Goal: Information Seeking & Learning: Learn about a topic

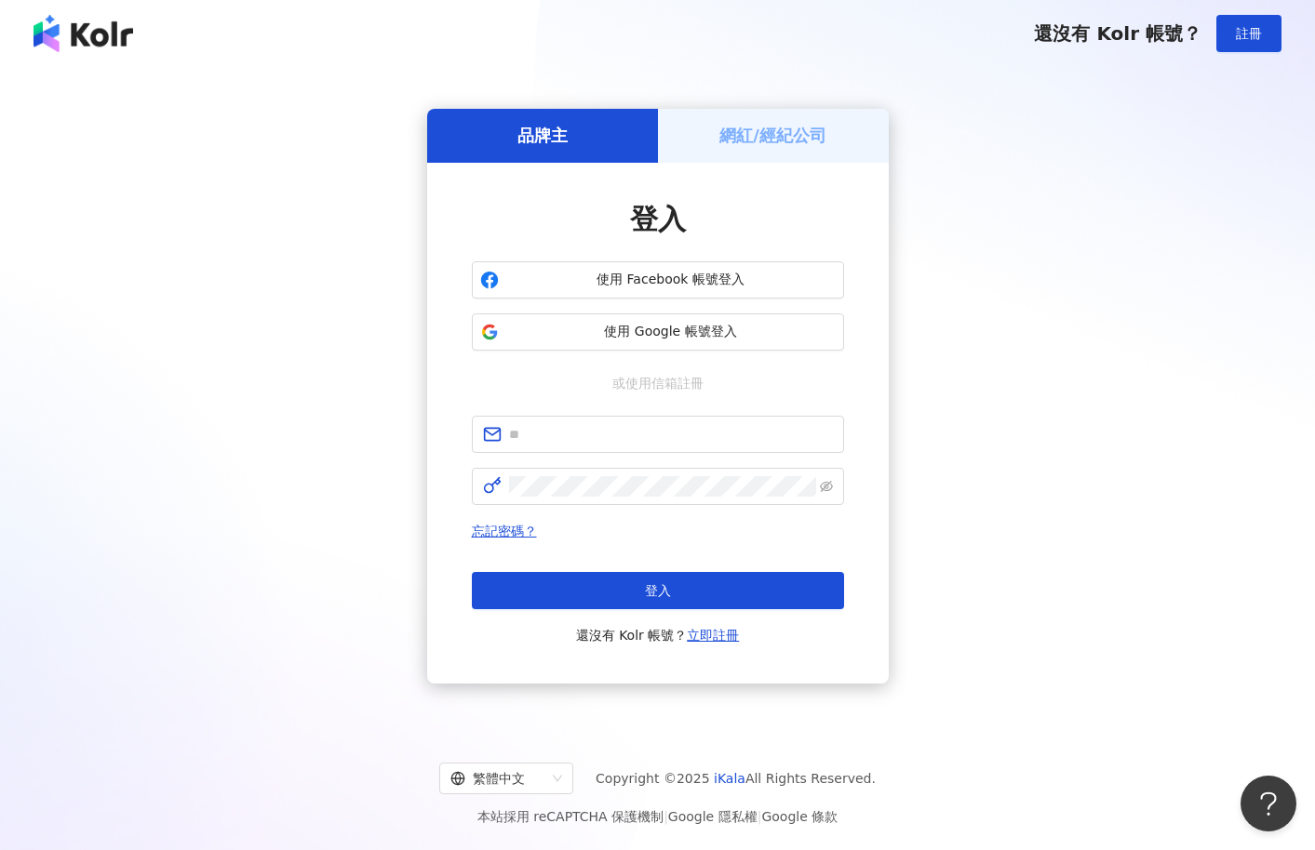
click at [996, 335] on div "品牌主 網紅/經紀公司 登入 使用 Facebook 帳號登入 使用 Google 帳號登入 或使用信箱註冊 忘記密碼？ 登入 還沒有 Kolr 帳號？ 立即…" at bounding box center [657, 396] width 1270 height 629
click at [668, 452] on form at bounding box center [658, 460] width 372 height 89
click at [675, 439] on input "text" at bounding box center [671, 434] width 324 height 20
type input "**********"
click at [684, 502] on div "**********" at bounding box center [658, 531] width 372 height 231
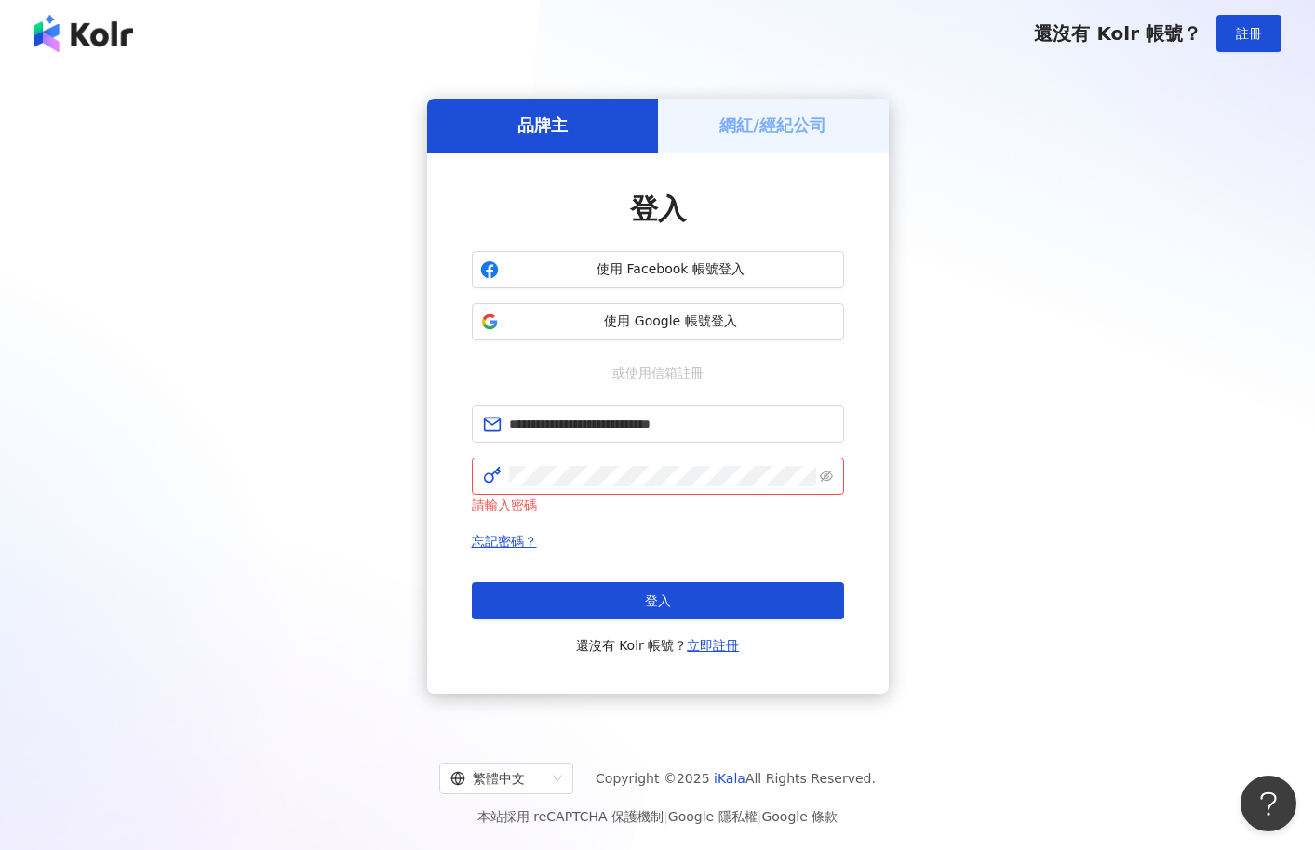
click at [1039, 288] on div "**********" at bounding box center [657, 396] width 1270 height 629
click at [659, 314] on span "使用 Google 帳號登入" at bounding box center [670, 322] width 329 height 19
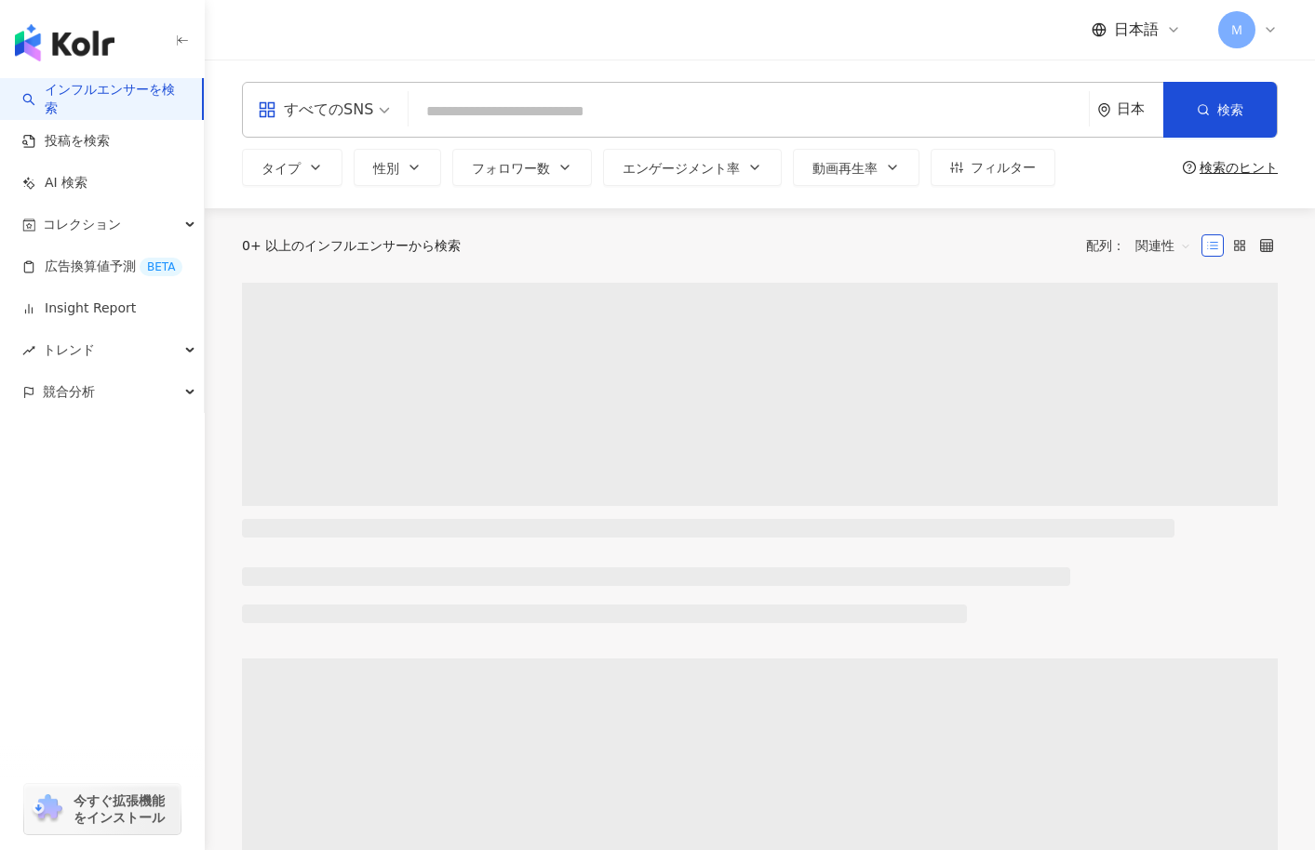
click at [571, 111] on input "search" at bounding box center [748, 111] width 665 height 35
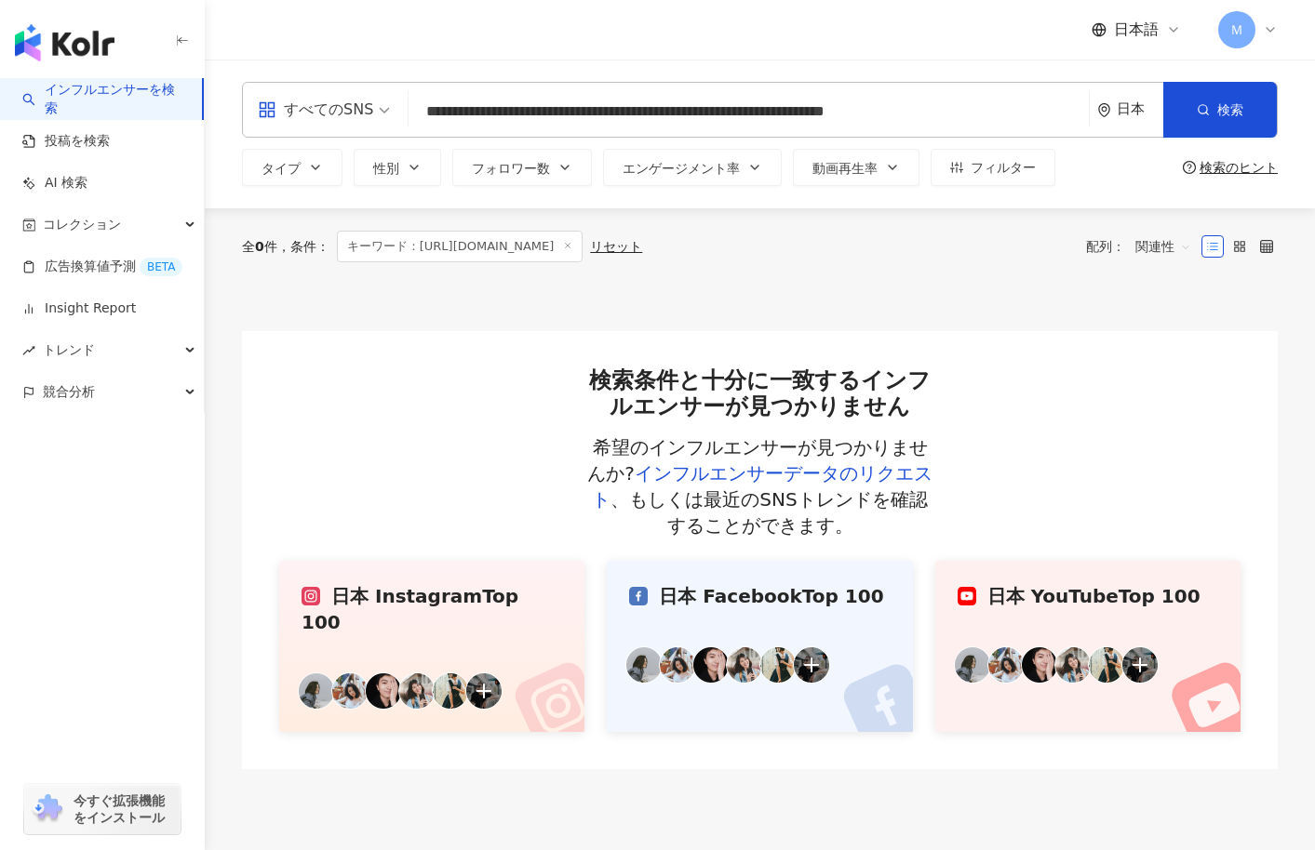
click at [883, 117] on input "**********" at bounding box center [748, 111] width 665 height 35
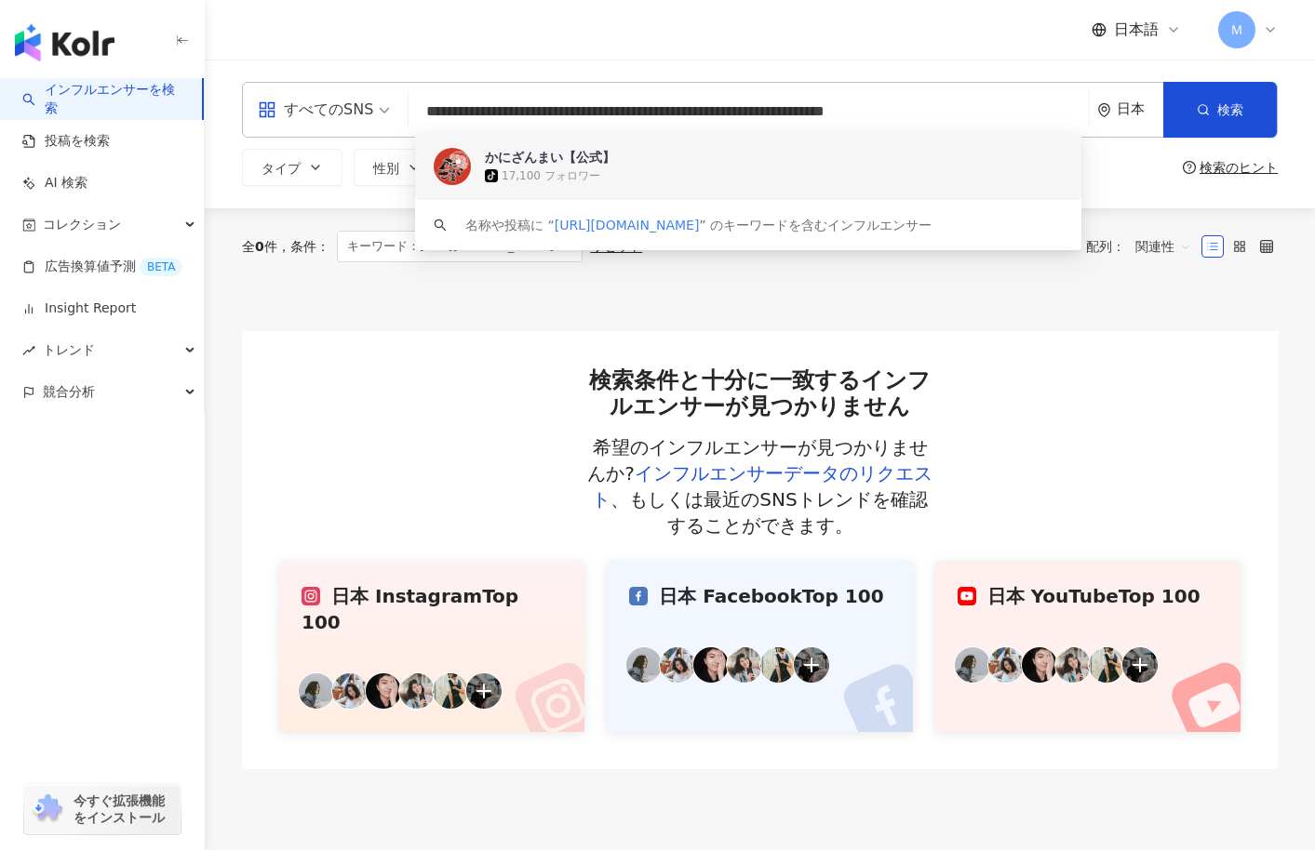
paste input "search"
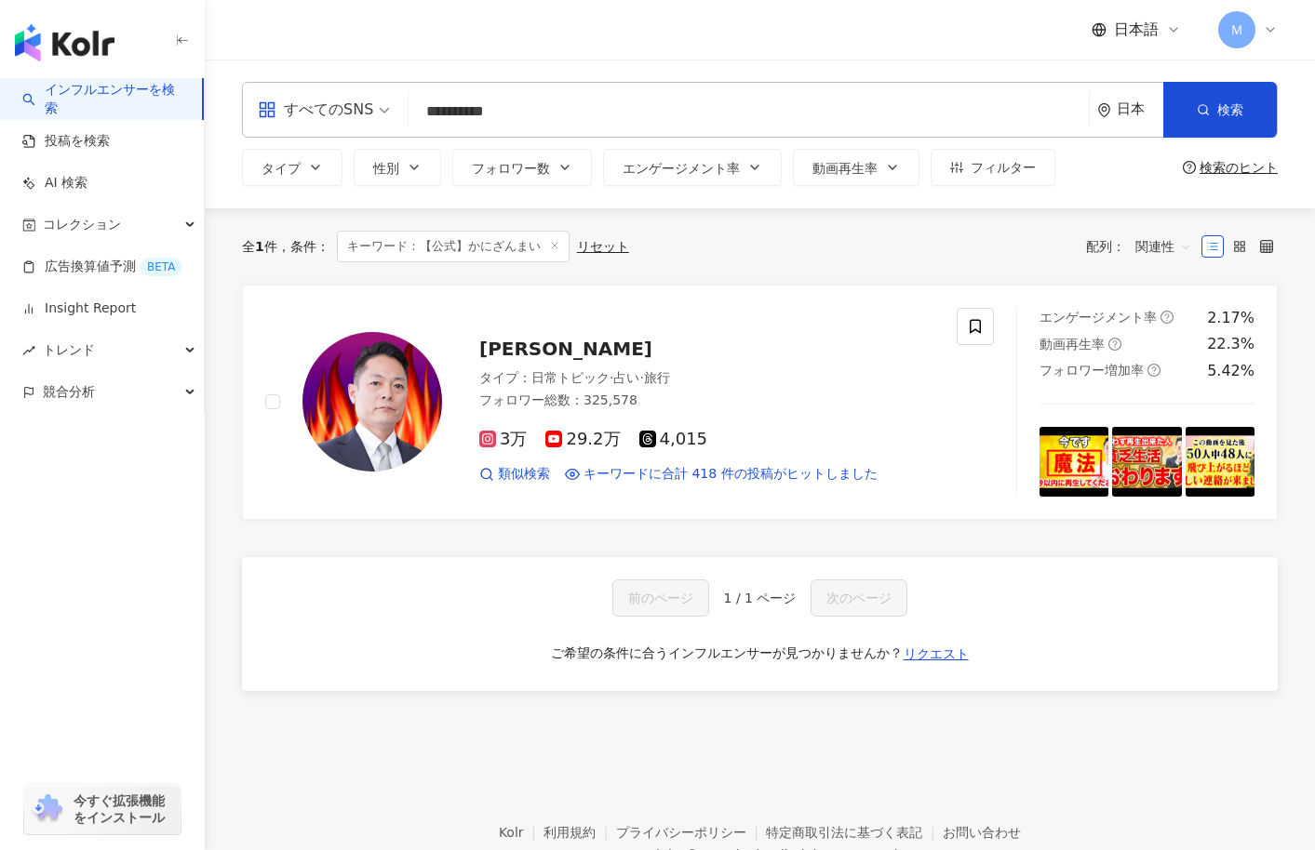
click at [522, 115] on input "**********" at bounding box center [748, 111] width 665 height 35
type input "******"
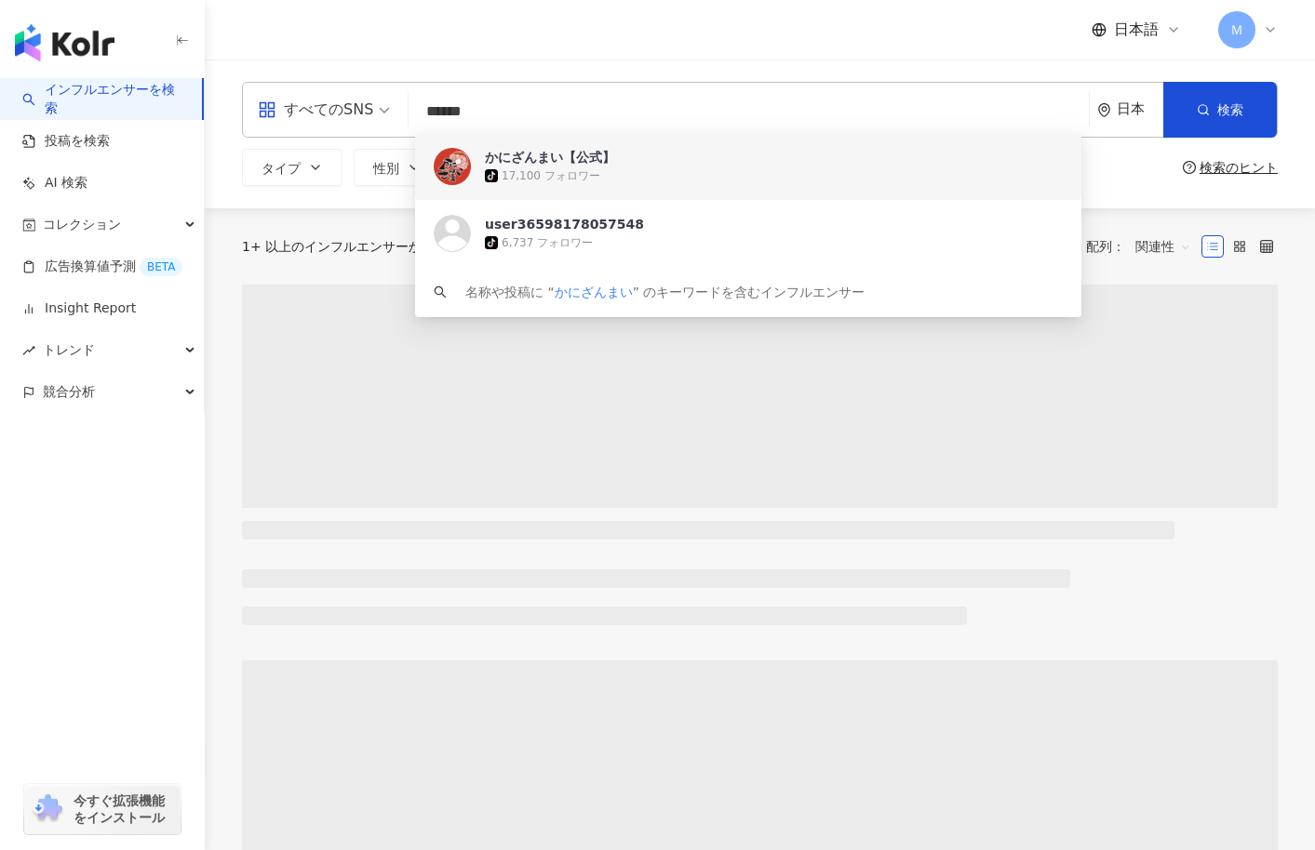
click at [664, 152] on span "かにざんまい【公式】" at bounding box center [738, 157] width 506 height 19
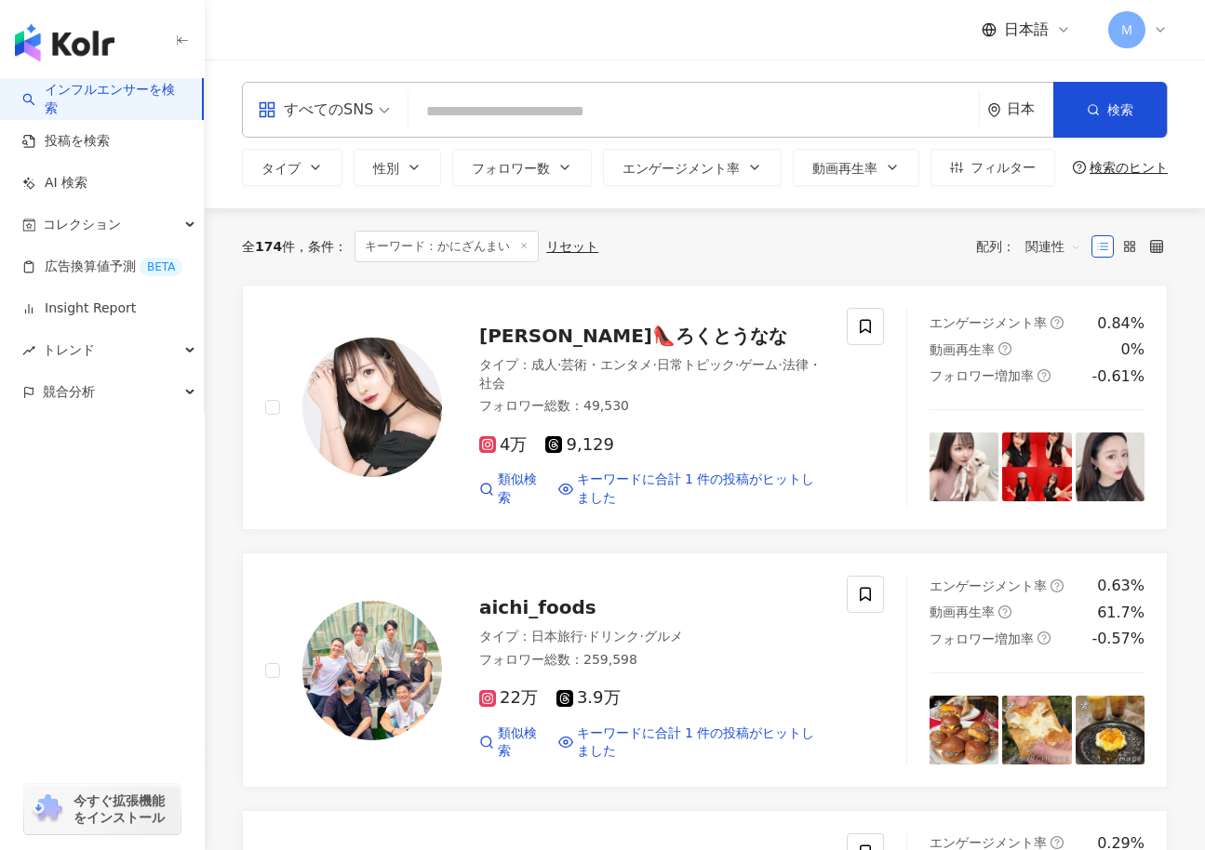
click at [628, 47] on div "日本語 Ｍ" at bounding box center [705, 30] width 926 height 60
click at [1128, 20] on span "Ｍ" at bounding box center [1126, 30] width 13 height 20
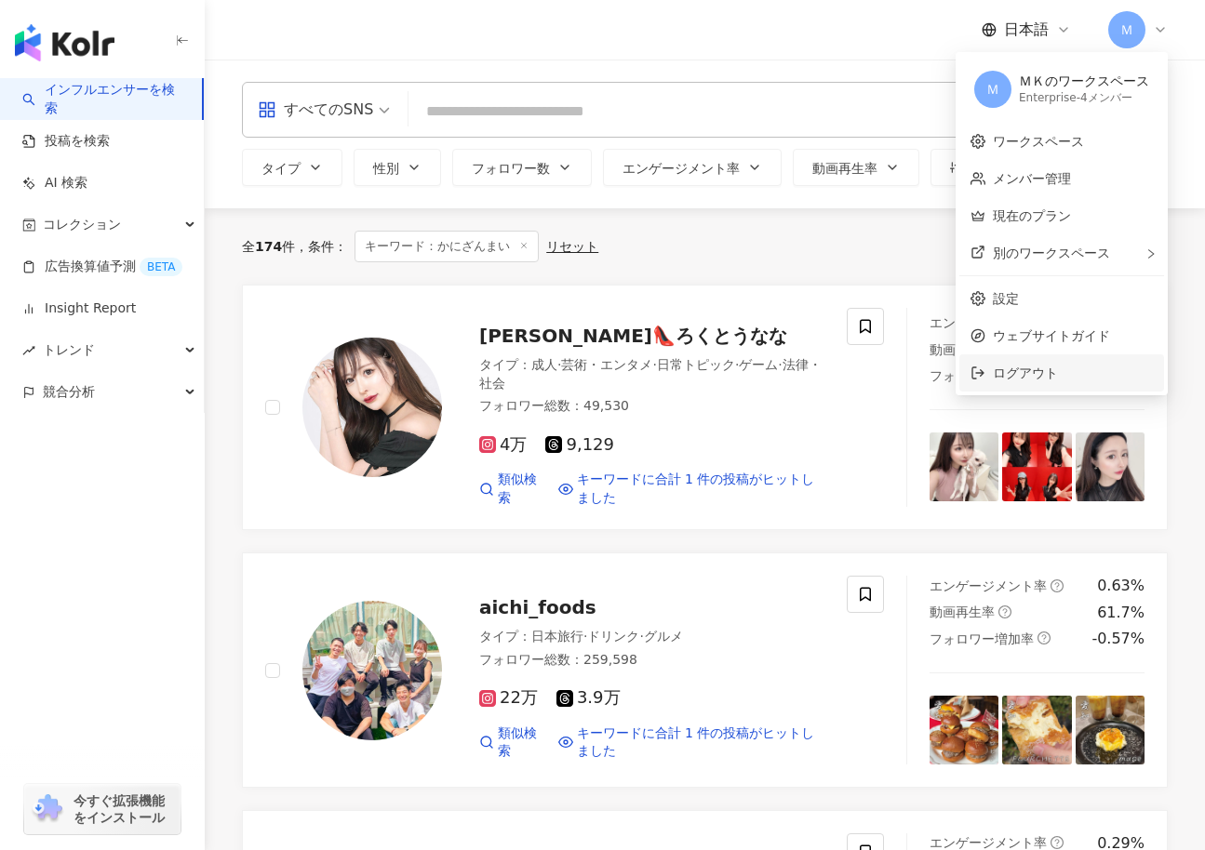
click at [1043, 384] on li "ログアウト" at bounding box center [1061, 372] width 205 height 37
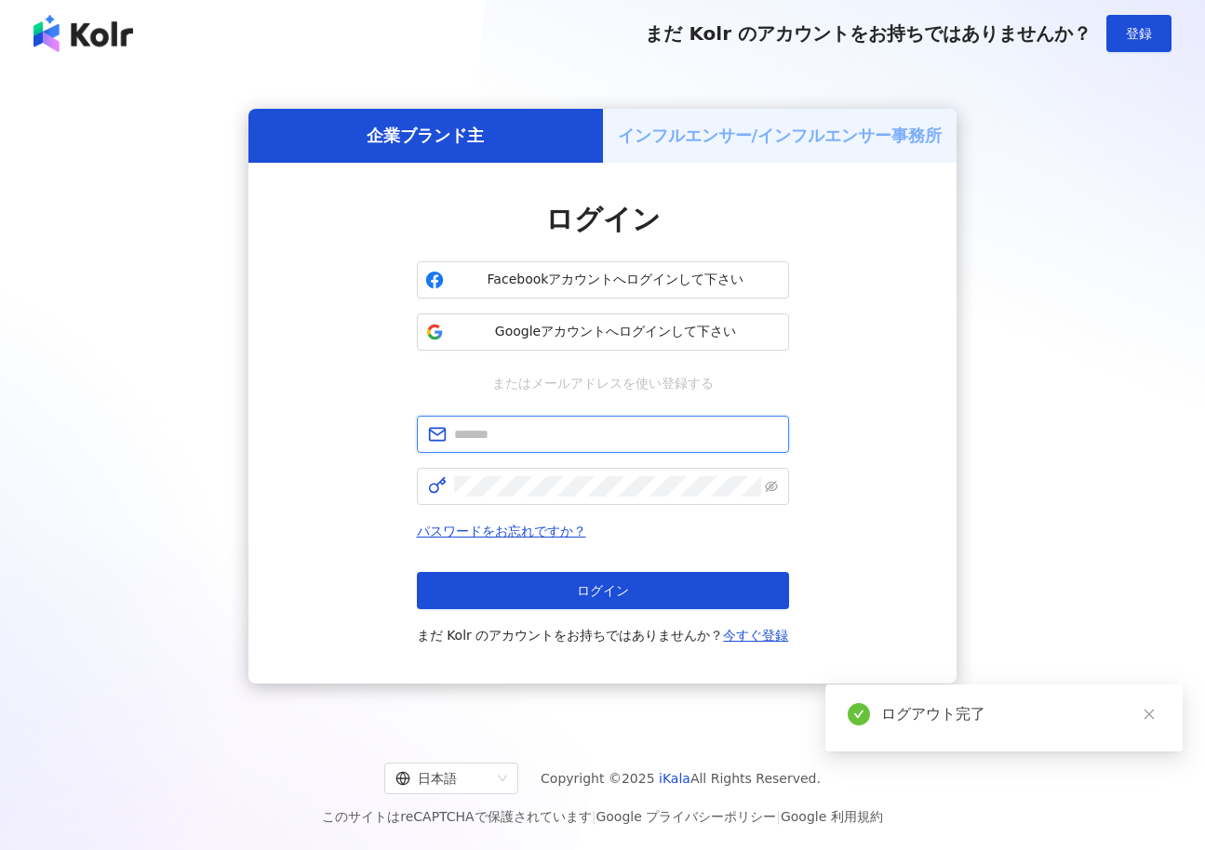
click at [578, 432] on input "text" at bounding box center [616, 434] width 324 height 20
type input "**********"
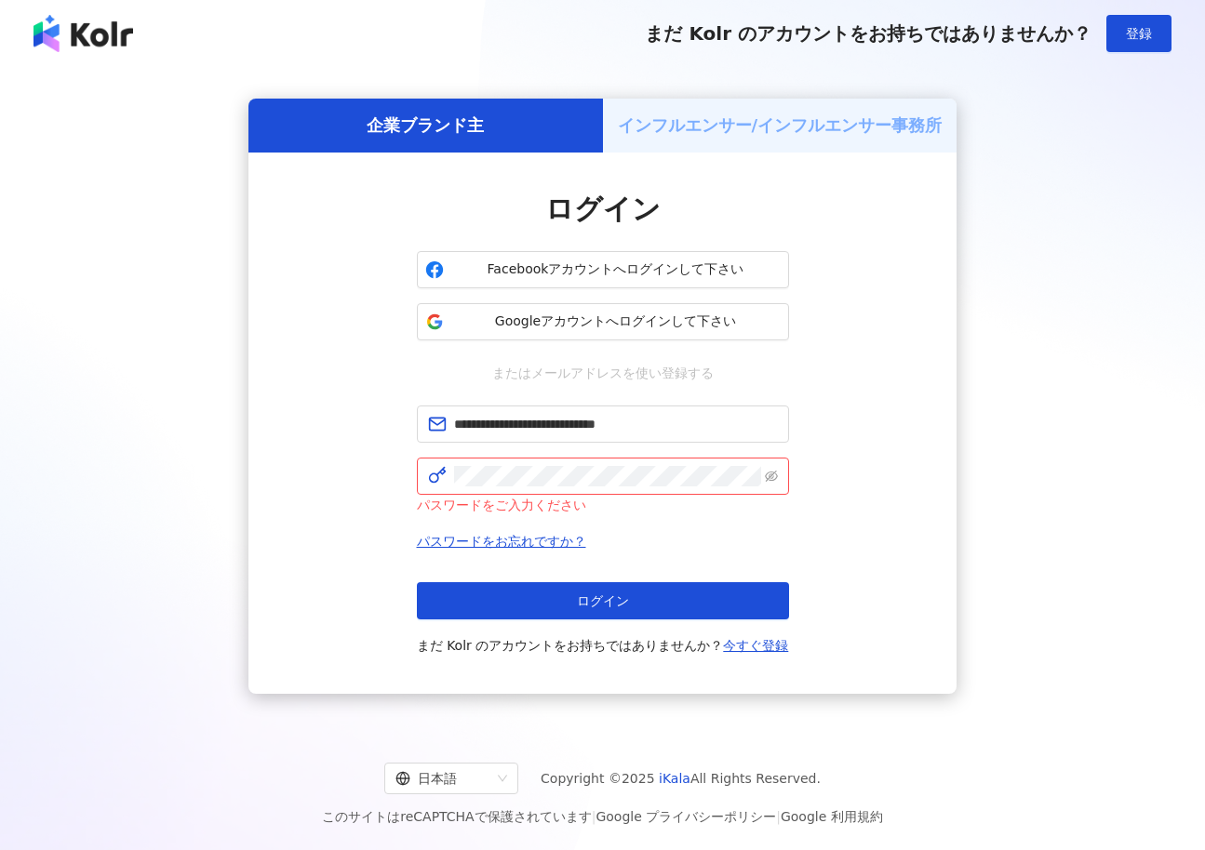
click at [569, 496] on div "パスワードをご入力ください" at bounding box center [603, 505] width 372 height 20
click at [570, 484] on span at bounding box center [603, 476] width 372 height 37
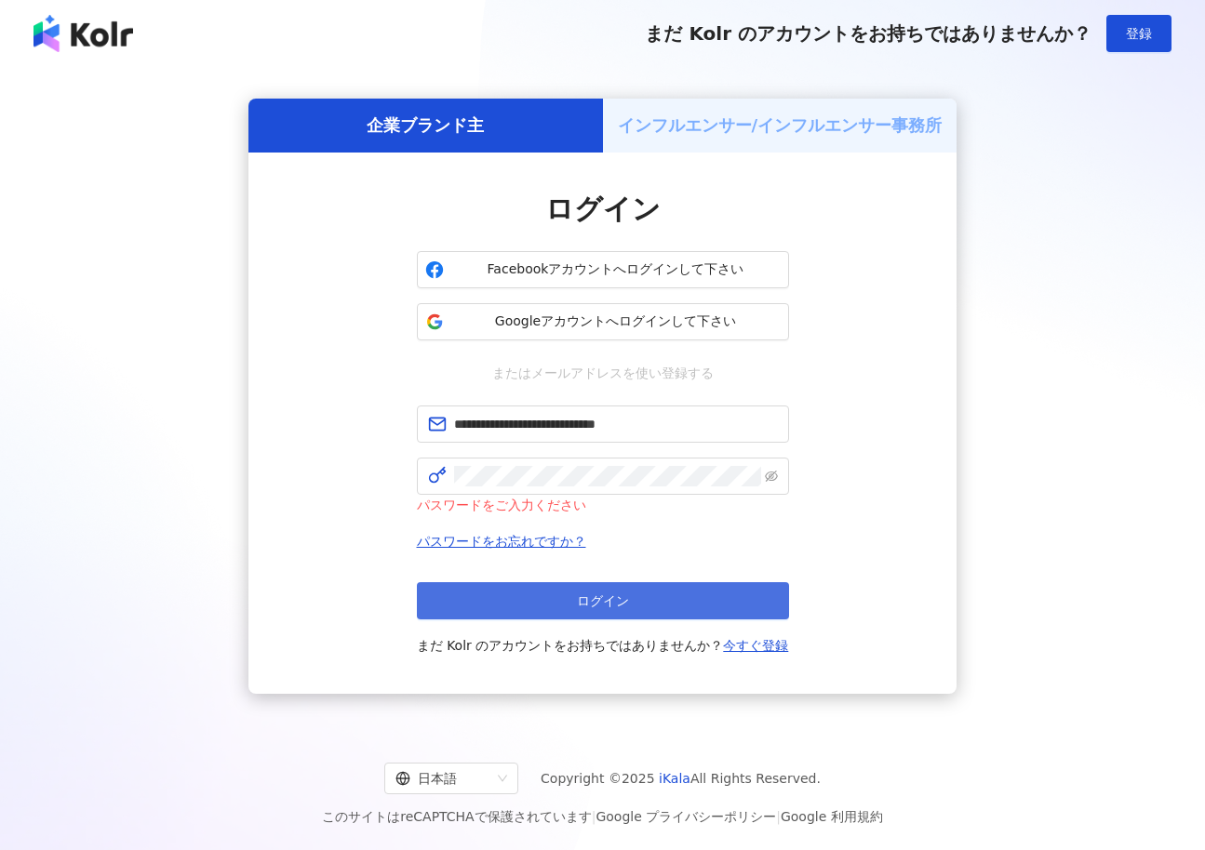
click at [565, 617] on div "ログイン まだ Kolr のアカウントをお持ちではありませんか？ 今すぐ登録" at bounding box center [603, 619] width 372 height 74
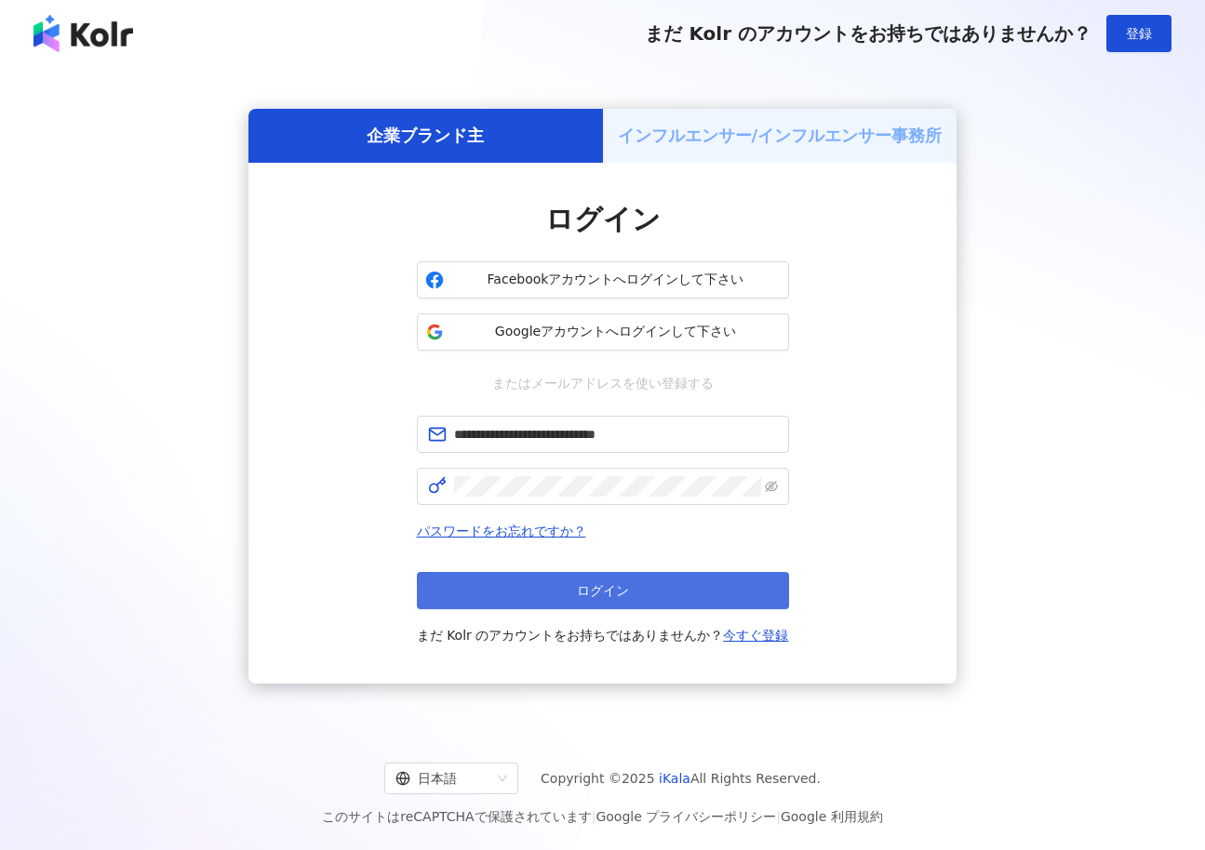
click at [703, 585] on button "ログイン" at bounding box center [603, 590] width 372 height 37
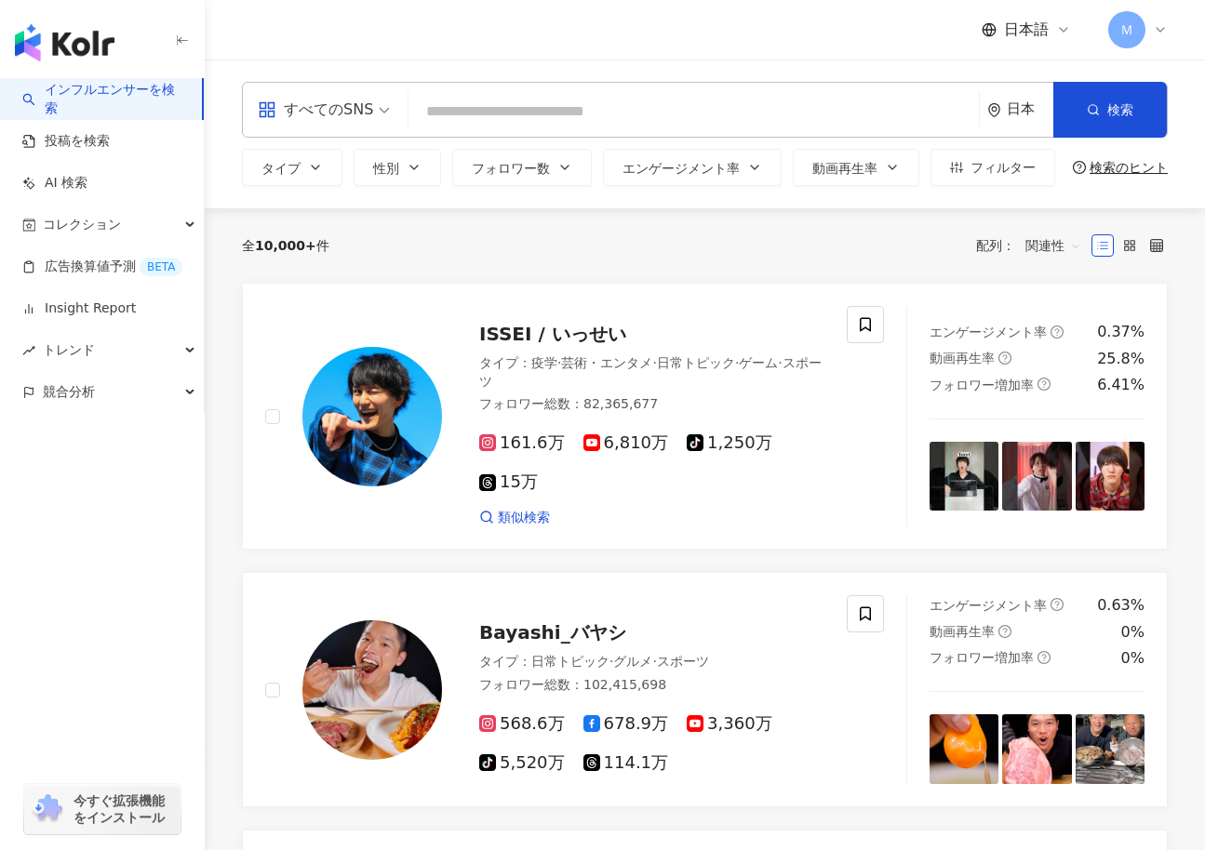
click at [1151, 21] on div "Ｍ" at bounding box center [1138, 29] width 60 height 37
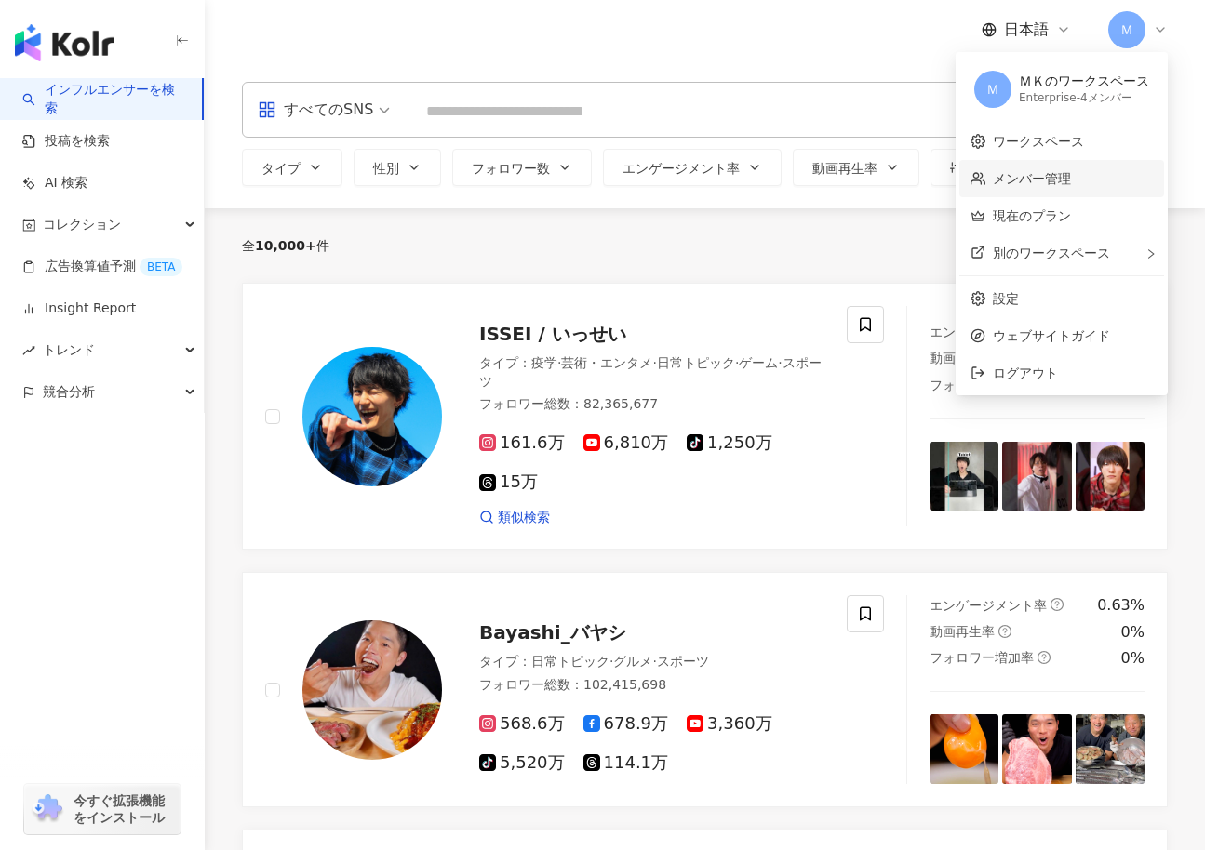
click at [1028, 180] on link "メンバー管理" at bounding box center [1032, 178] width 78 height 15
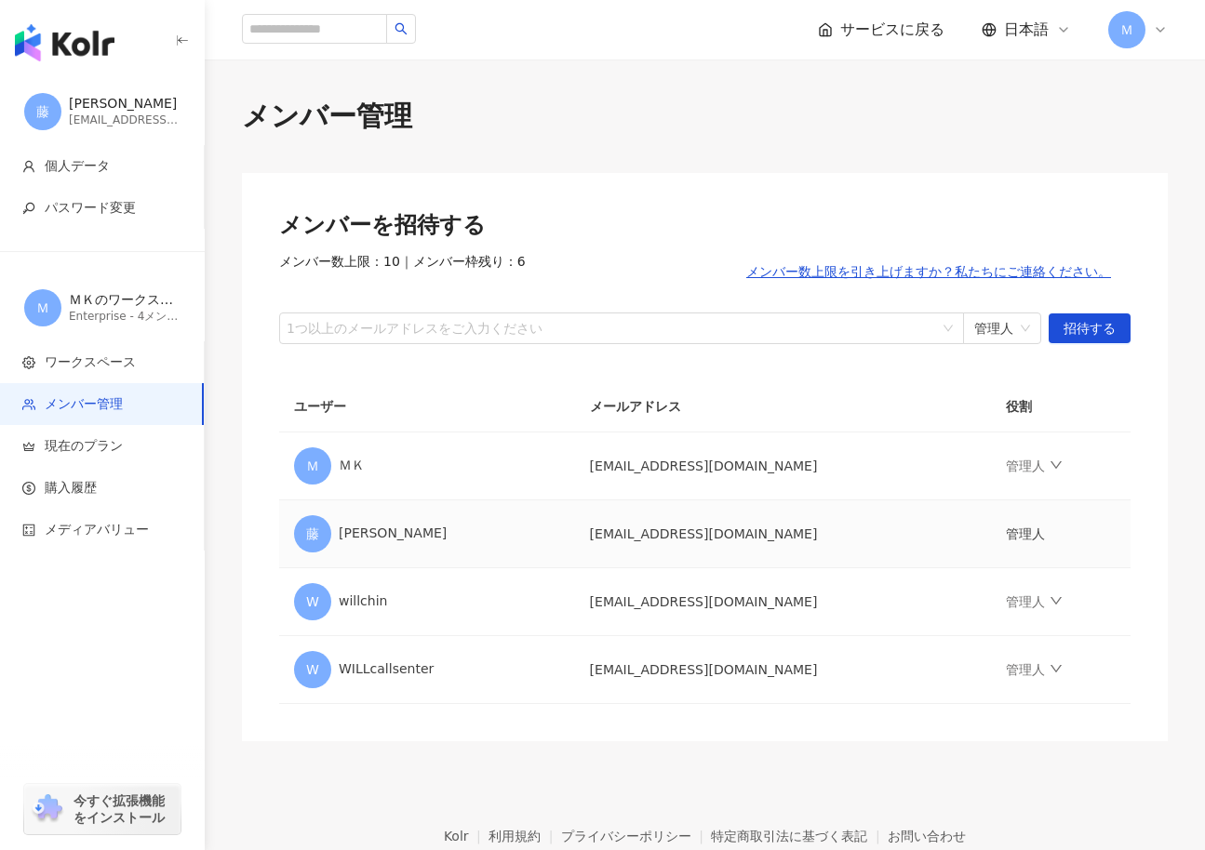
click at [736, 539] on td "[EMAIL_ADDRESS][DOMAIN_NAME]" at bounding box center [783, 535] width 417 height 68
copy td "[EMAIL_ADDRESS][DOMAIN_NAME]"
click at [1139, 23] on span "Ｍ" at bounding box center [1126, 29] width 37 height 37
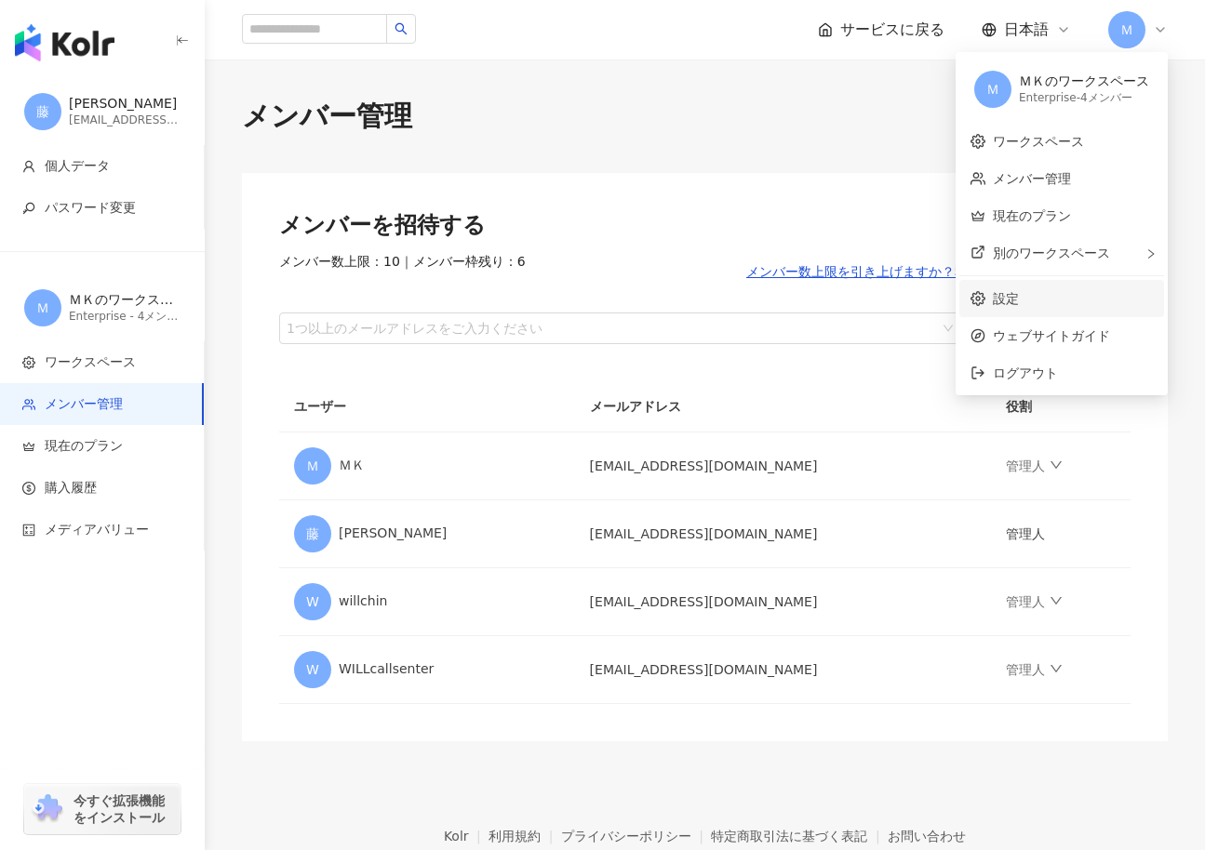
click at [1019, 306] on link "設定" at bounding box center [1006, 298] width 26 height 15
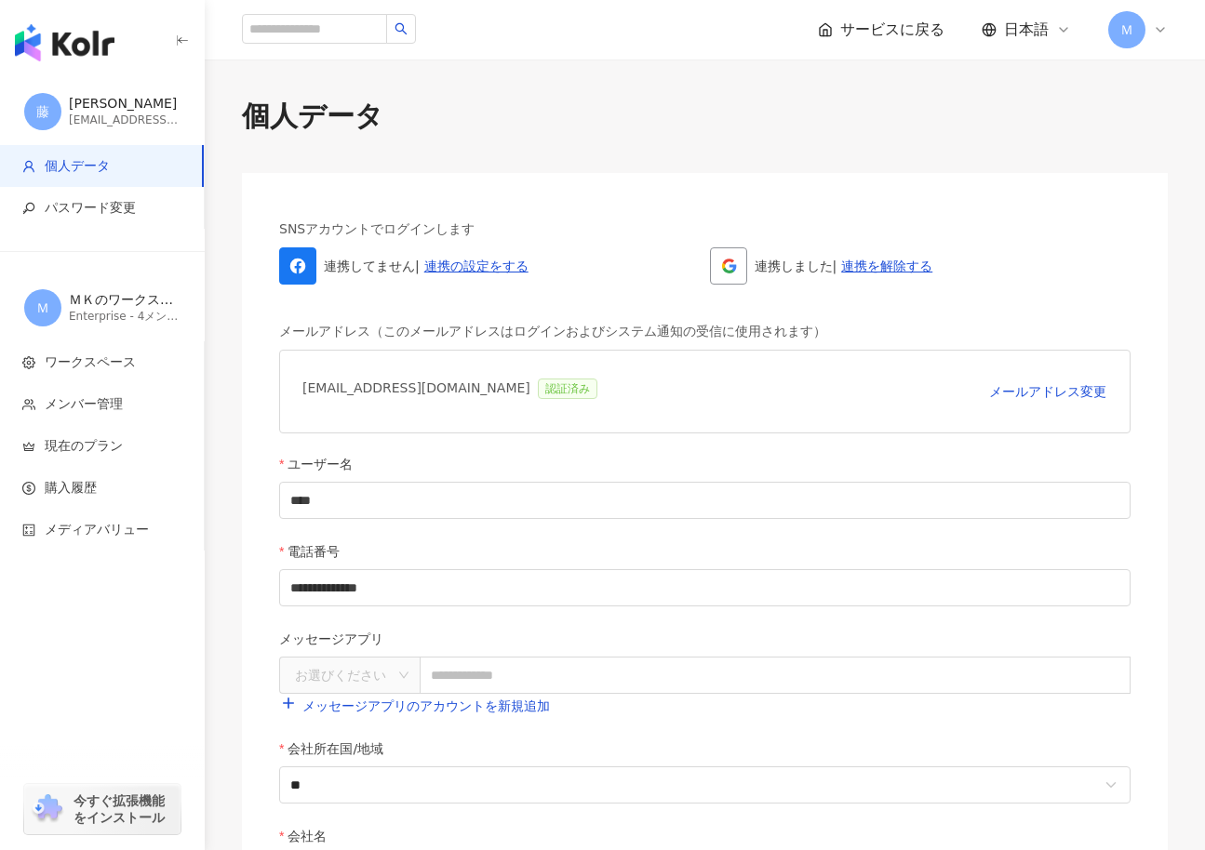
click at [152, 632] on div "button" at bounding box center [102, 612] width 205 height 123
click at [146, 148] on li "個人データ" at bounding box center [102, 166] width 204 height 42
click at [404, 125] on div "個人データ" at bounding box center [705, 116] width 926 height 39
click at [49, 48] on img "button" at bounding box center [65, 42] width 100 height 37
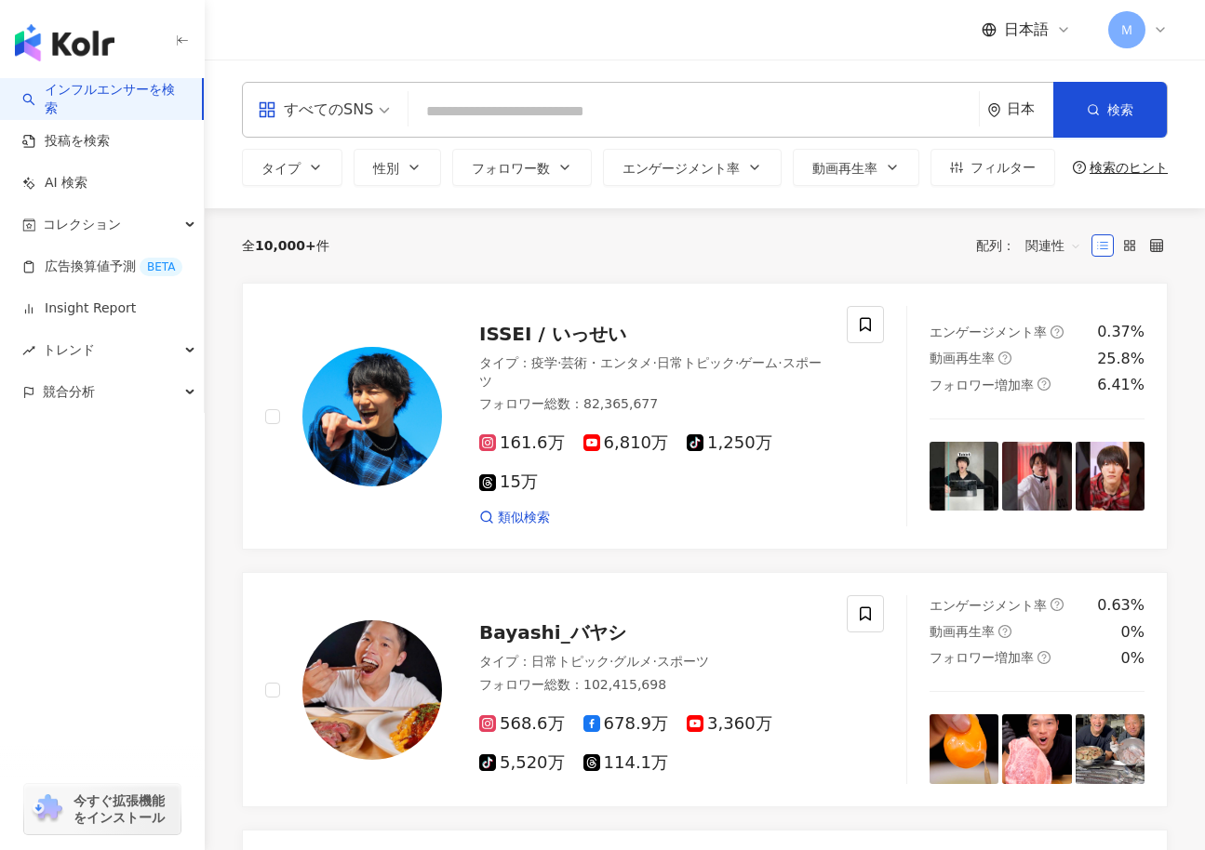
click at [96, 37] on img "button" at bounding box center [65, 42] width 100 height 37
click at [676, 113] on input "search" at bounding box center [693, 111] width 555 height 35
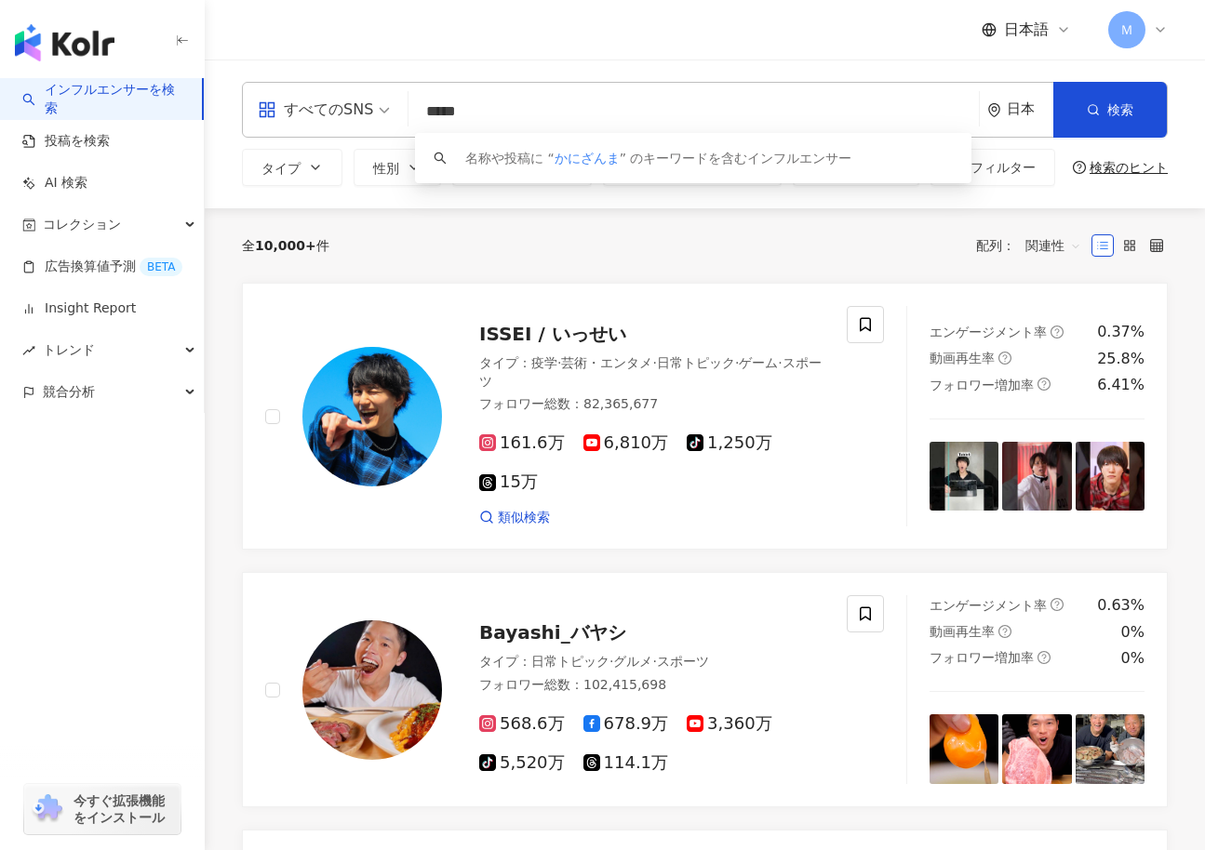
type input "******"
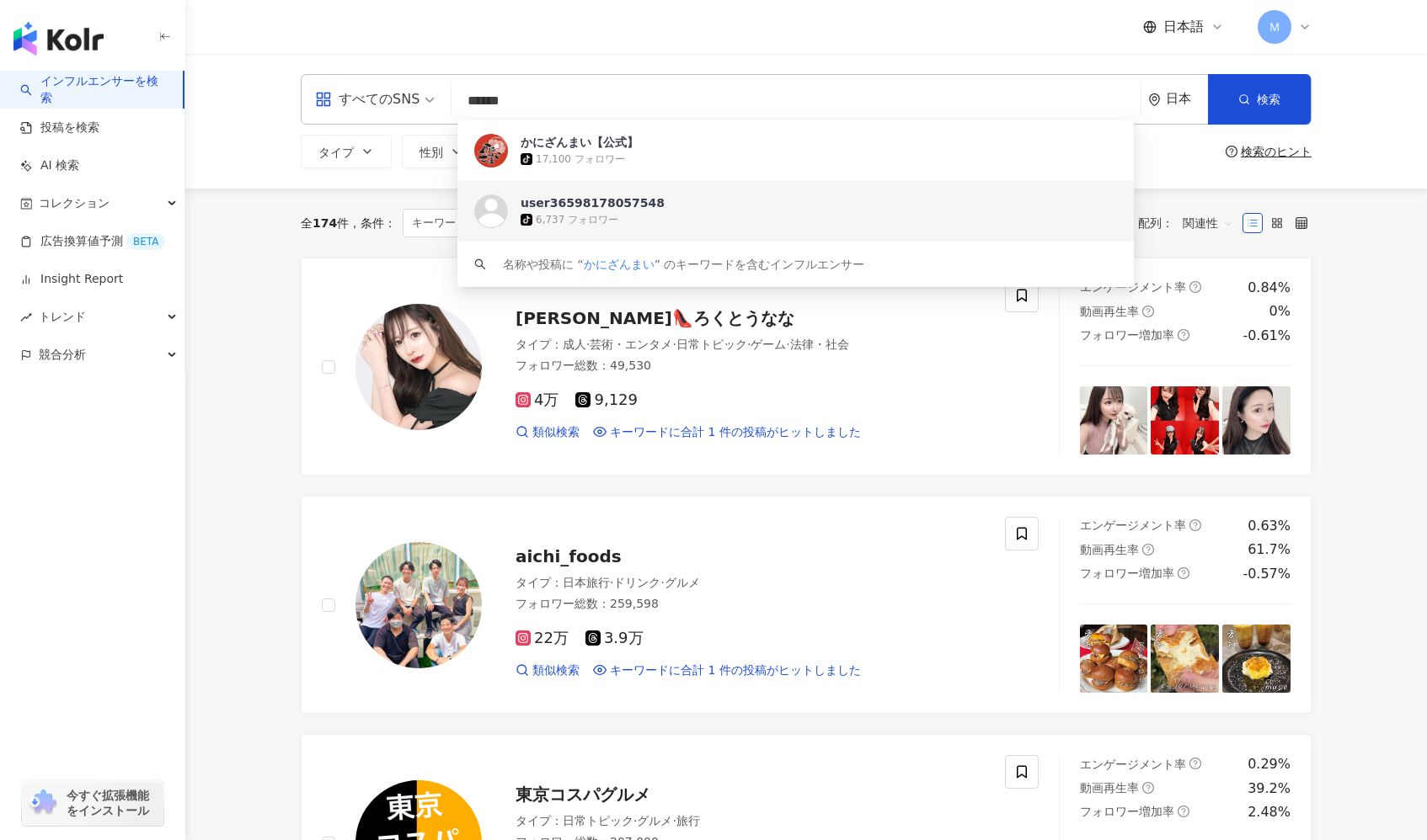
click at [699, 234] on div "user36598178057548 tiktok-icon 6,737 フォロワー" at bounding box center [795, 211] width 676 height 61
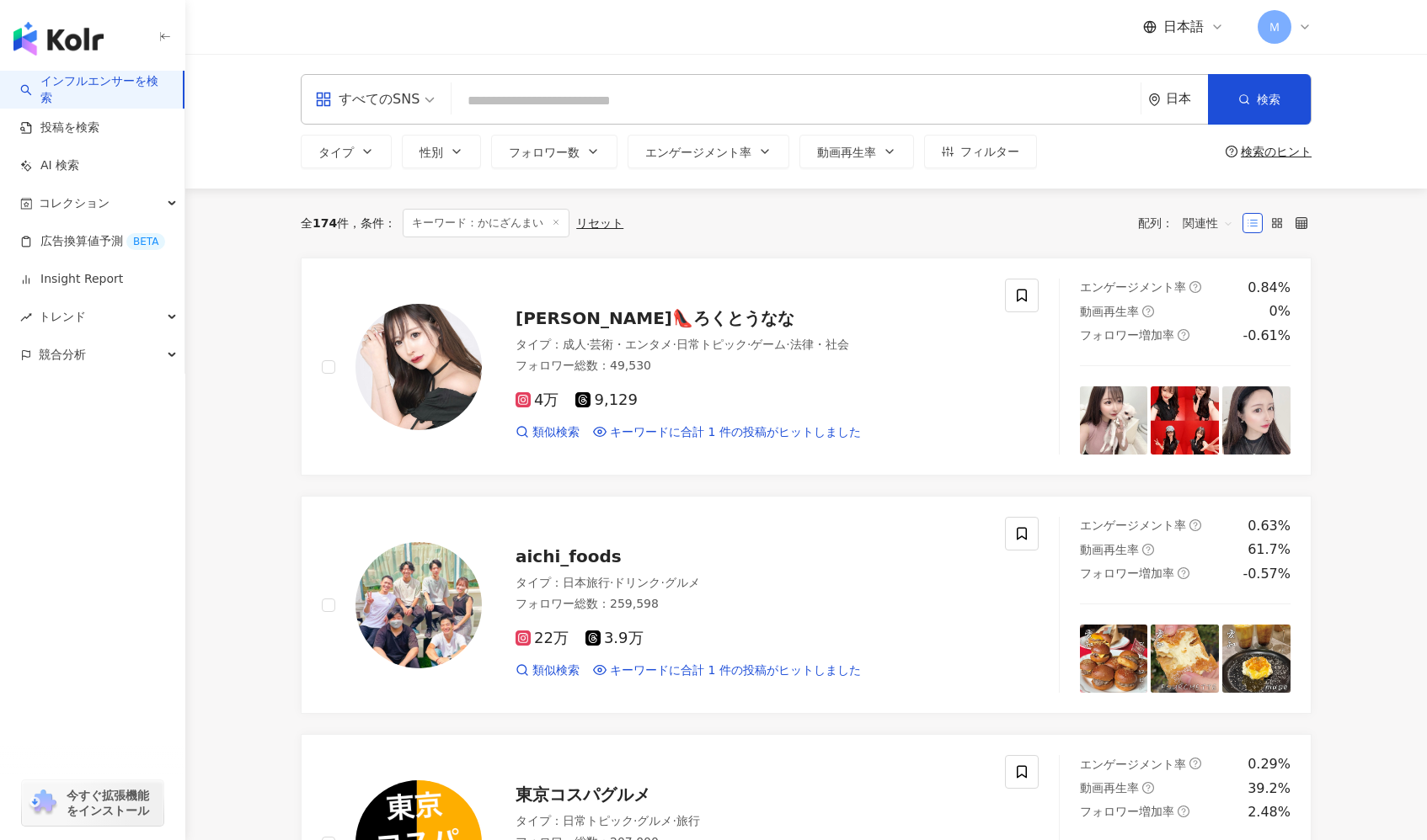
click at [518, 233] on span "キーワード：かにざんまい" at bounding box center [486, 224] width 167 height 29
click at [519, 215] on span "キーワード：かにざんまい" at bounding box center [486, 224] width 167 height 29
click at [585, 106] on input "search" at bounding box center [796, 100] width 675 height 32
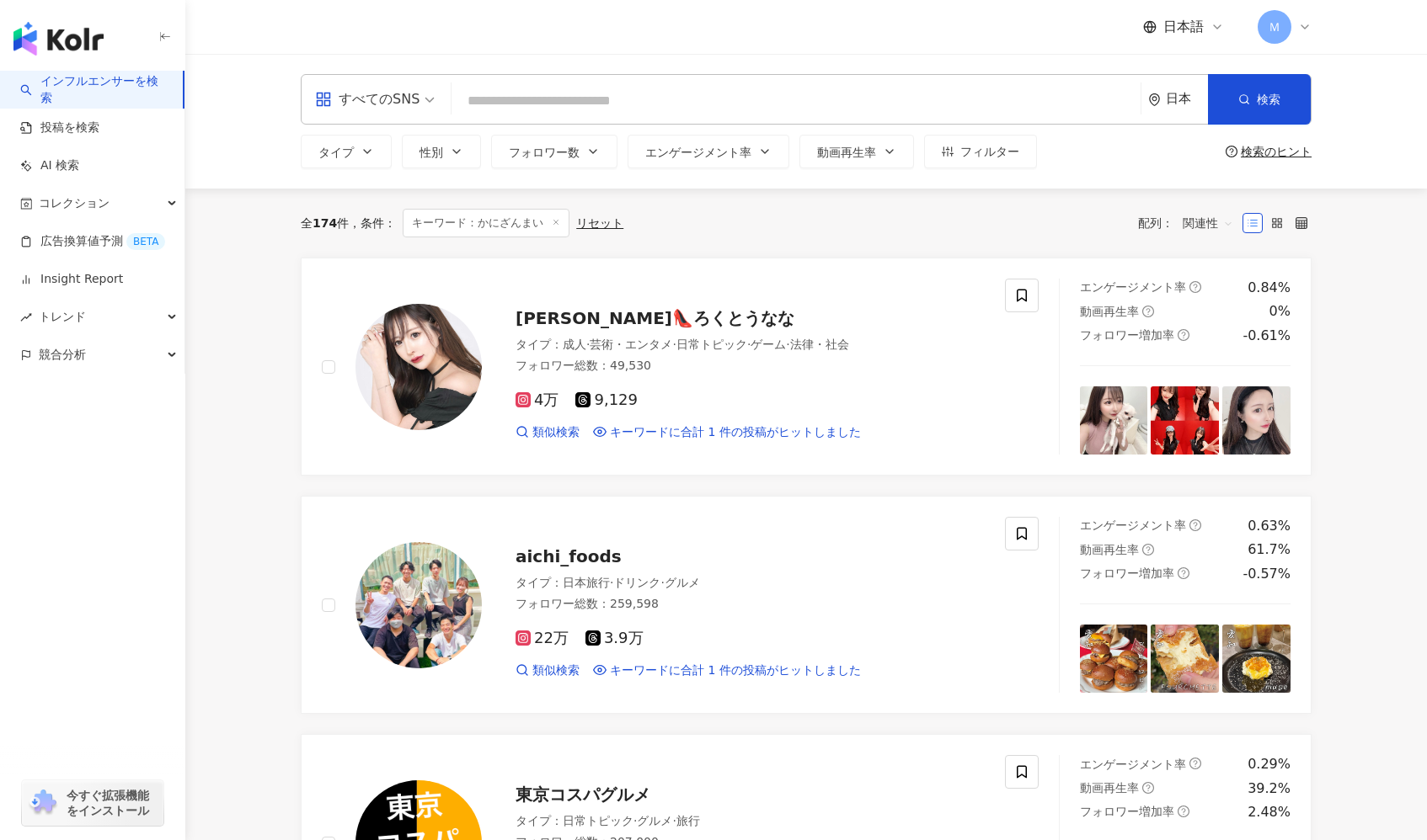
click at [585, 106] on input "search" at bounding box center [796, 100] width 675 height 32
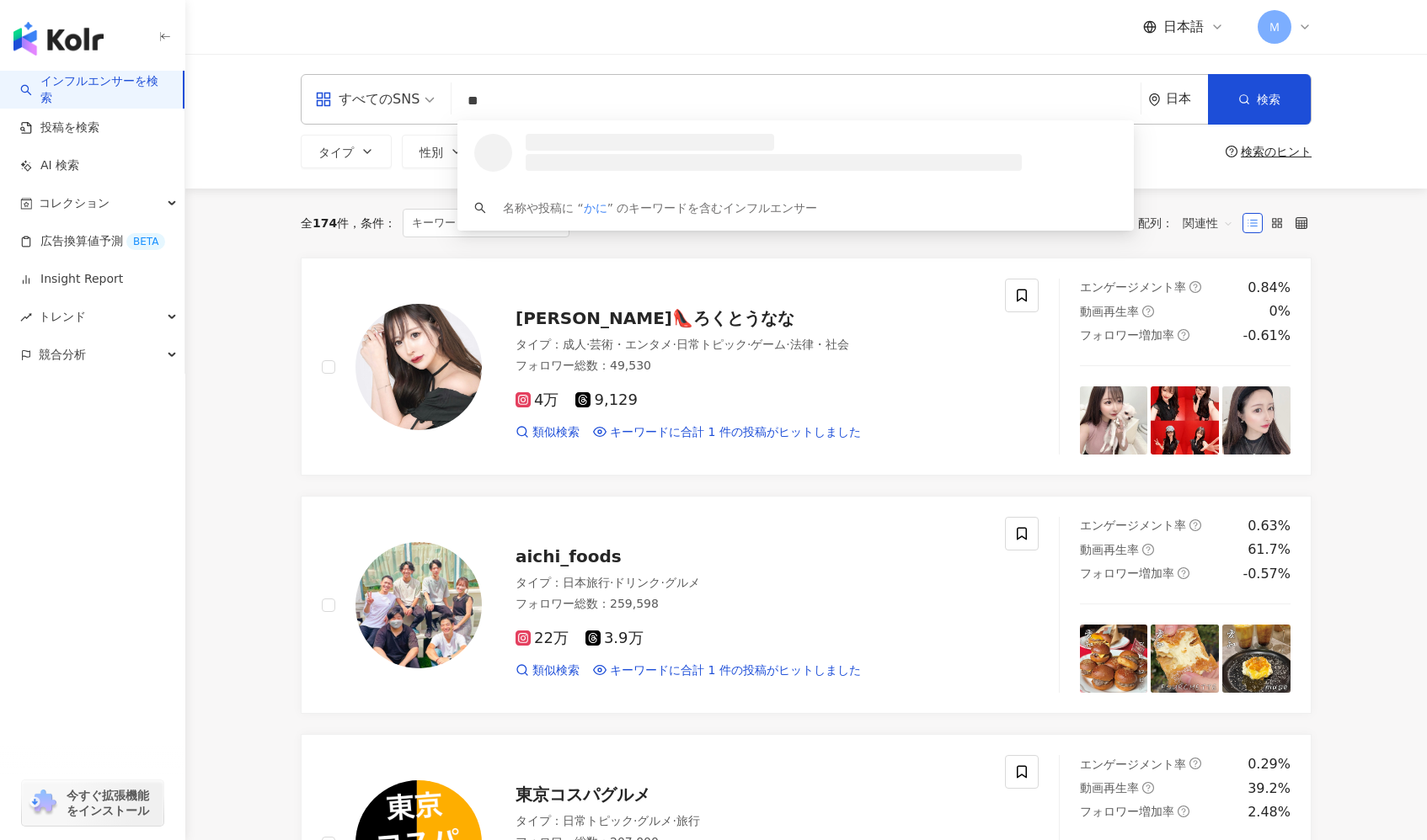
click at [606, 106] on input "**" at bounding box center [796, 100] width 675 height 32
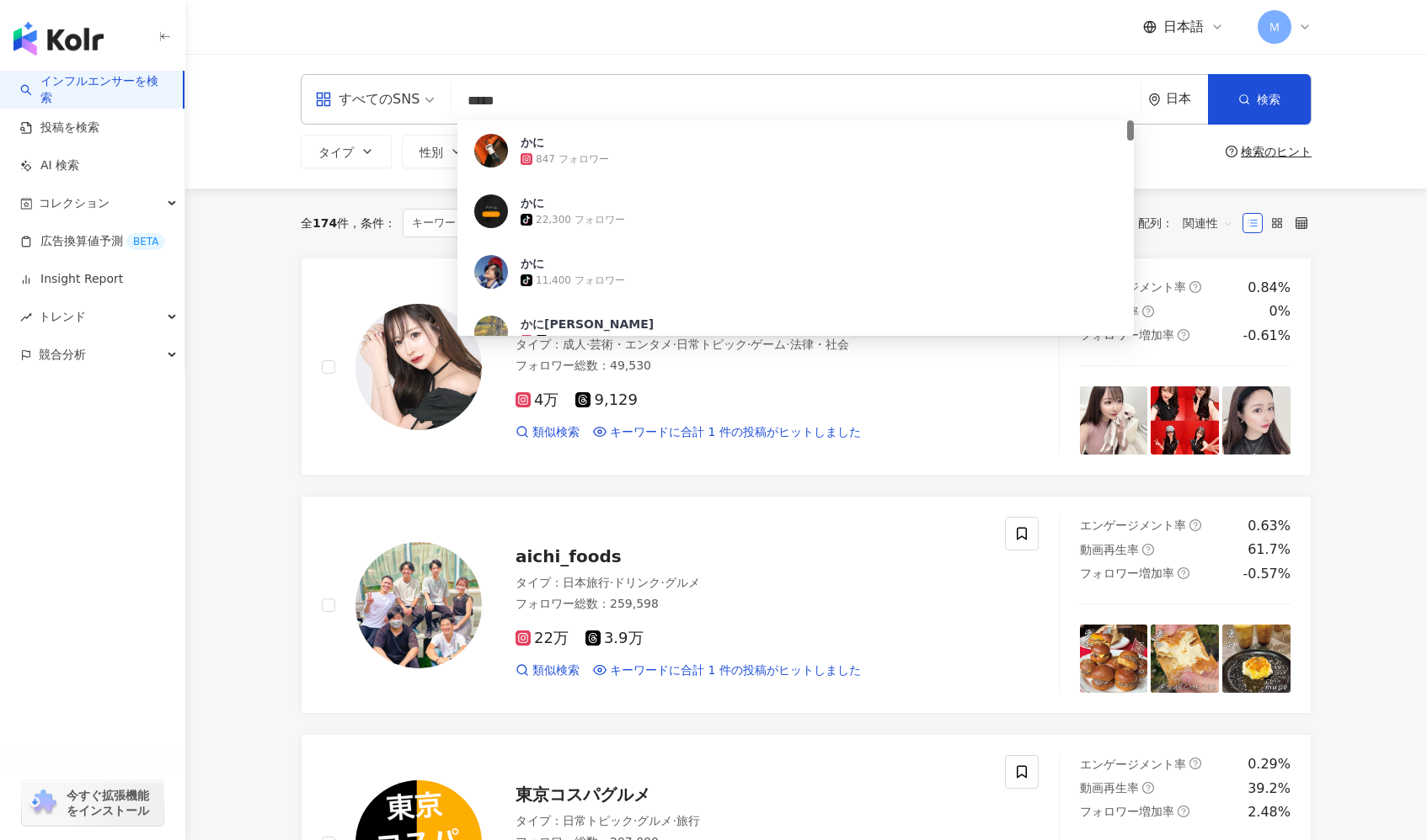
type input "******"
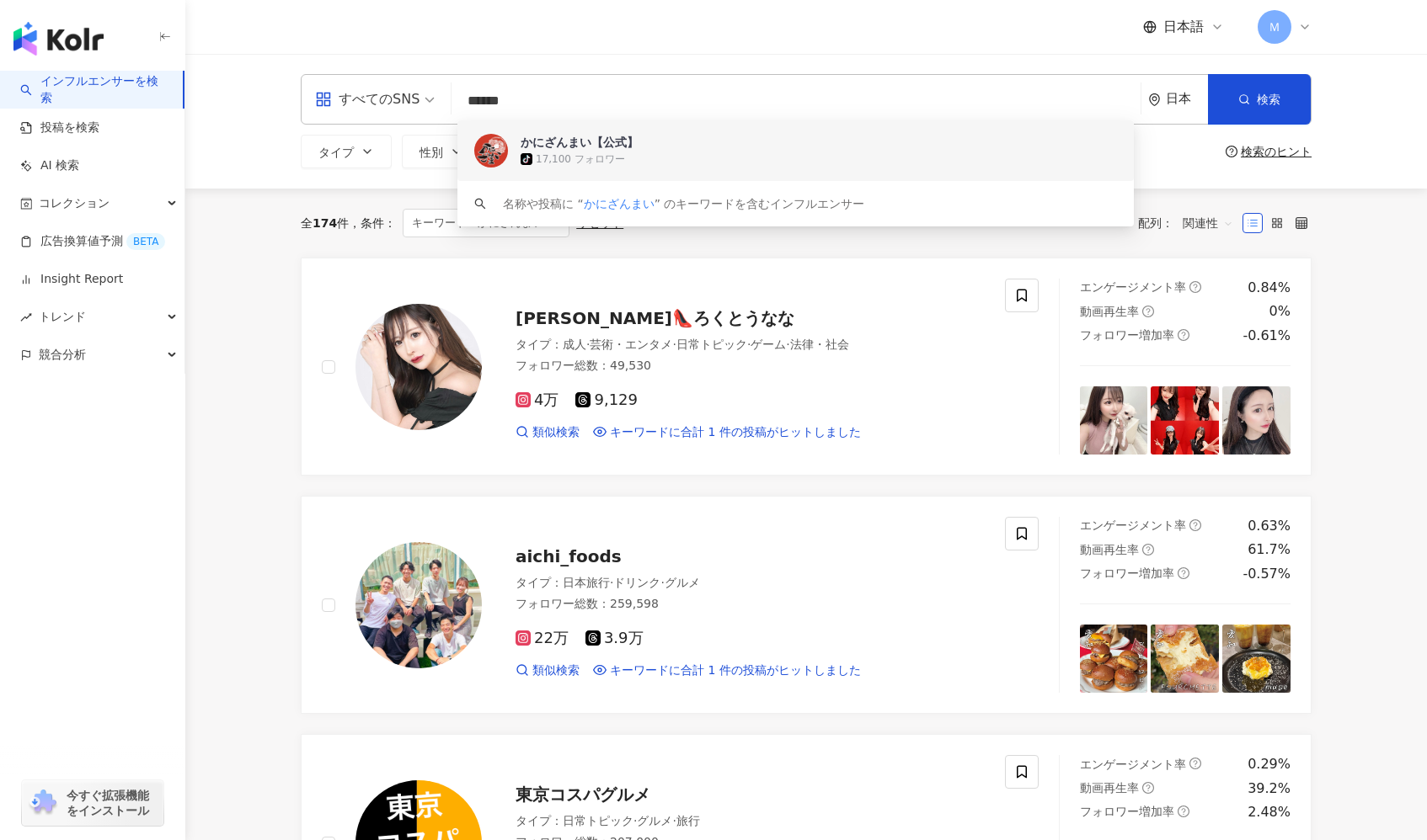
click at [686, 127] on div "かにざんまい【公式】 tiktok-icon 17,100 フォロワー" at bounding box center [795, 150] width 676 height 61
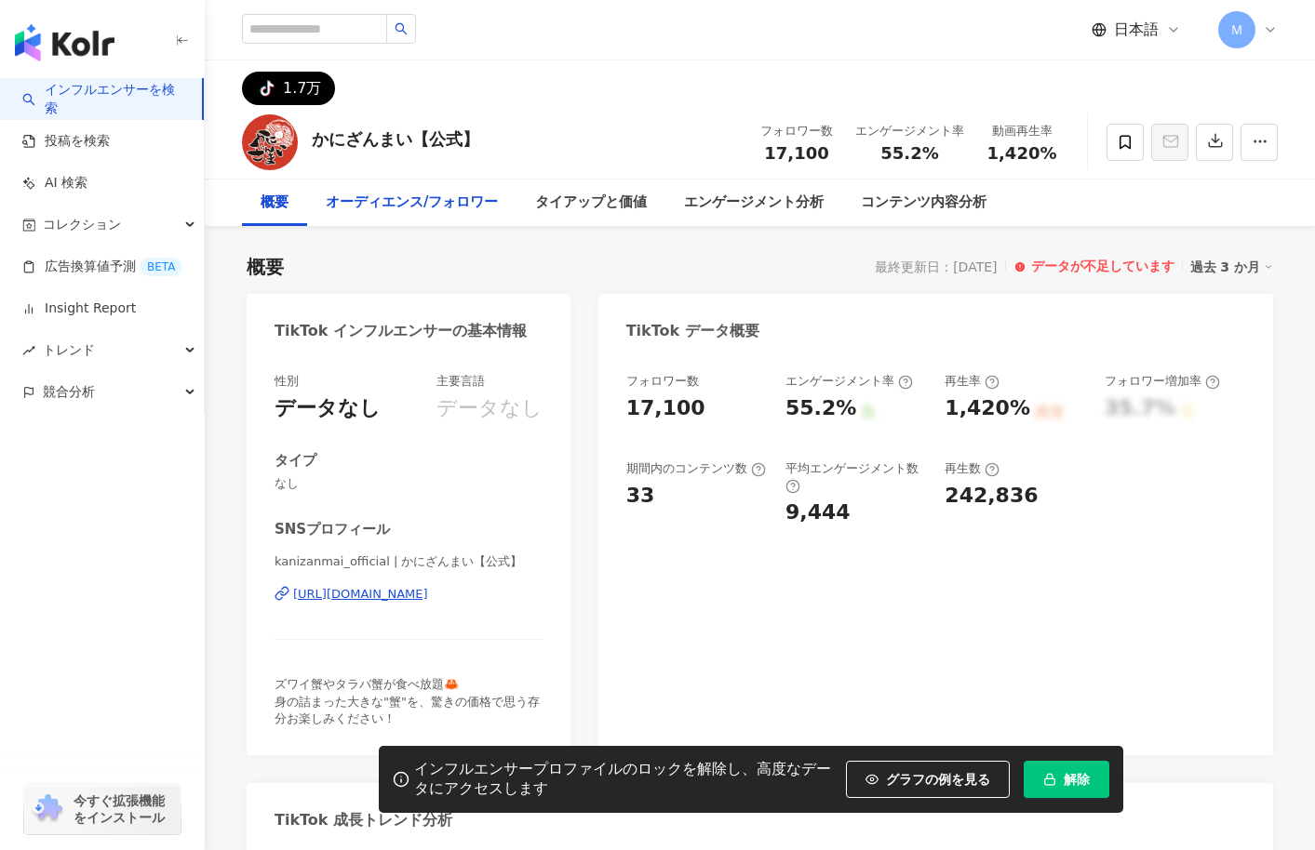
click at [474, 217] on div "オーディエンス/フォロワー" at bounding box center [411, 203] width 209 height 47
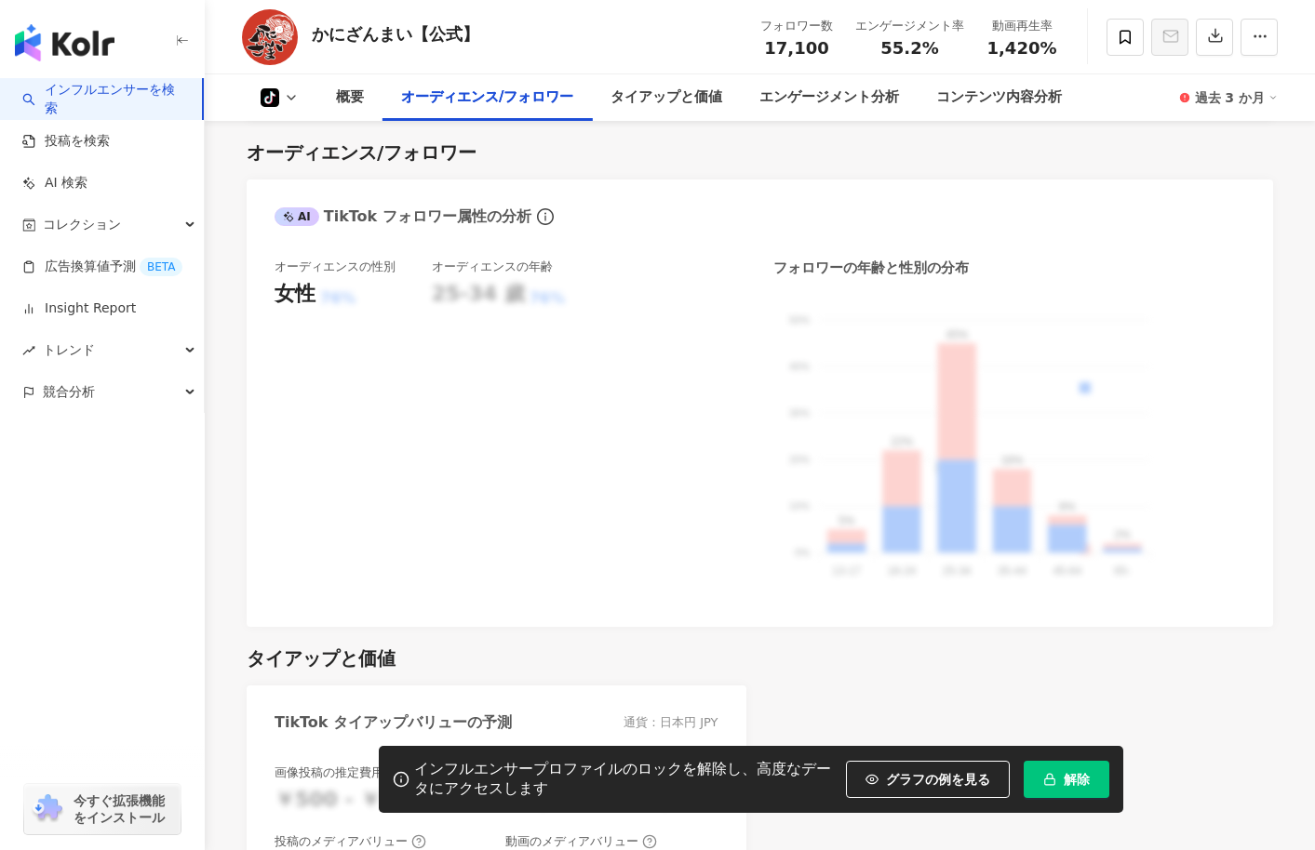
click at [286, 98] on icon at bounding box center [291, 97] width 15 height 15
click at [529, 202] on div "AI TikTok フォロワー属性の分析" at bounding box center [760, 210] width 1026 height 60
click at [60, 53] on img "button" at bounding box center [65, 42] width 100 height 37
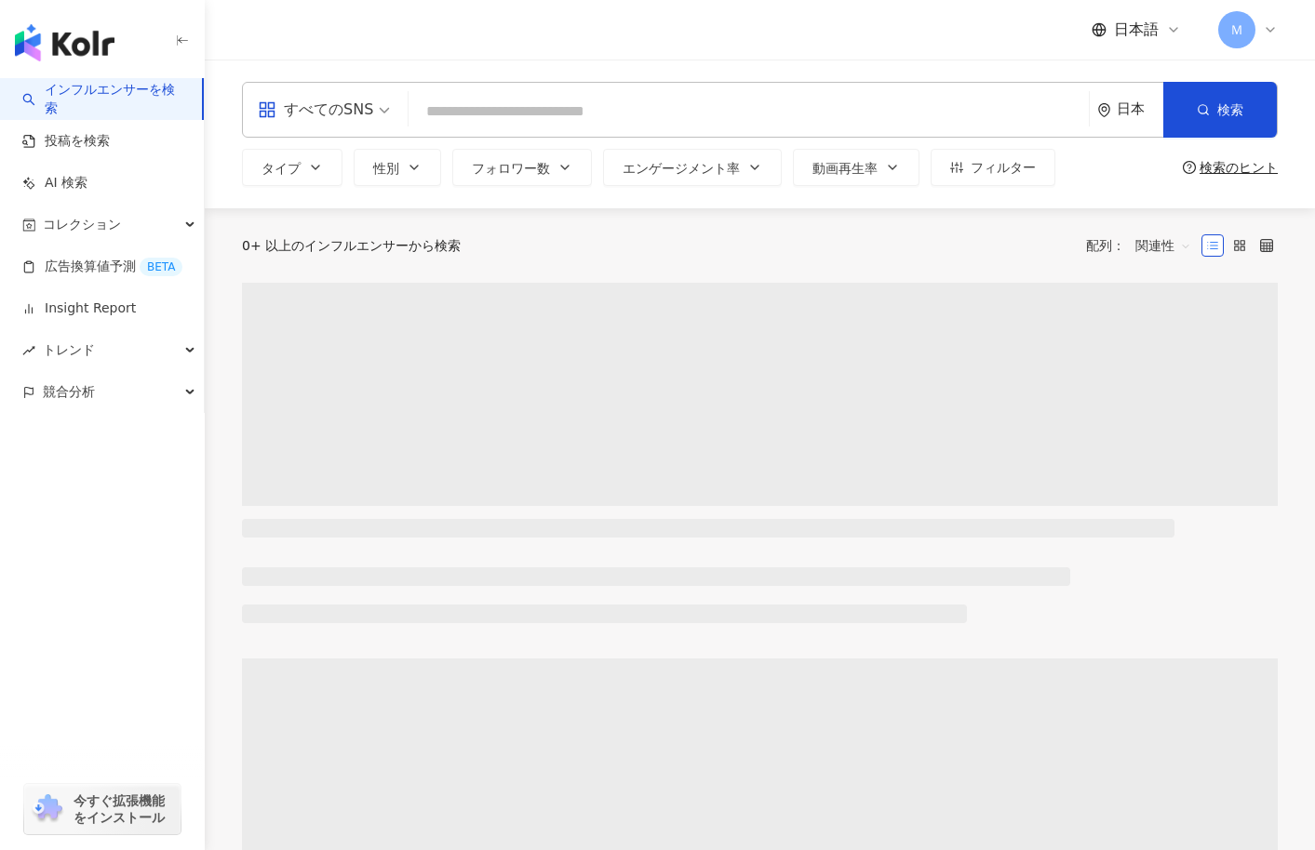
click at [538, 113] on input "search" at bounding box center [748, 111] width 665 height 35
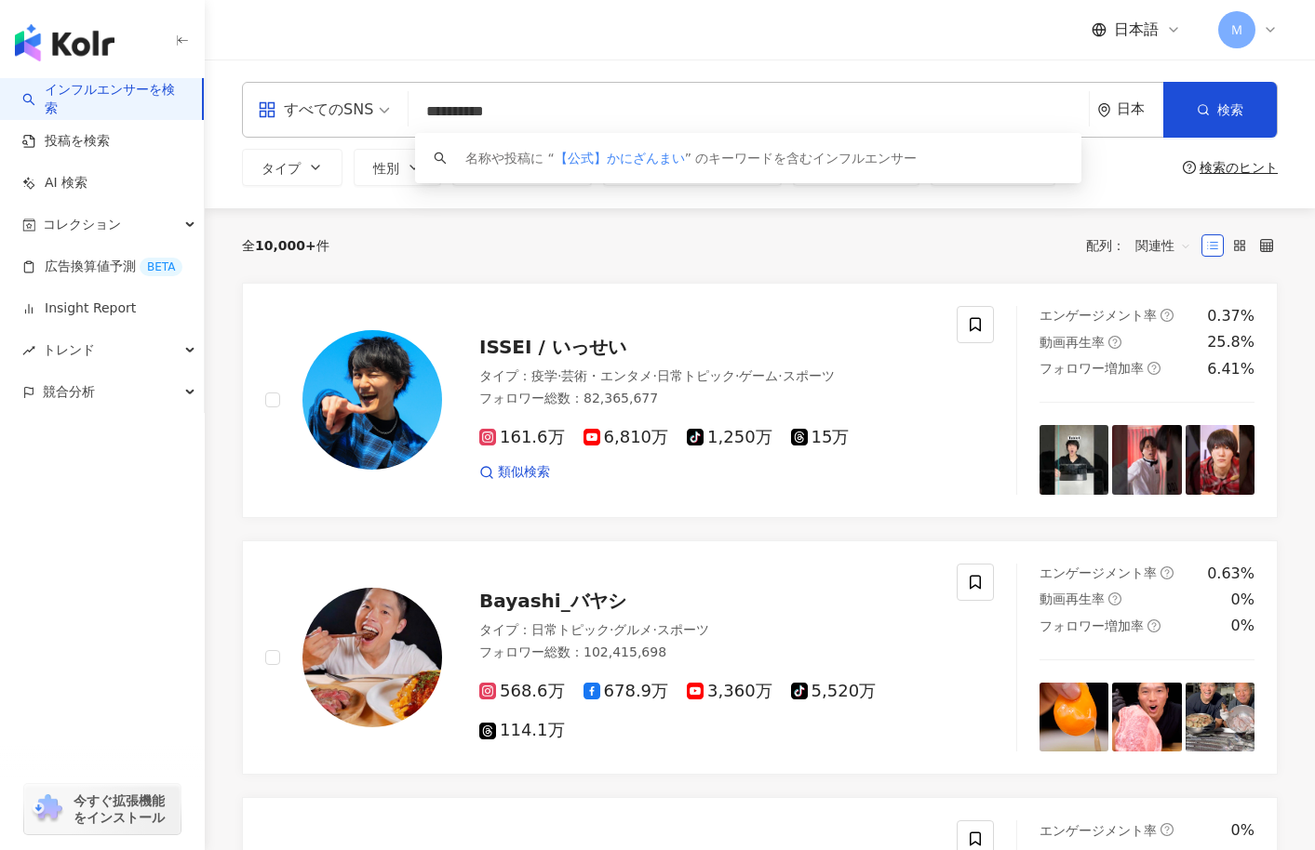
drag, startPoint x: 477, startPoint y: 110, endPoint x: 386, endPoint y: 112, distance: 91.2
click at [386, 112] on div "**********" at bounding box center [759, 110] width 1035 height 56
drag, startPoint x: 478, startPoint y: 110, endPoint x: 354, endPoint y: 106, distance: 123.8
click at [367, 108] on div "**********" at bounding box center [759, 110] width 1035 height 56
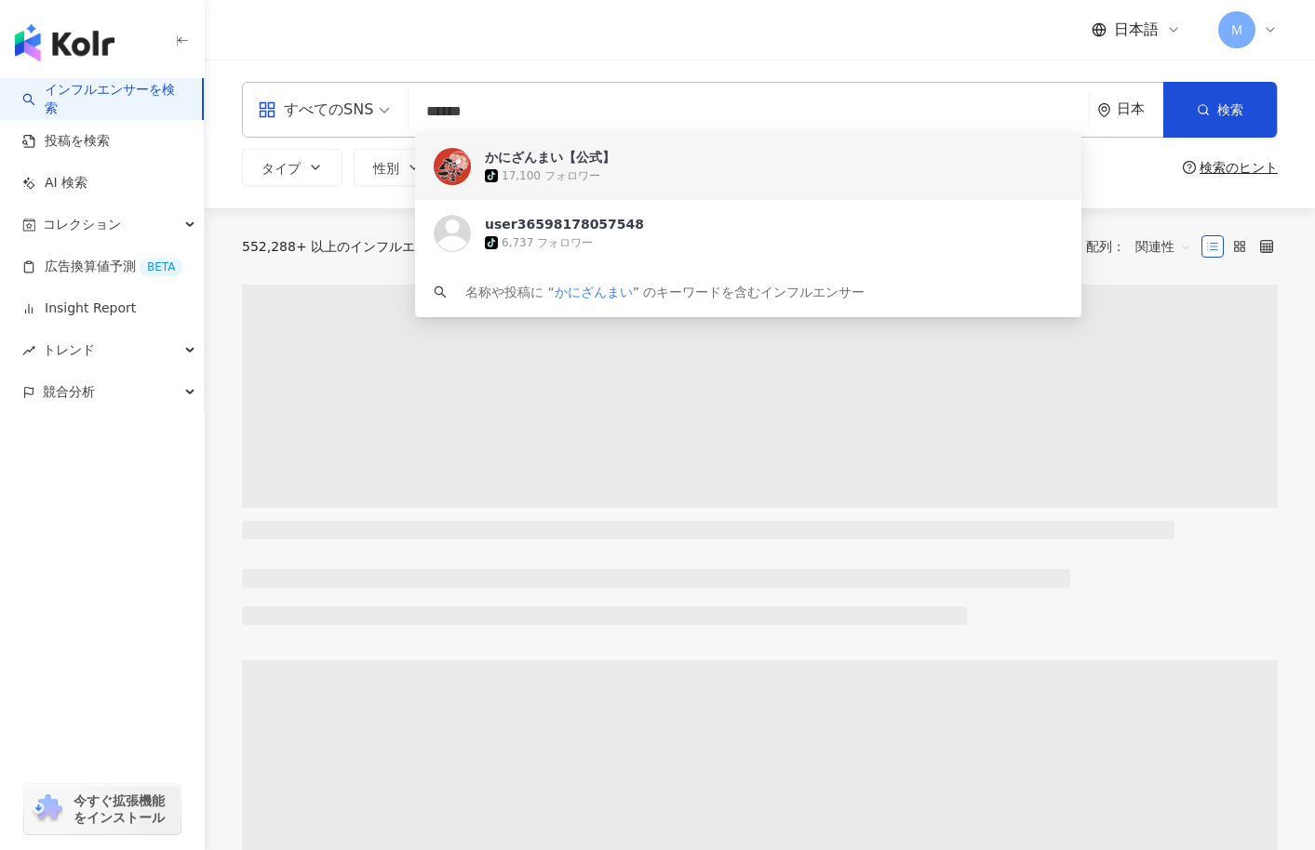
click at [92, 576] on div "インフルエンサーを検索 投稿を検索 AI 検索 コレクション 広告換算値予測 BETA Insight Report トレンド 競合分析 今すぐ拡張機能をイン…" at bounding box center [102, 464] width 205 height 772
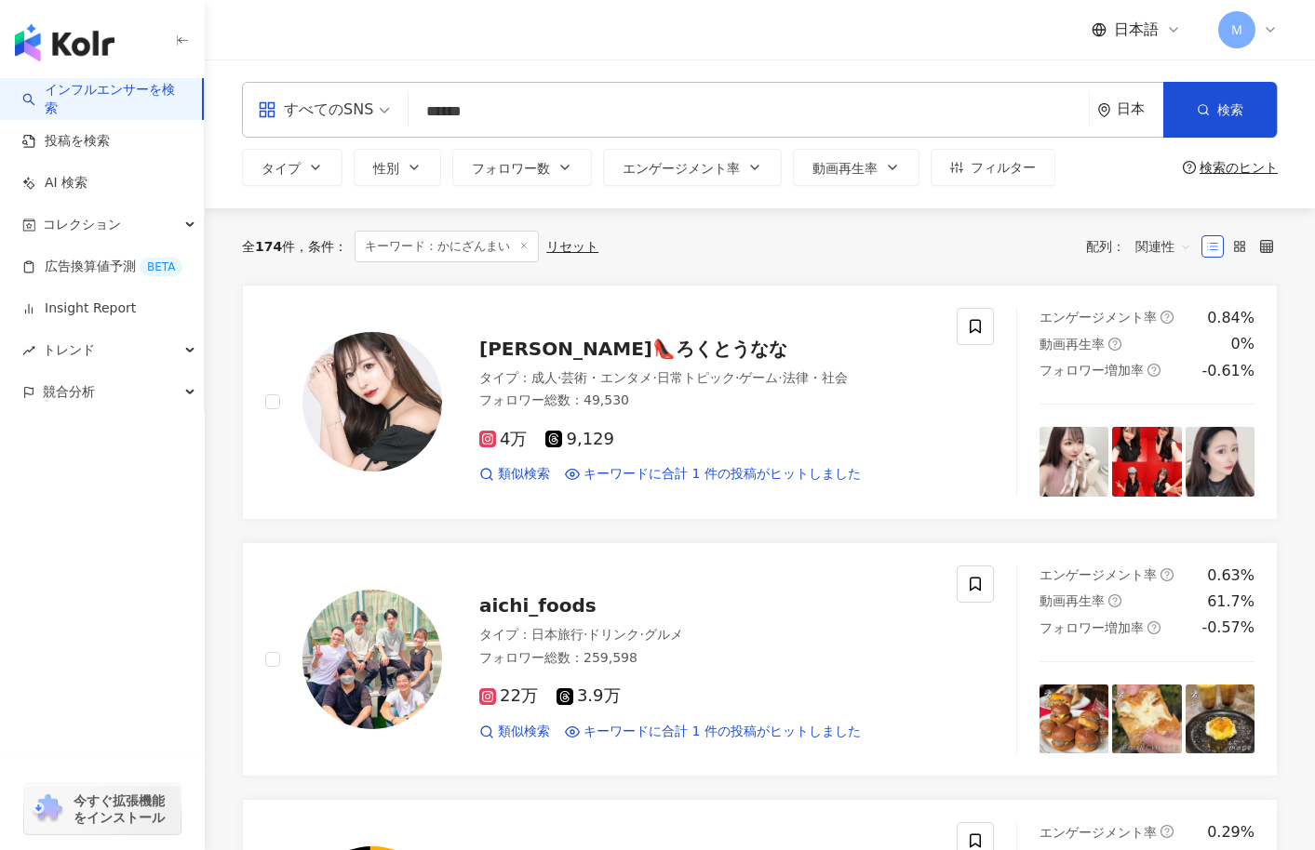
click at [599, 112] on input "******" at bounding box center [748, 111] width 665 height 35
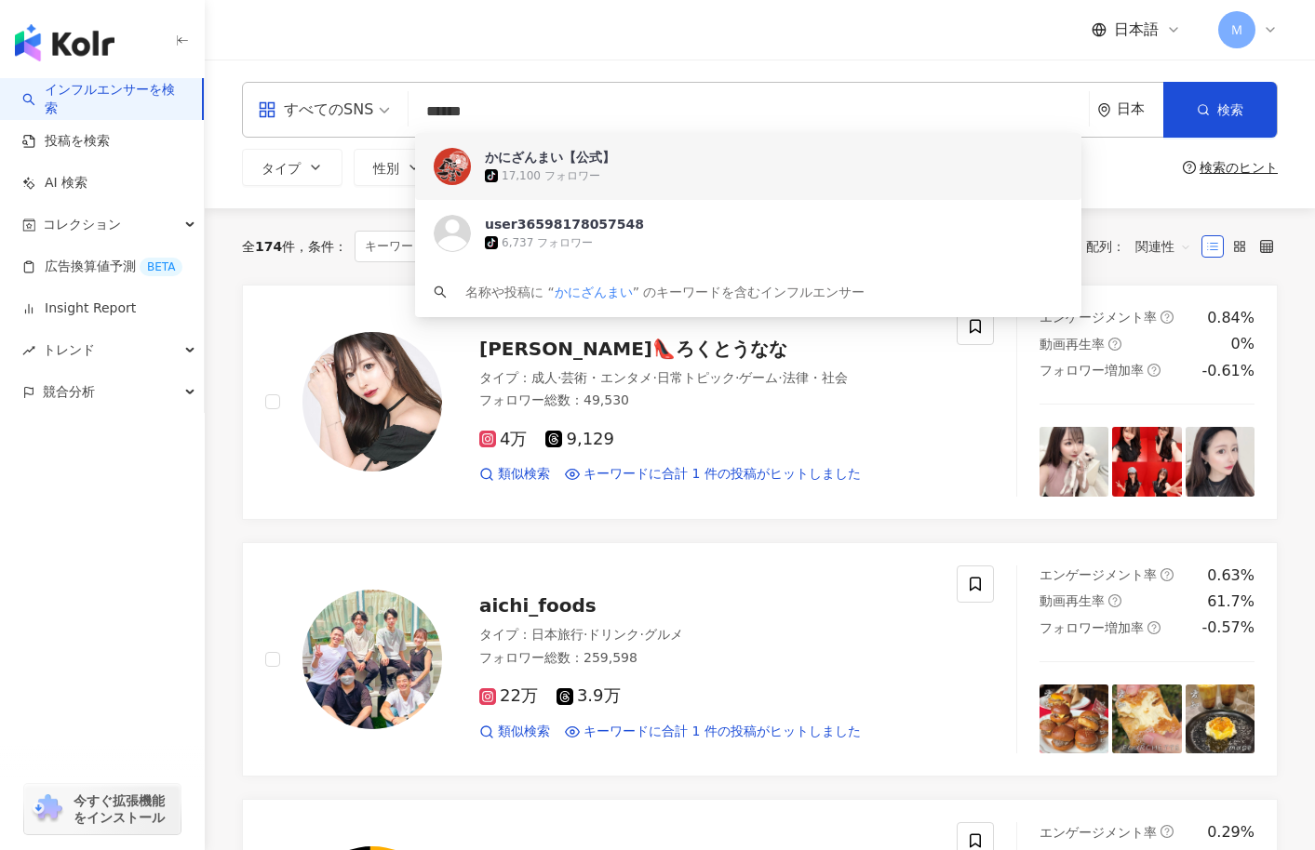
click at [599, 112] on input "******" at bounding box center [748, 111] width 665 height 35
paste input "**********"
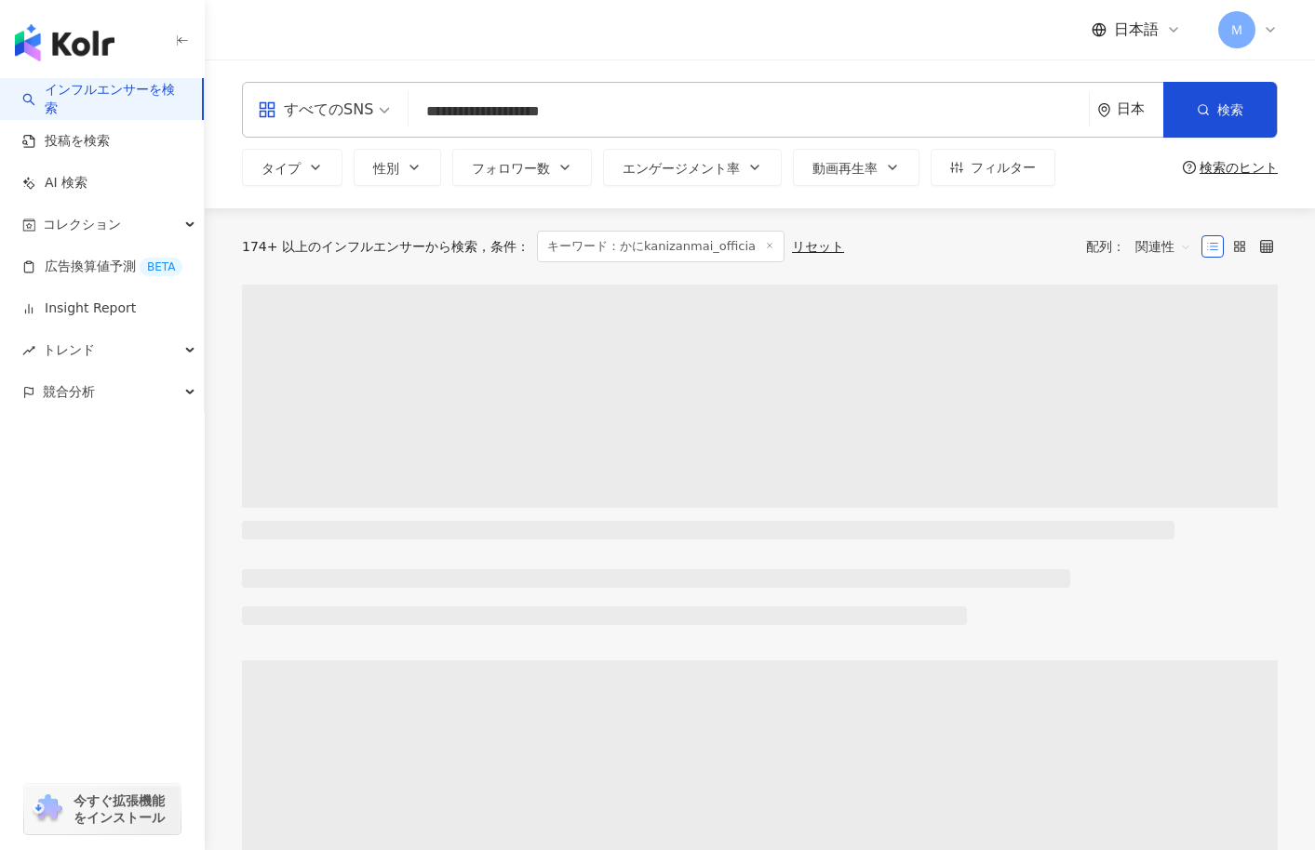
click at [459, 113] on input "**********" at bounding box center [748, 111] width 665 height 35
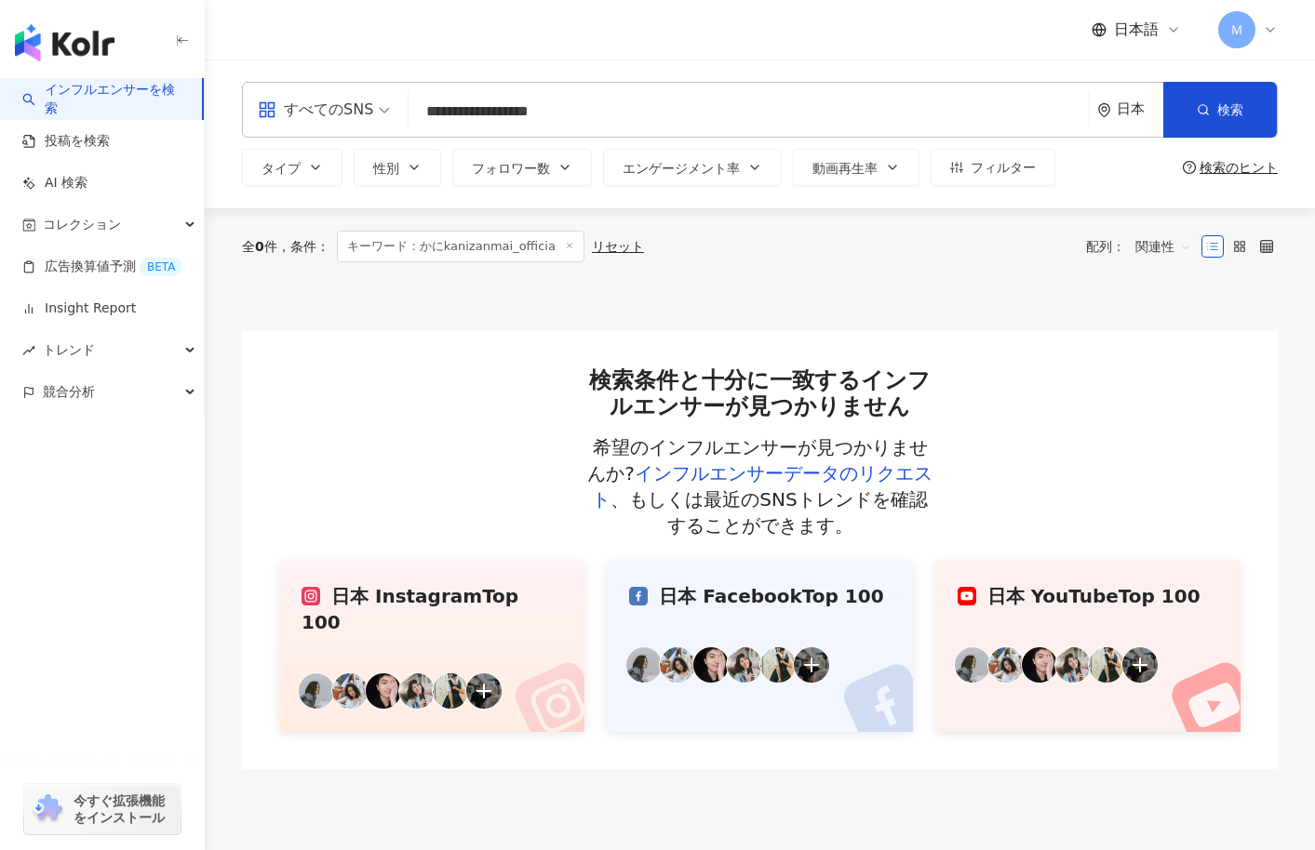
type input "**********"
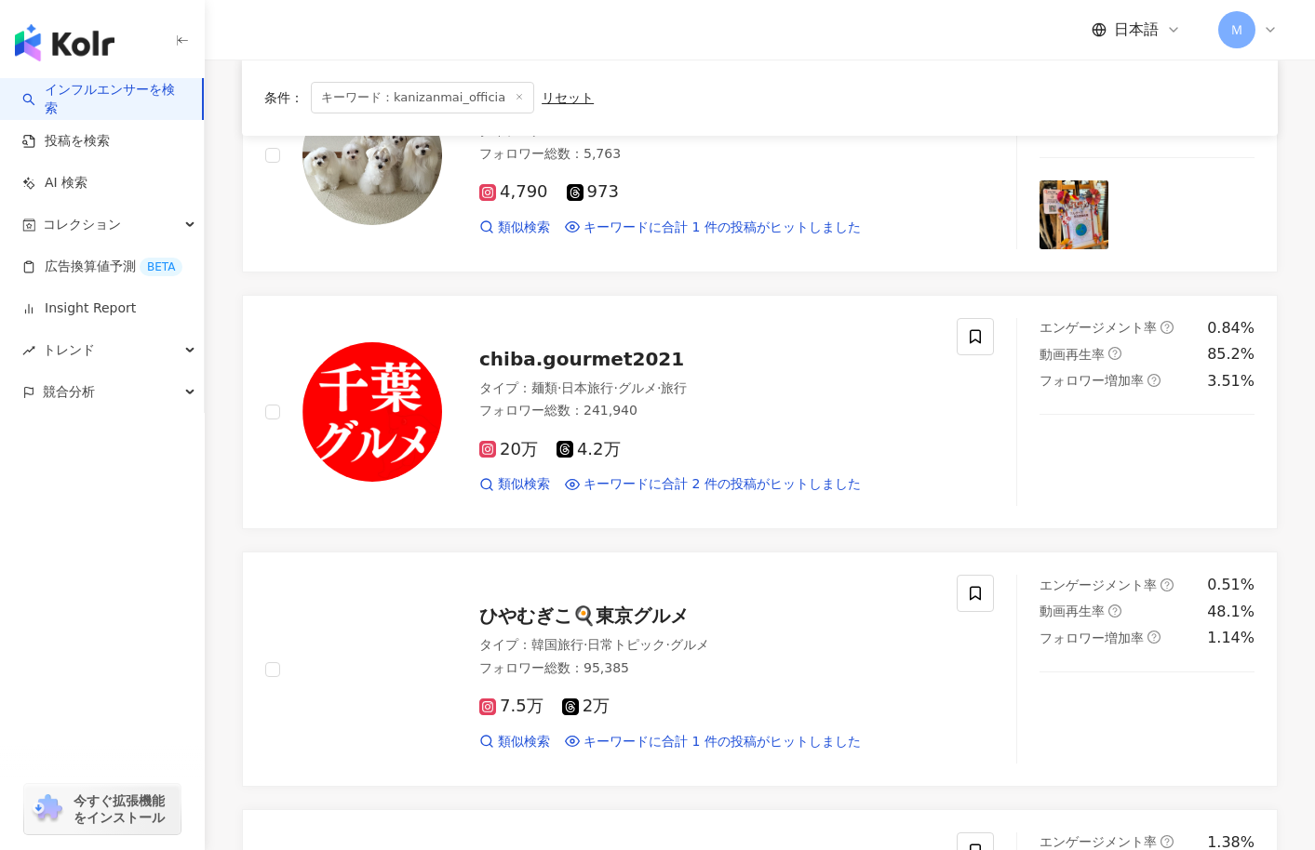
scroll to position [2692, 0]
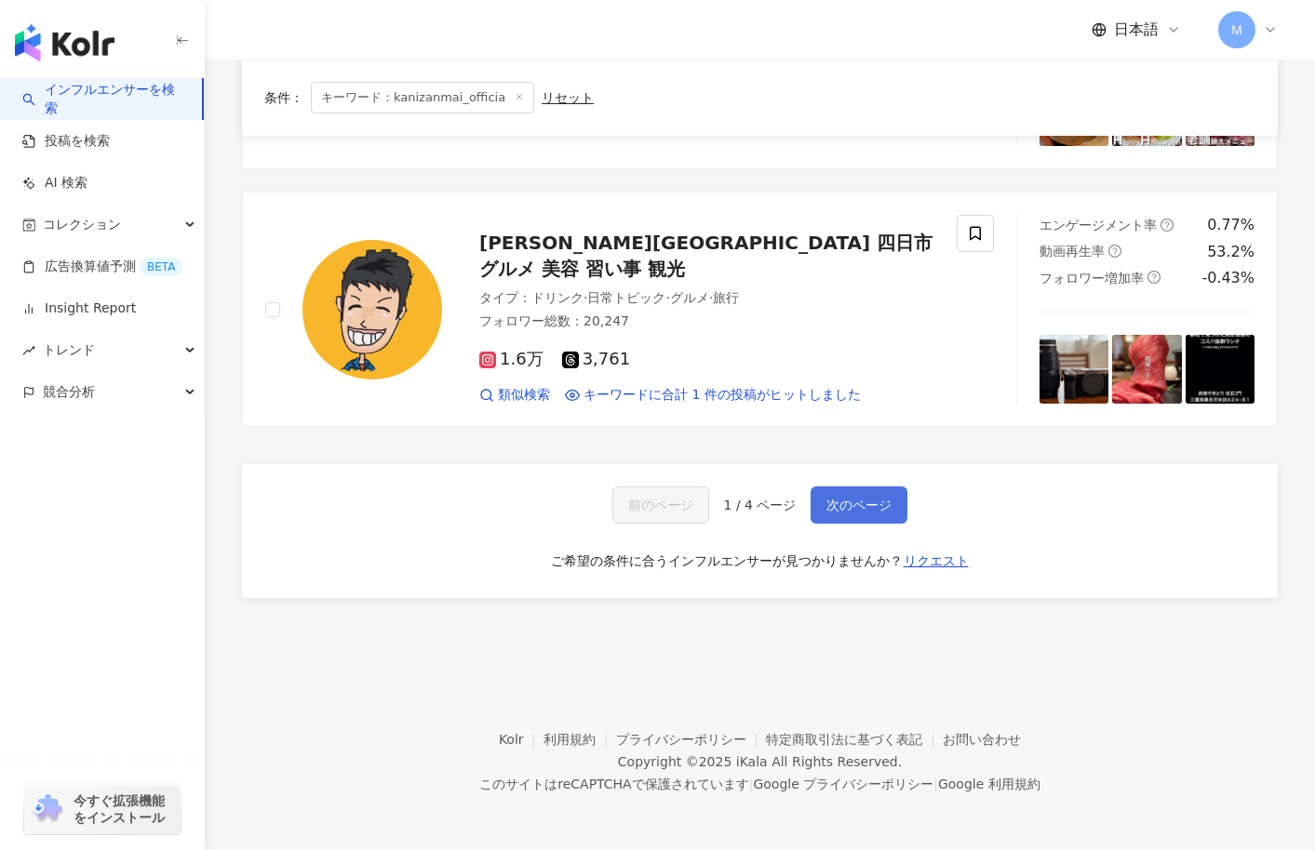
click at [865, 520] on button "次のページ" at bounding box center [858, 505] width 97 height 37
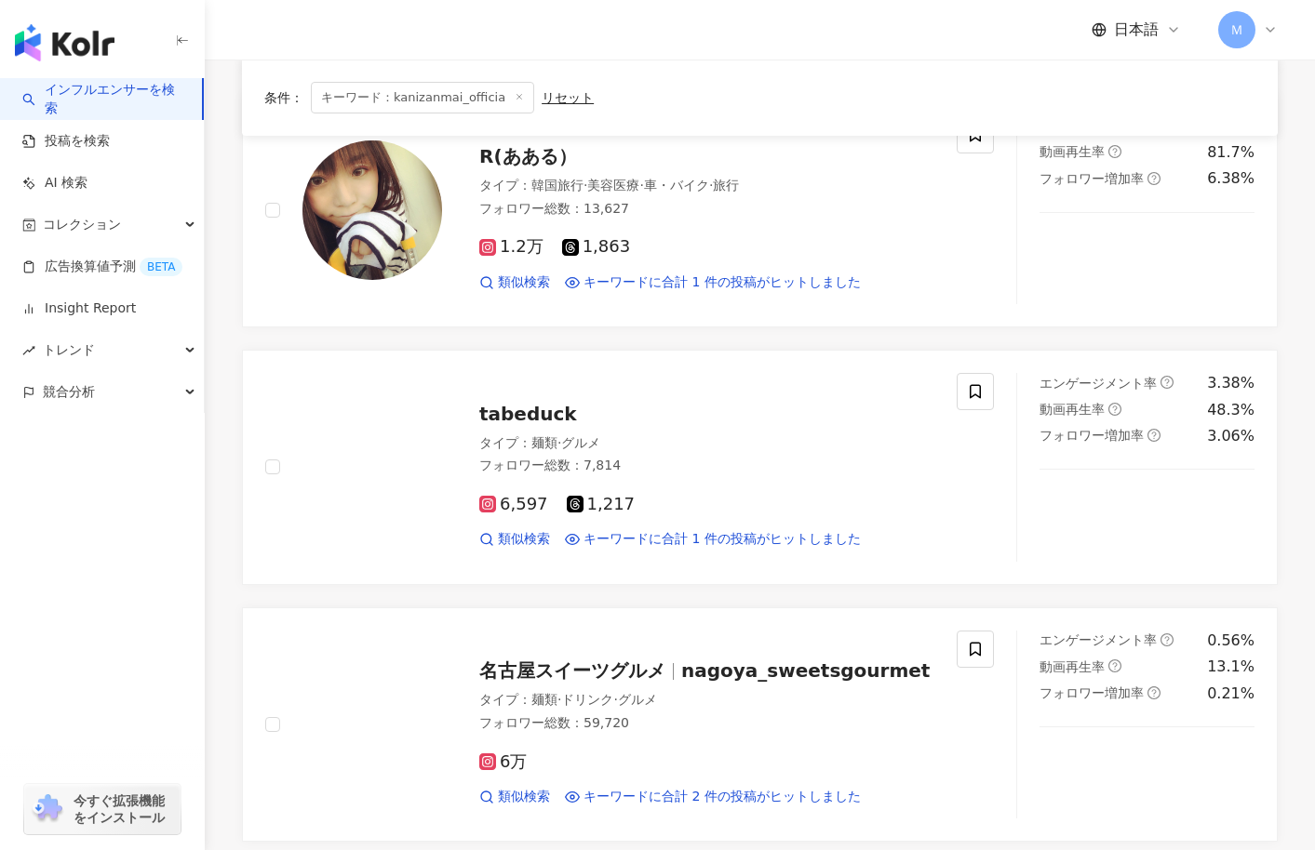
scroll to position [2666, 0]
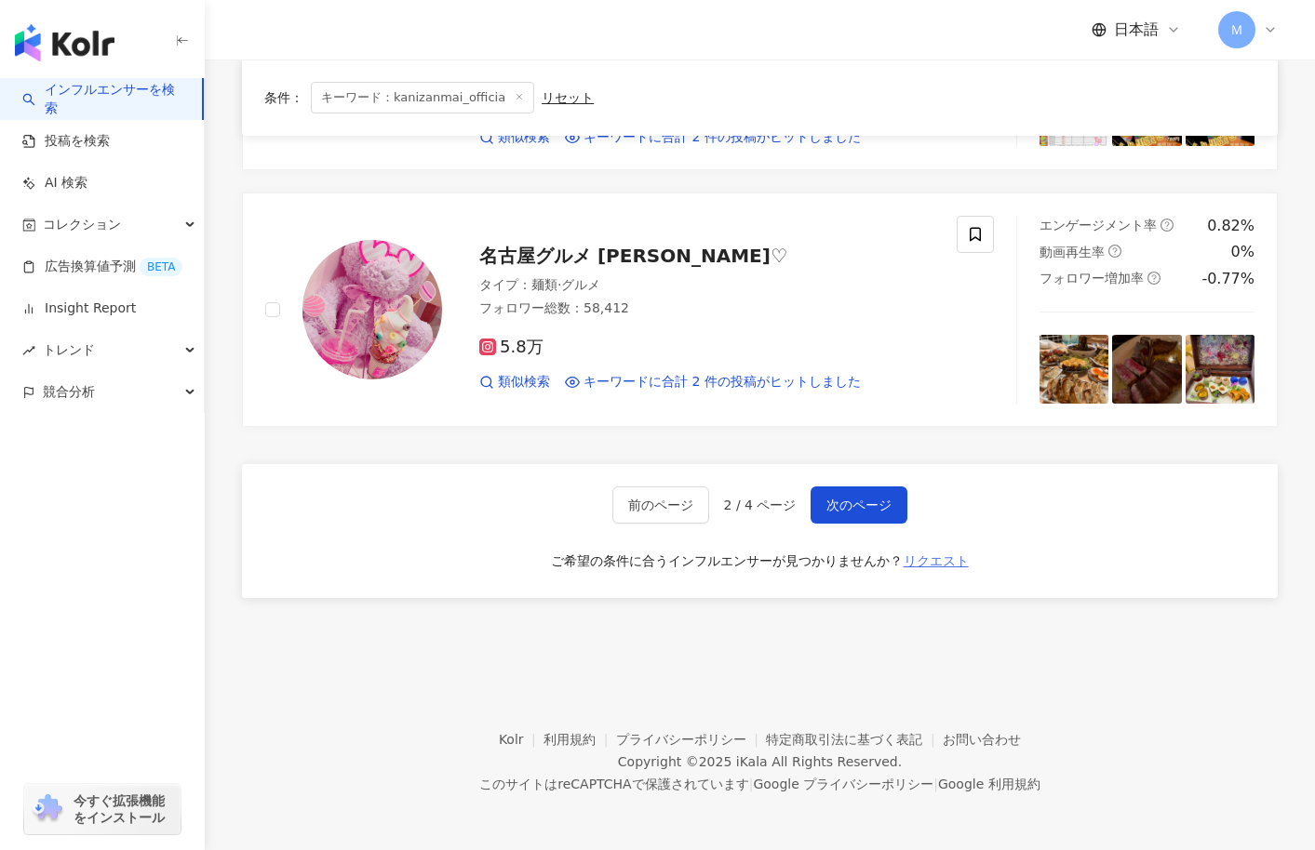
click at [964, 557] on span "リクエスト" at bounding box center [935, 561] width 65 height 15
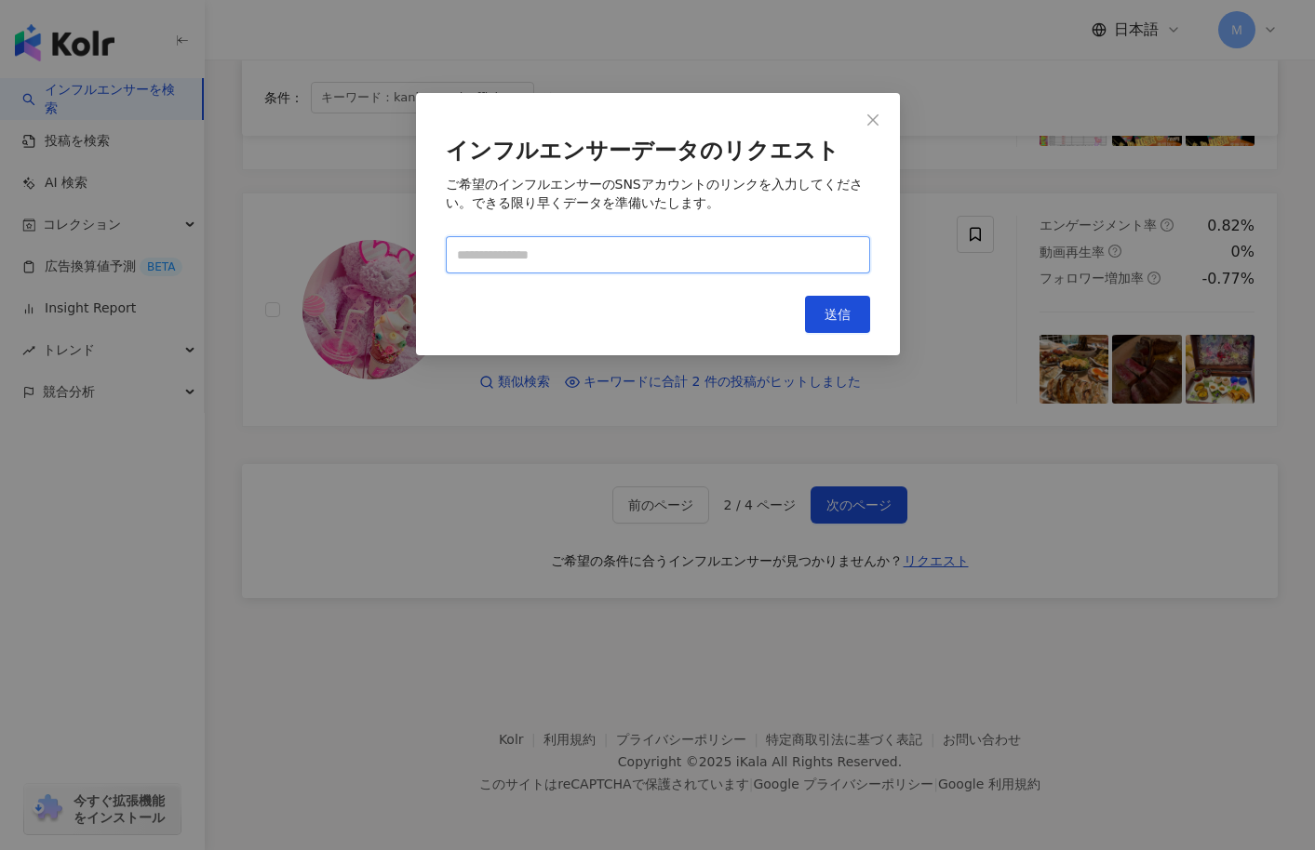
click at [630, 243] on input "text" at bounding box center [658, 254] width 424 height 37
paste input "**********"
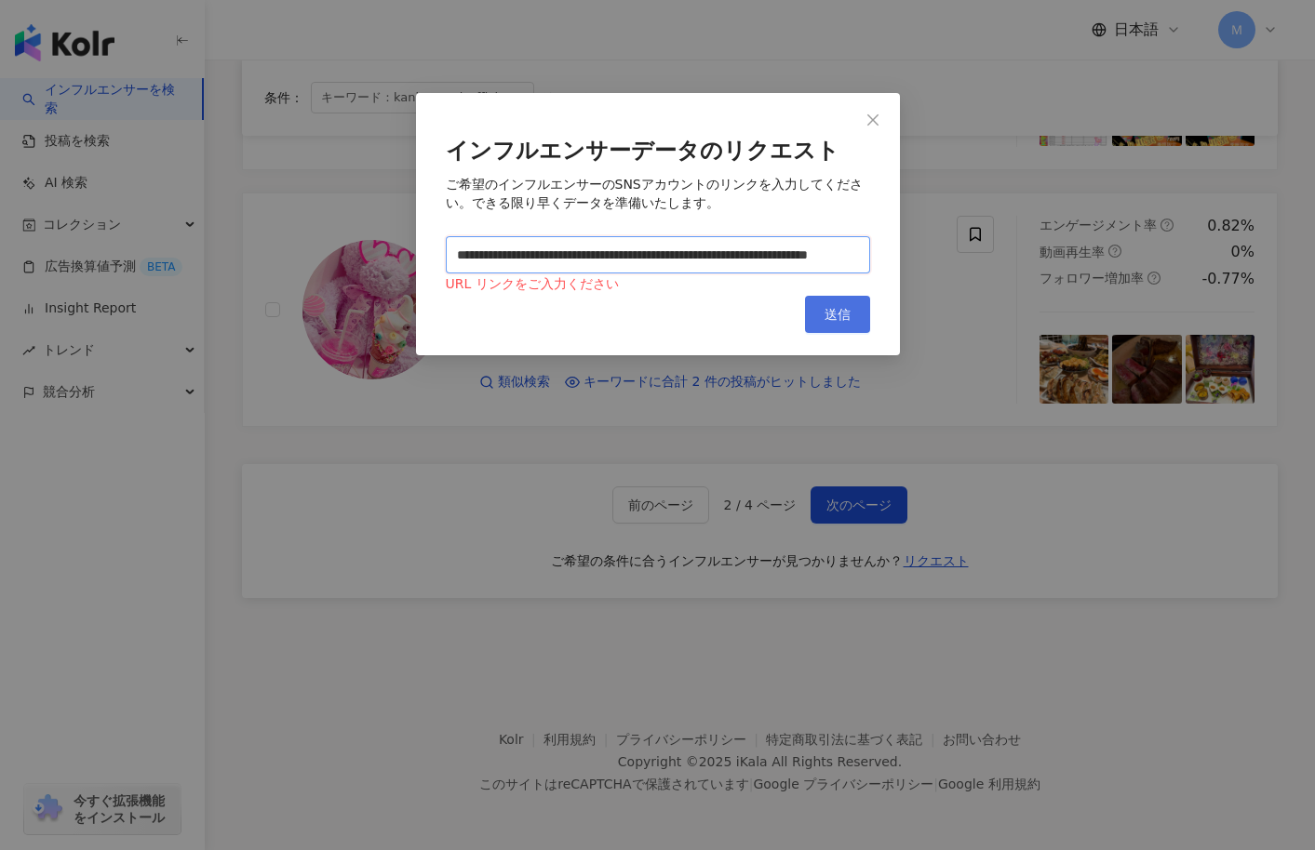
type input "**********"
click at [853, 318] on button "送信" at bounding box center [837, 314] width 65 height 37
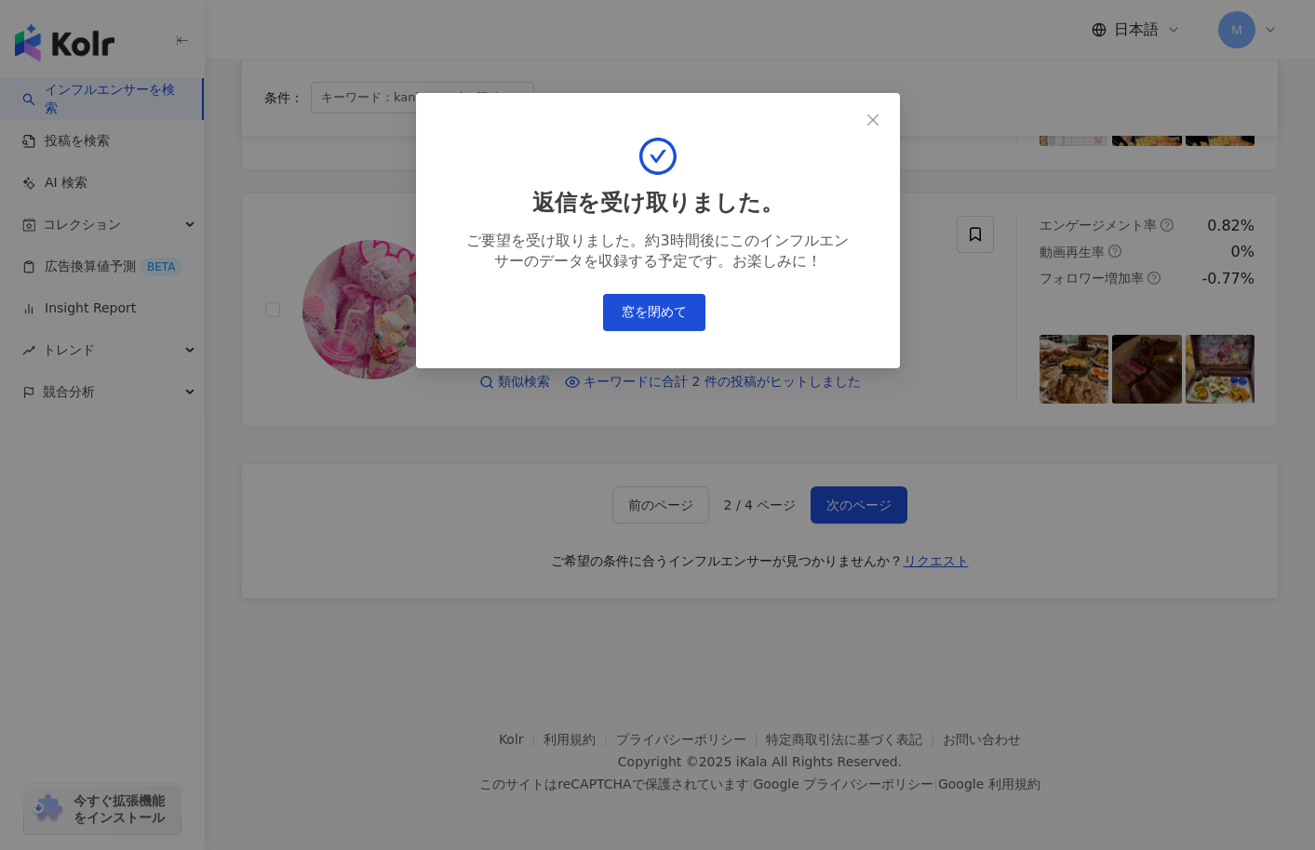
click at [875, 123] on icon "close" at bounding box center [872, 118] width 11 height 11
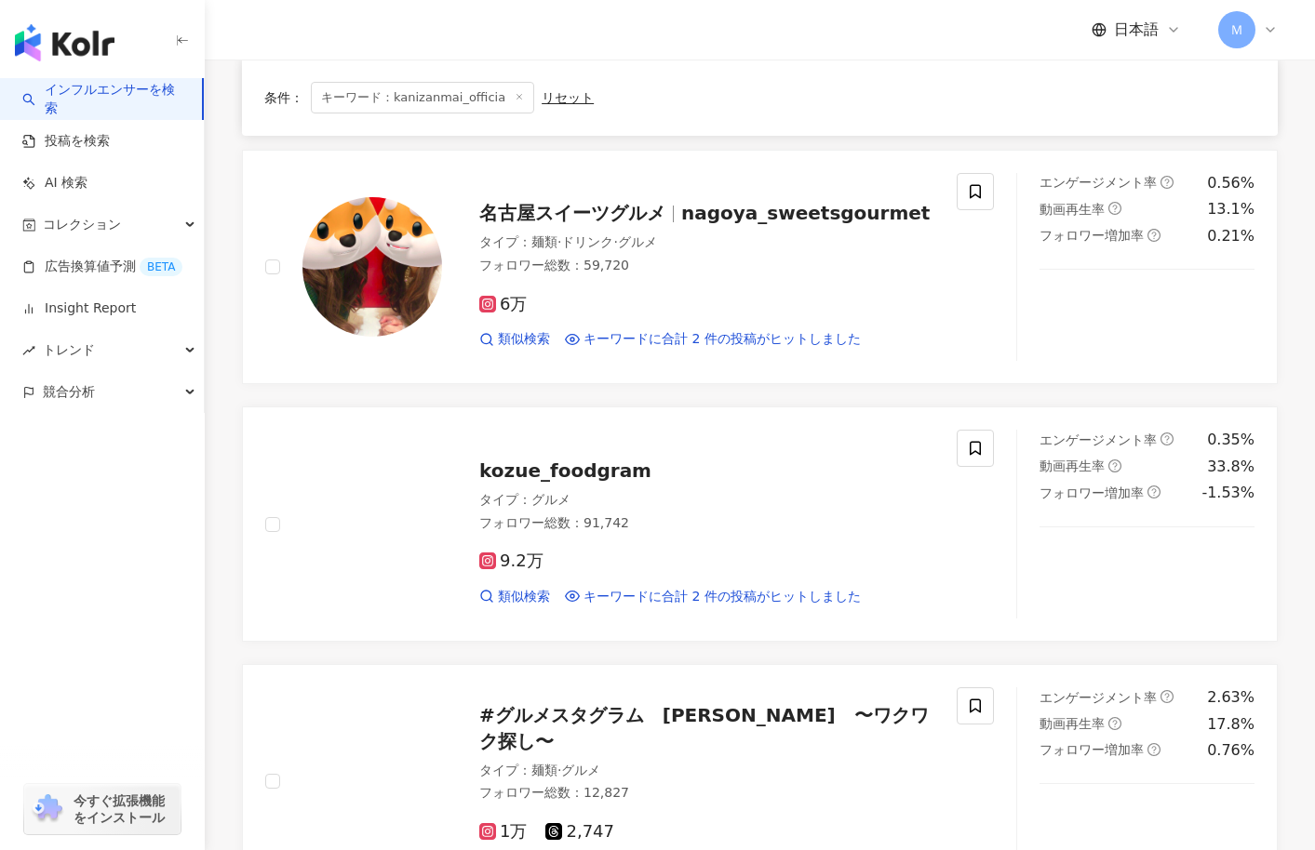
scroll to position [1375, 0]
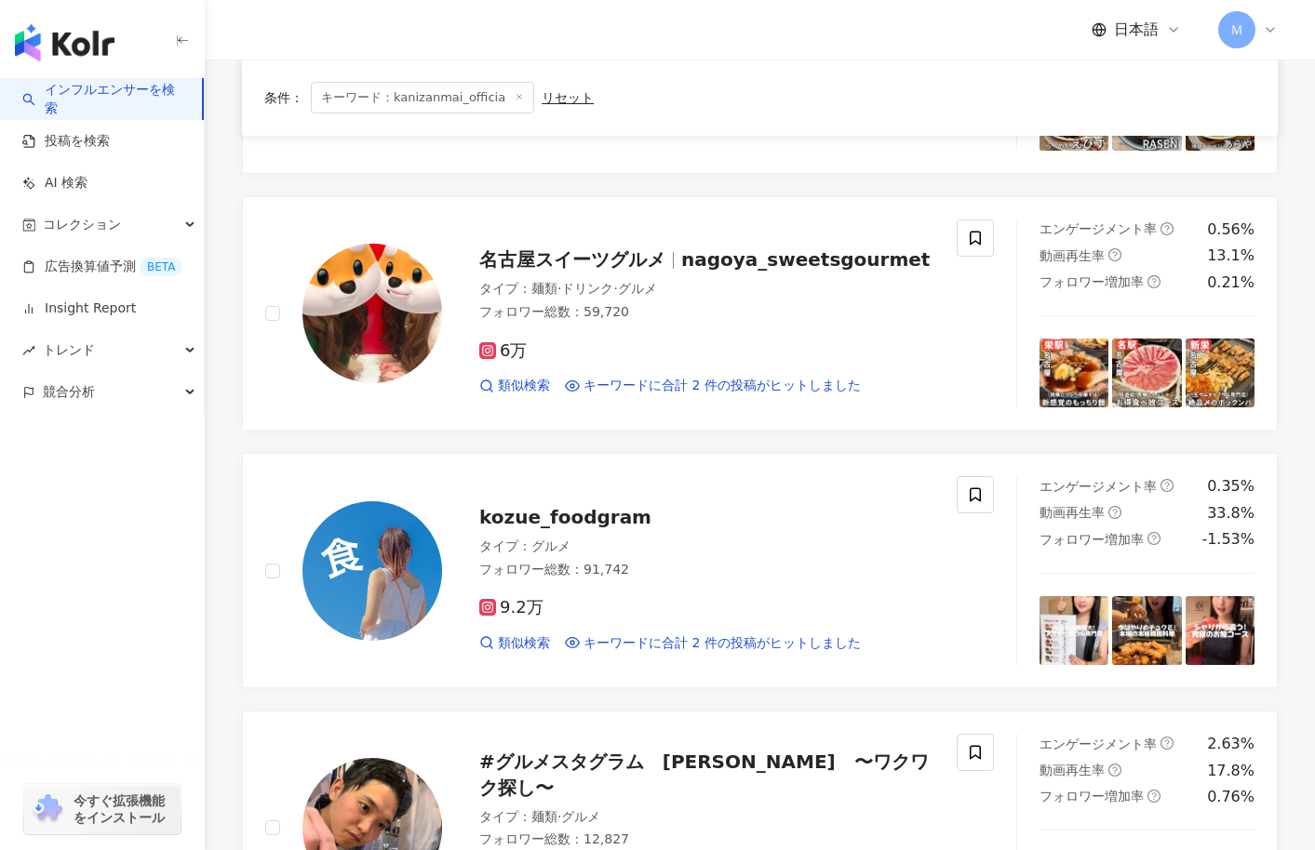
click at [1213, 29] on div "日本語 Ｍ" at bounding box center [1184, 29] width 186 height 37
click at [1228, 30] on span "Ｍ" at bounding box center [1236, 29] width 37 height 37
click at [866, 36] on div "日本語 Ｍ" at bounding box center [759, 30] width 1035 height 60
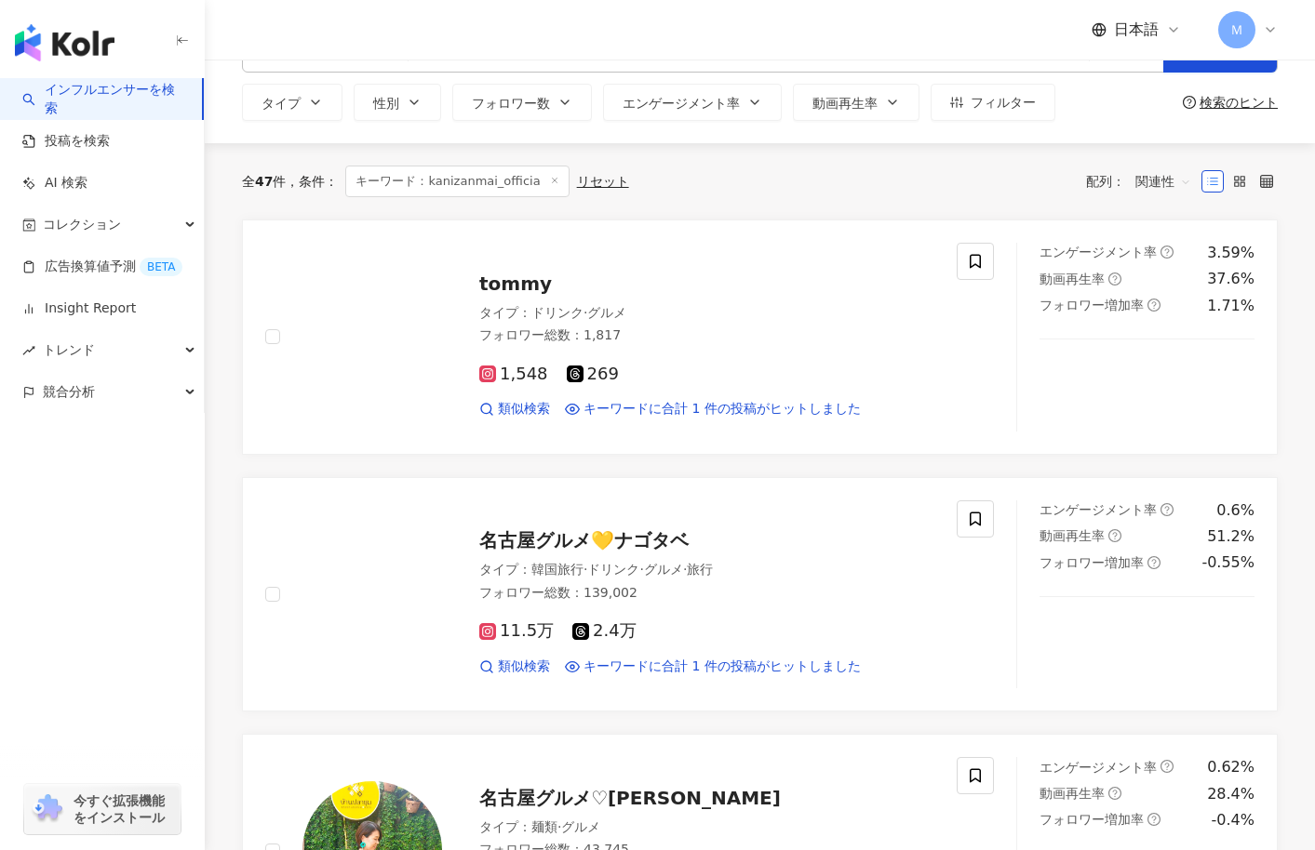
scroll to position [0, 0]
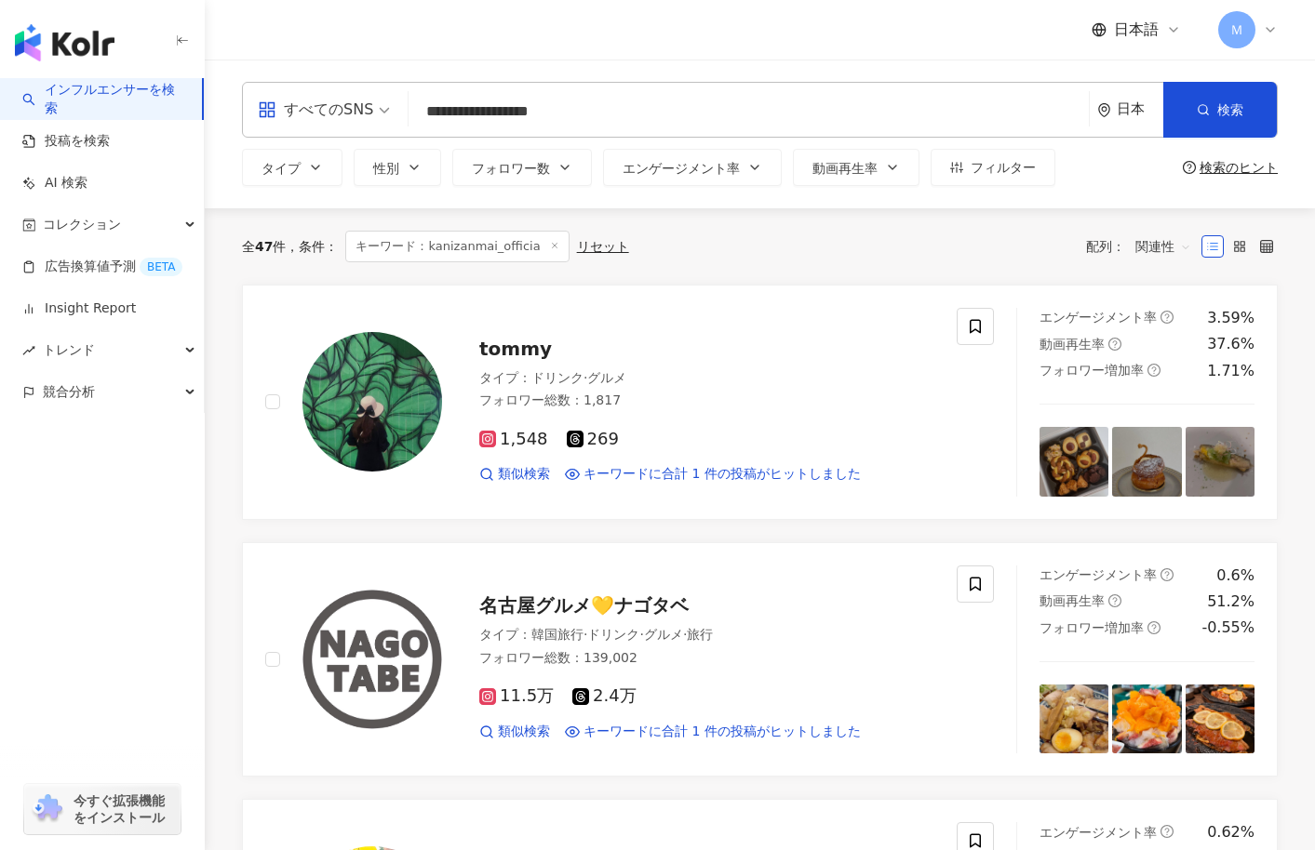
click at [534, 103] on input "**********" at bounding box center [748, 111] width 665 height 35
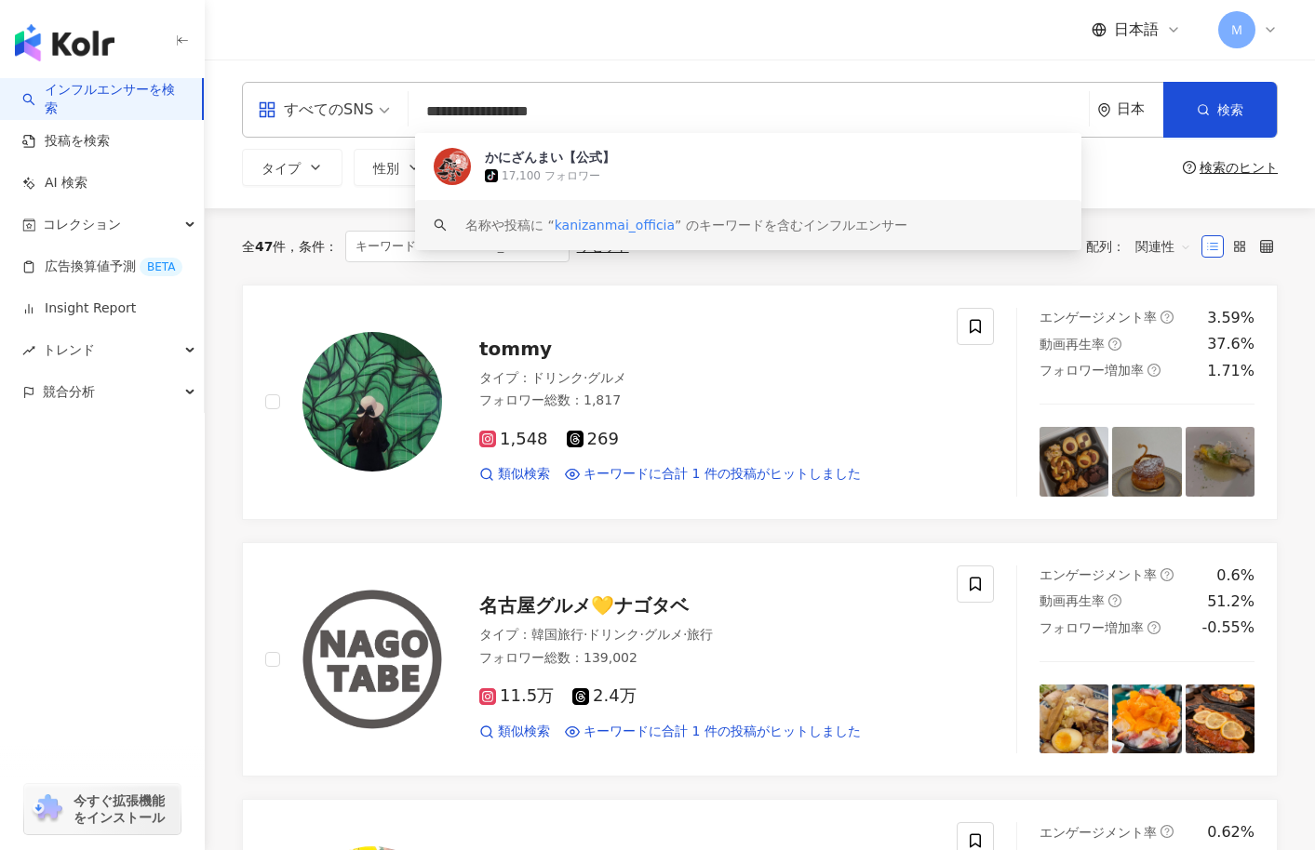
click at [534, 103] on input "**********" at bounding box center [748, 111] width 665 height 35
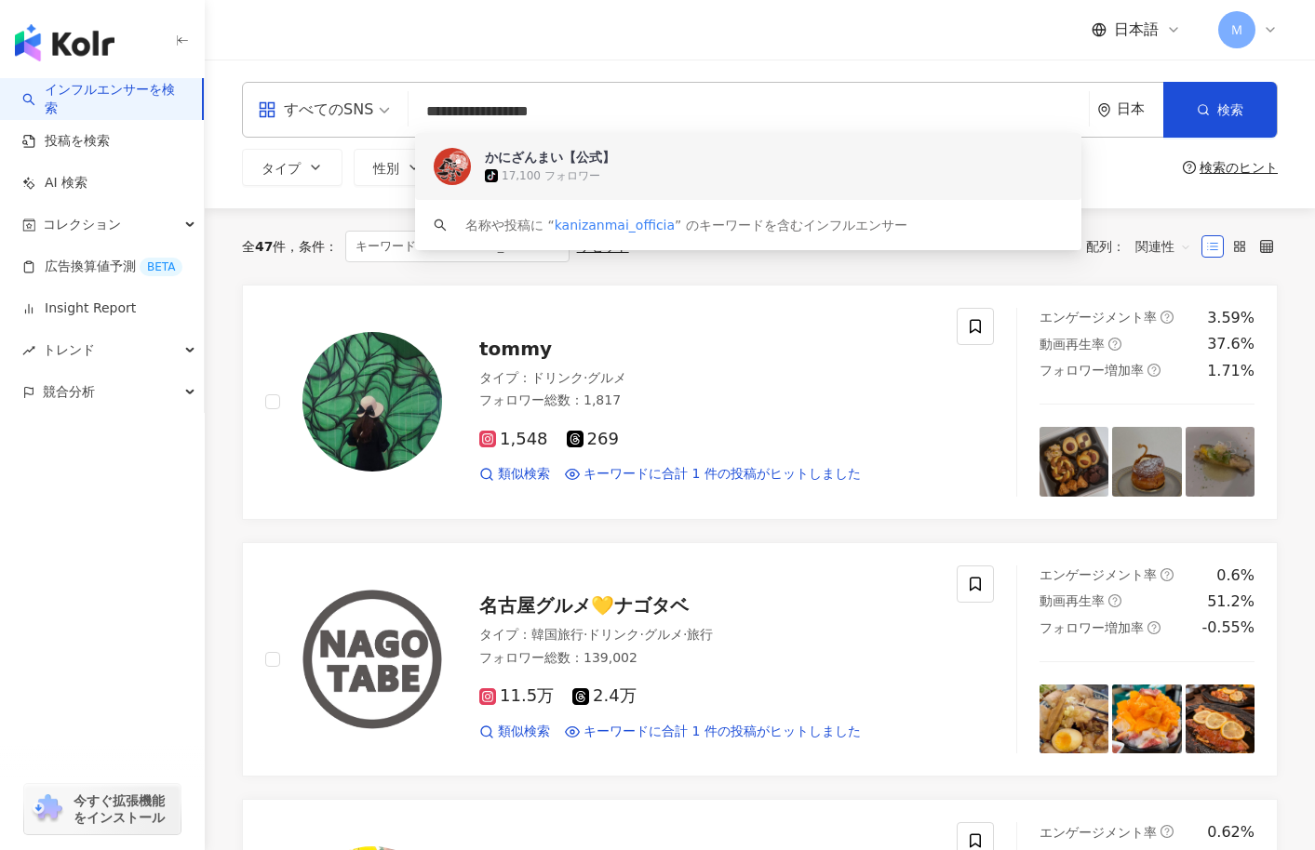
click at [534, 144] on div "かにざんまい【公式】 tiktok-icon 17,100 フォロワー" at bounding box center [748, 166] width 666 height 67
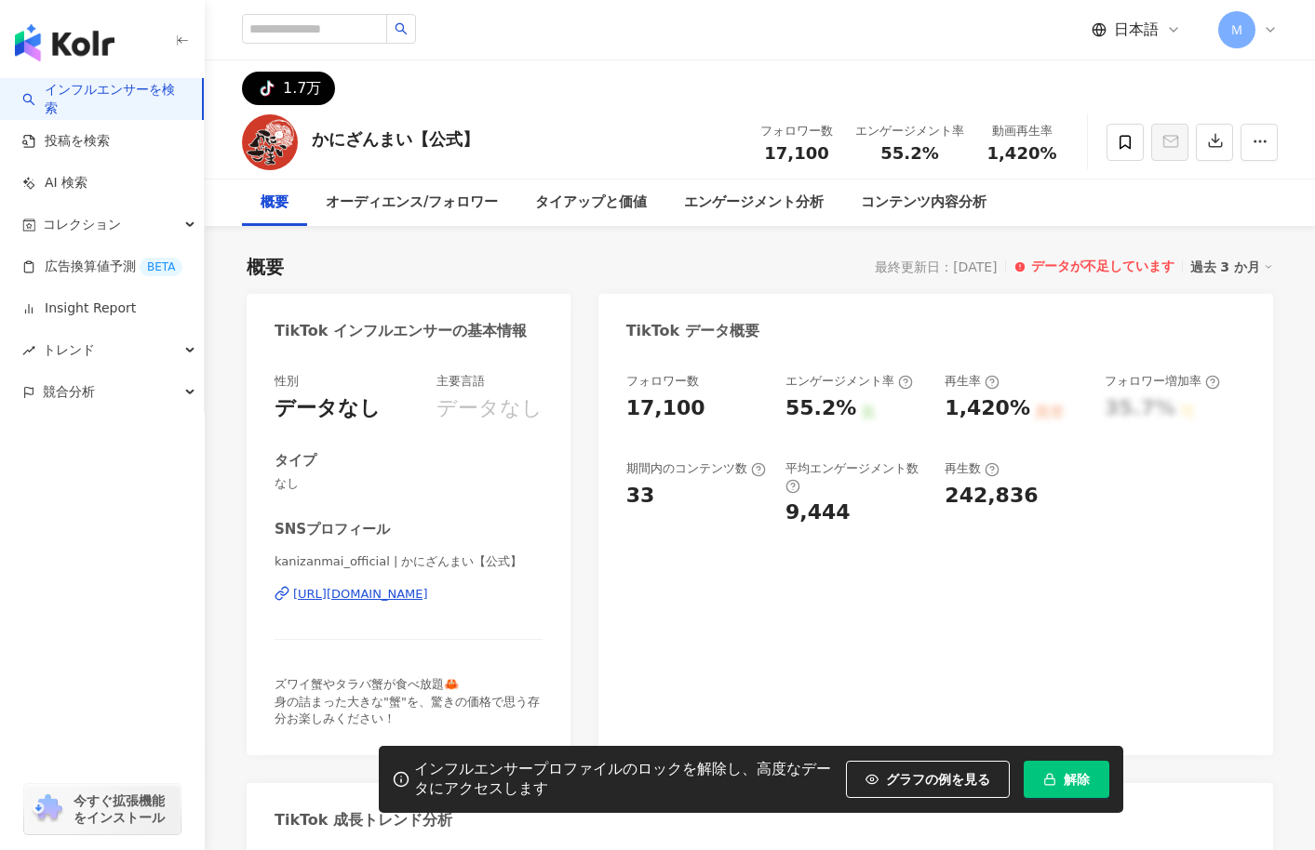
click at [1048, 780] on button "解除" at bounding box center [1066, 779] width 86 height 37
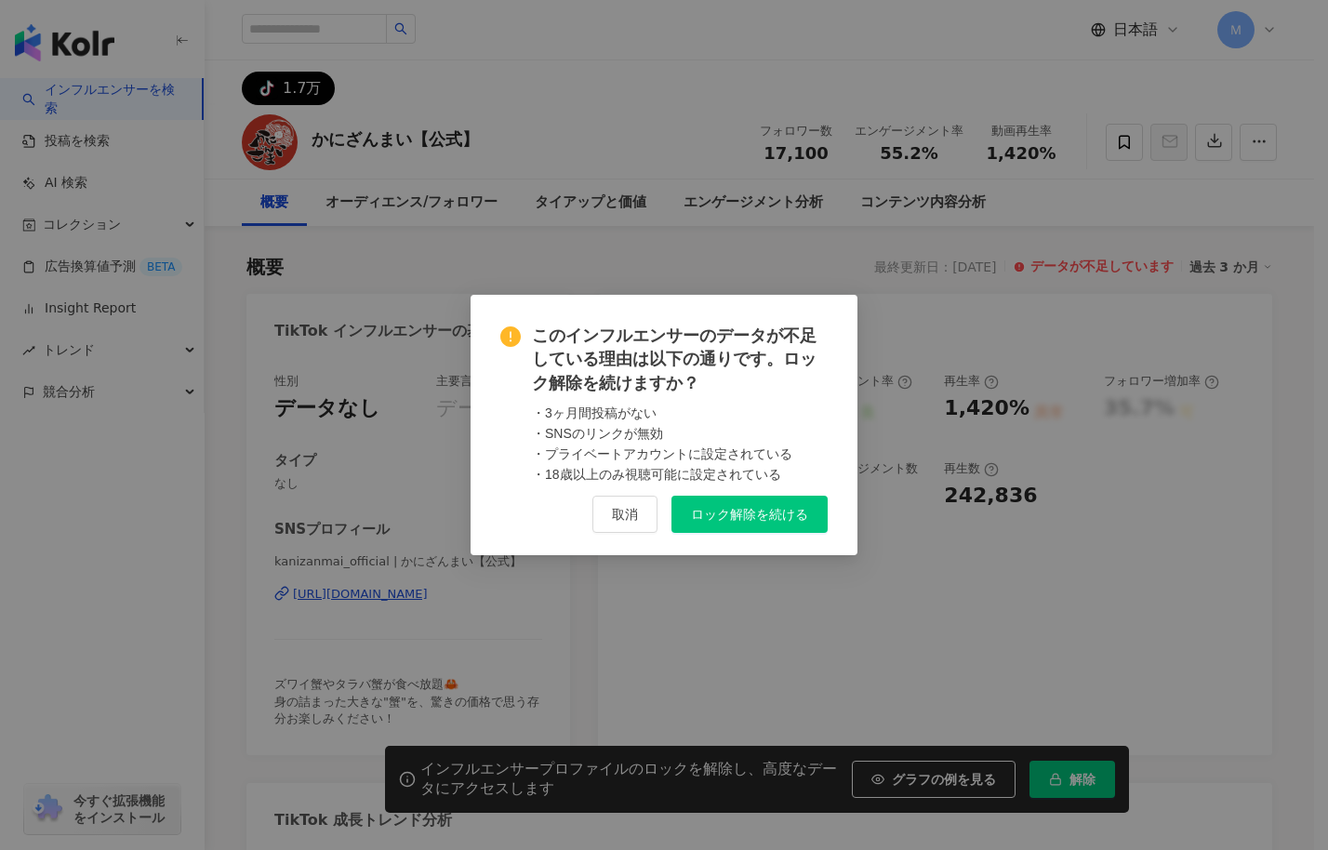
click at [778, 518] on span "ロック解除を続ける" at bounding box center [749, 514] width 117 height 15
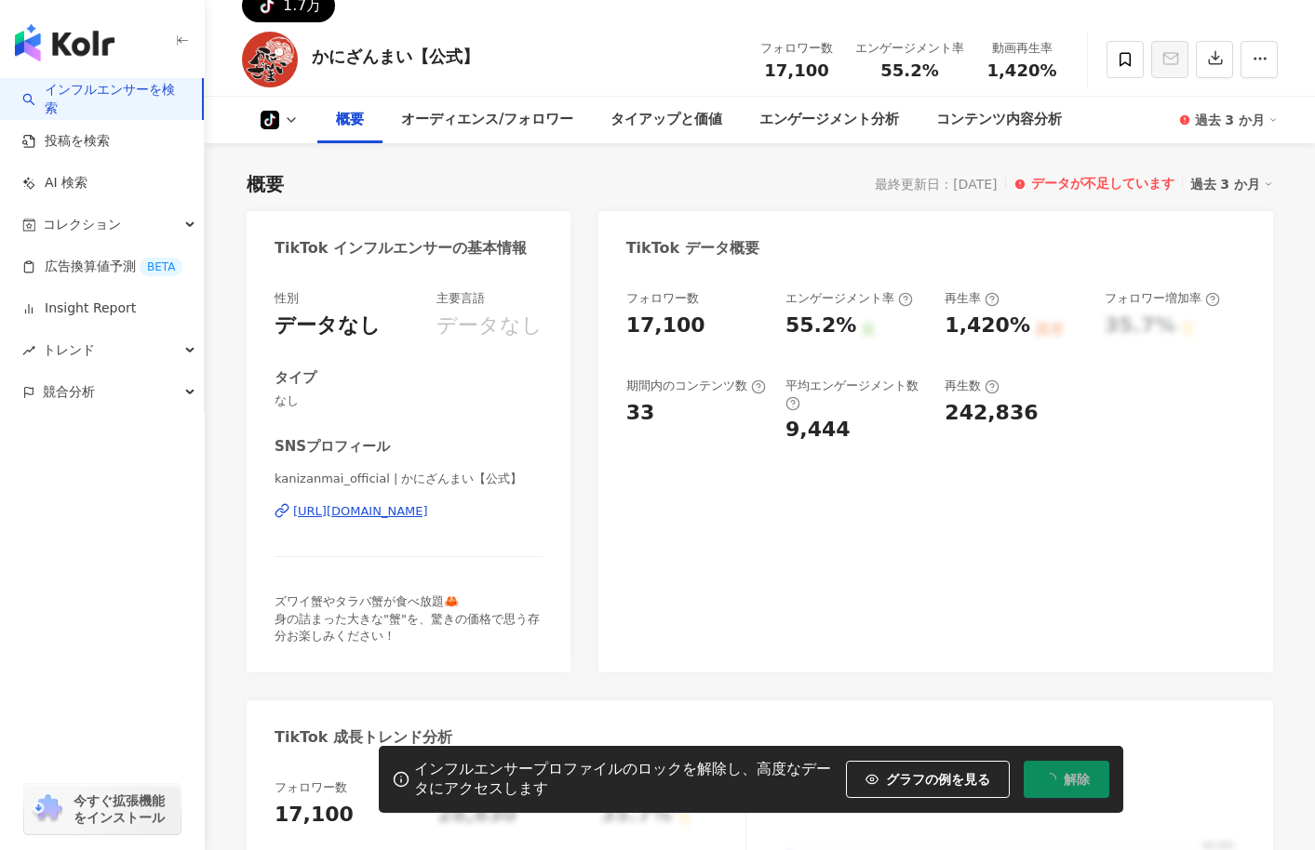
scroll to position [157, 0]
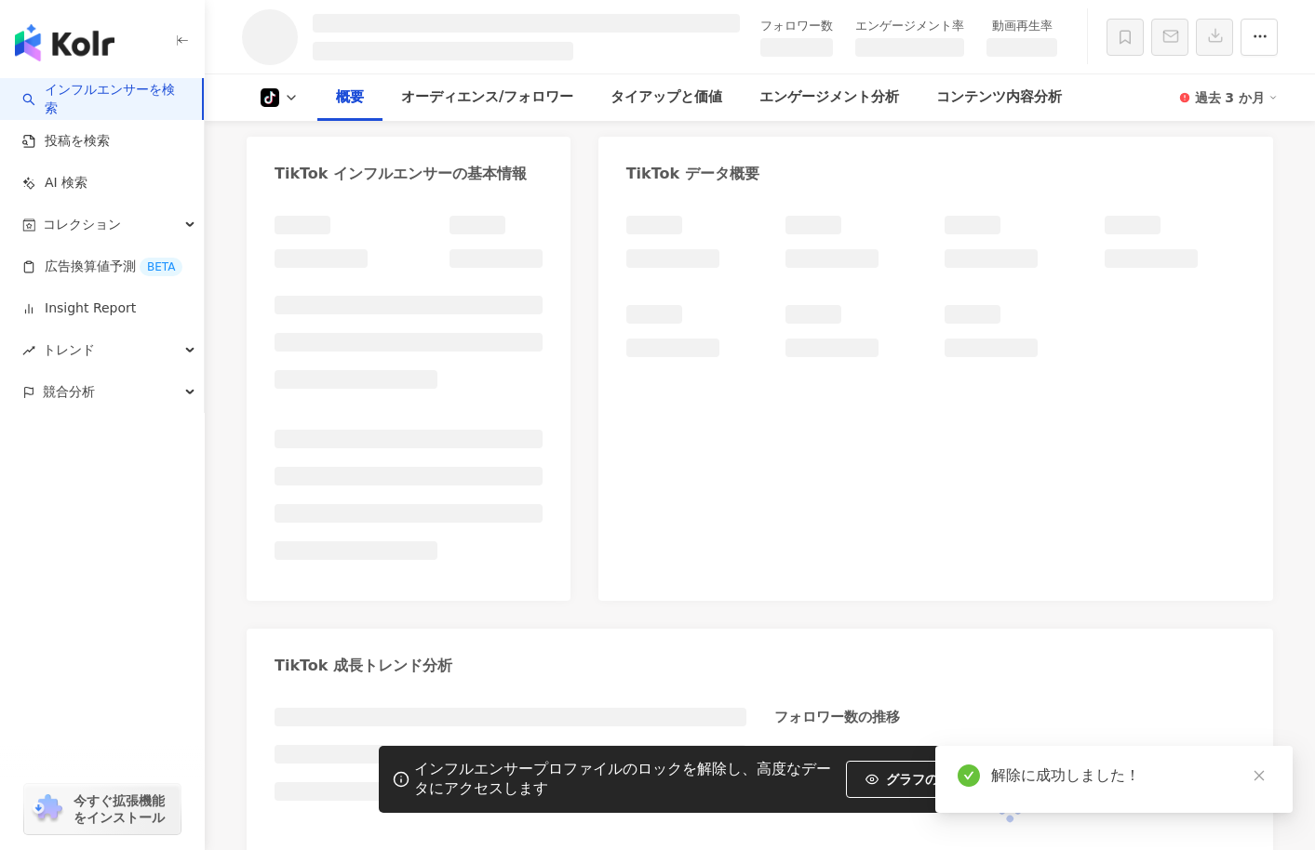
click at [970, 595] on div at bounding box center [935, 399] width 674 height 404
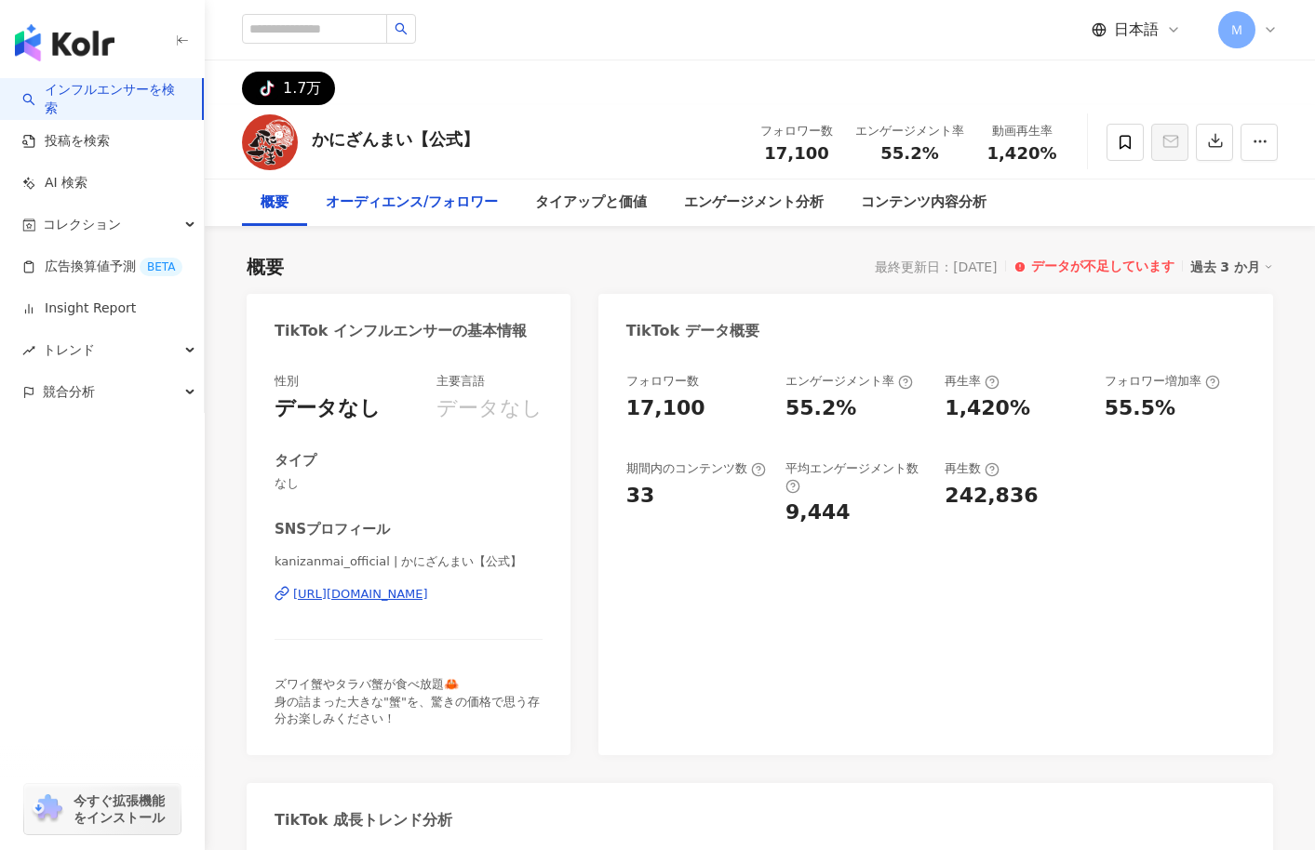
click at [469, 213] on div "オーディエンス/フォロワー" at bounding box center [412, 203] width 172 height 22
click at [719, 201] on div "エンゲージメント分析" at bounding box center [754, 203] width 140 height 22
click at [950, 220] on div "コンテンツ内容分析" at bounding box center [923, 203] width 163 height 47
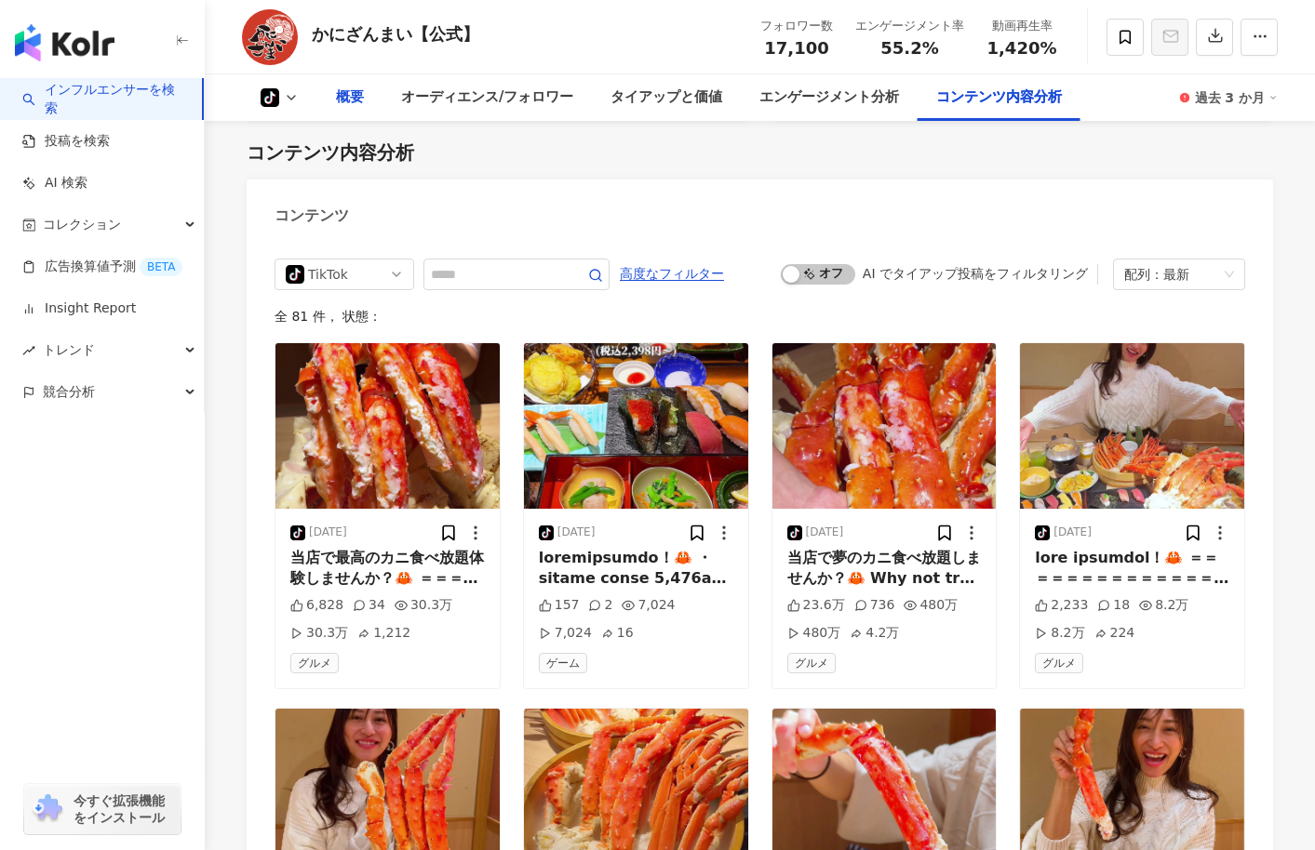
click at [334, 94] on div "概要" at bounding box center [349, 97] width 65 height 47
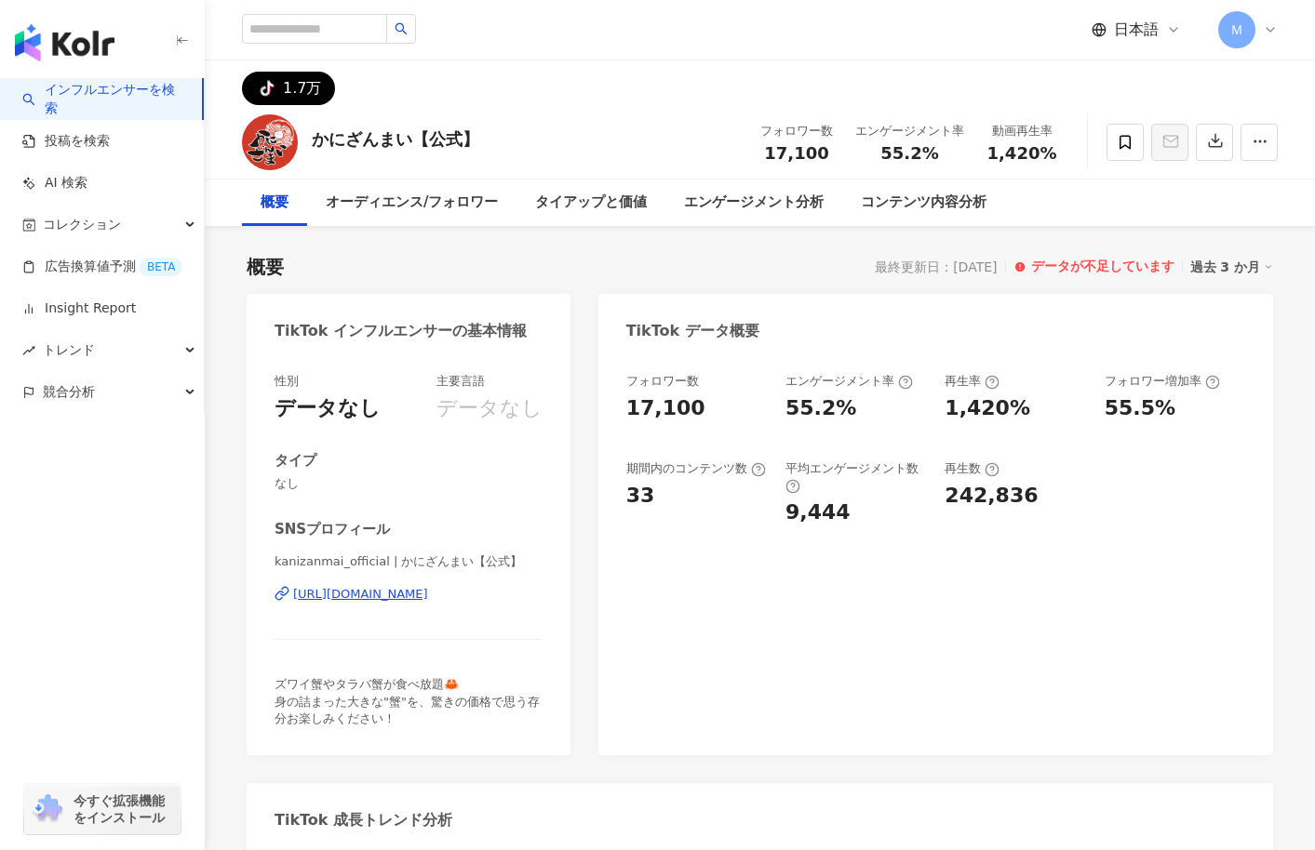
click at [447, 389] on div "主要言語" at bounding box center [460, 381] width 48 height 17
click at [621, 145] on div "かにざんまい【公式】 フォロワー数 17,100 エンゲージメント率 55.2% 動画再生率 1,420%" at bounding box center [760, 141] width 1110 height 73
click at [1266, 153] on button "button" at bounding box center [1258, 142] width 37 height 37
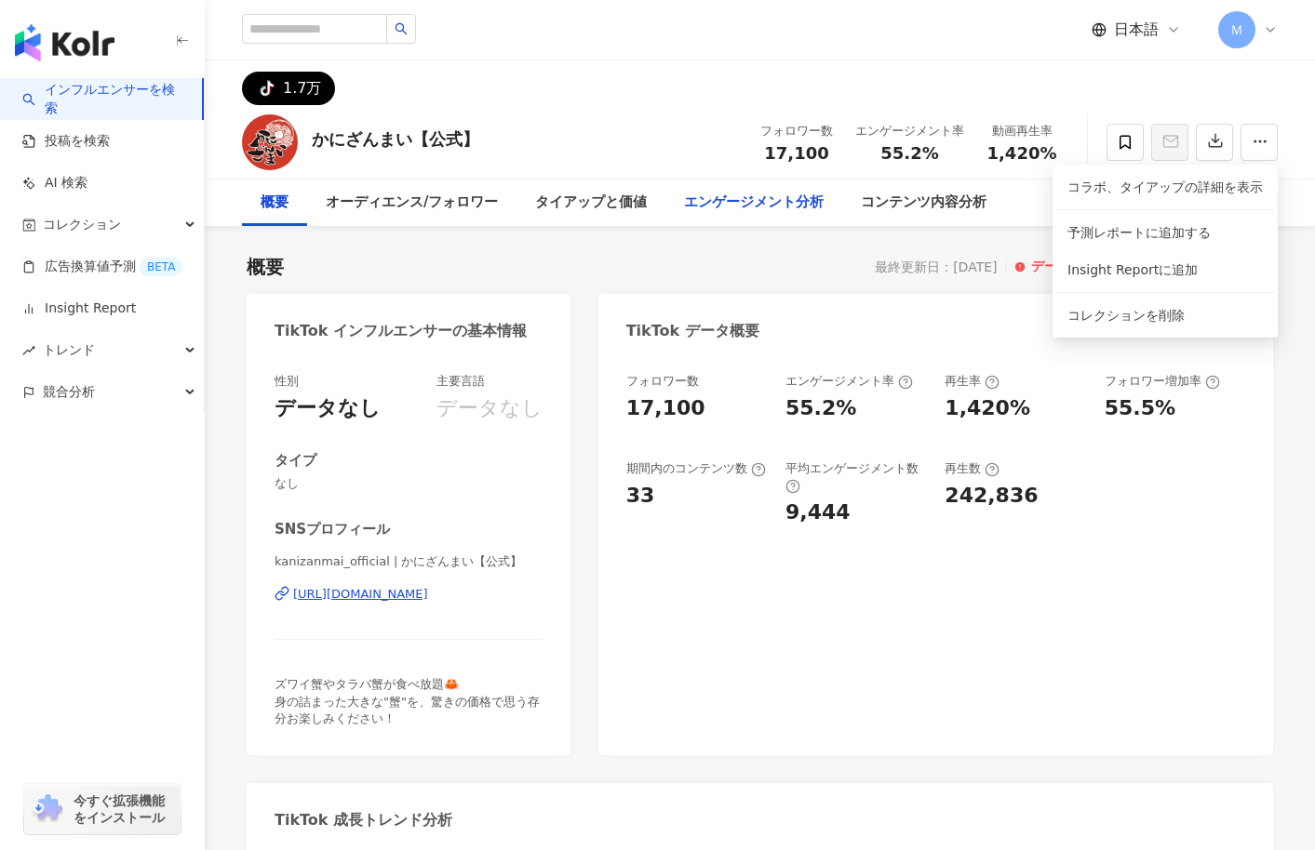
click at [824, 222] on div "エンゲージメント分析" at bounding box center [753, 203] width 177 height 47
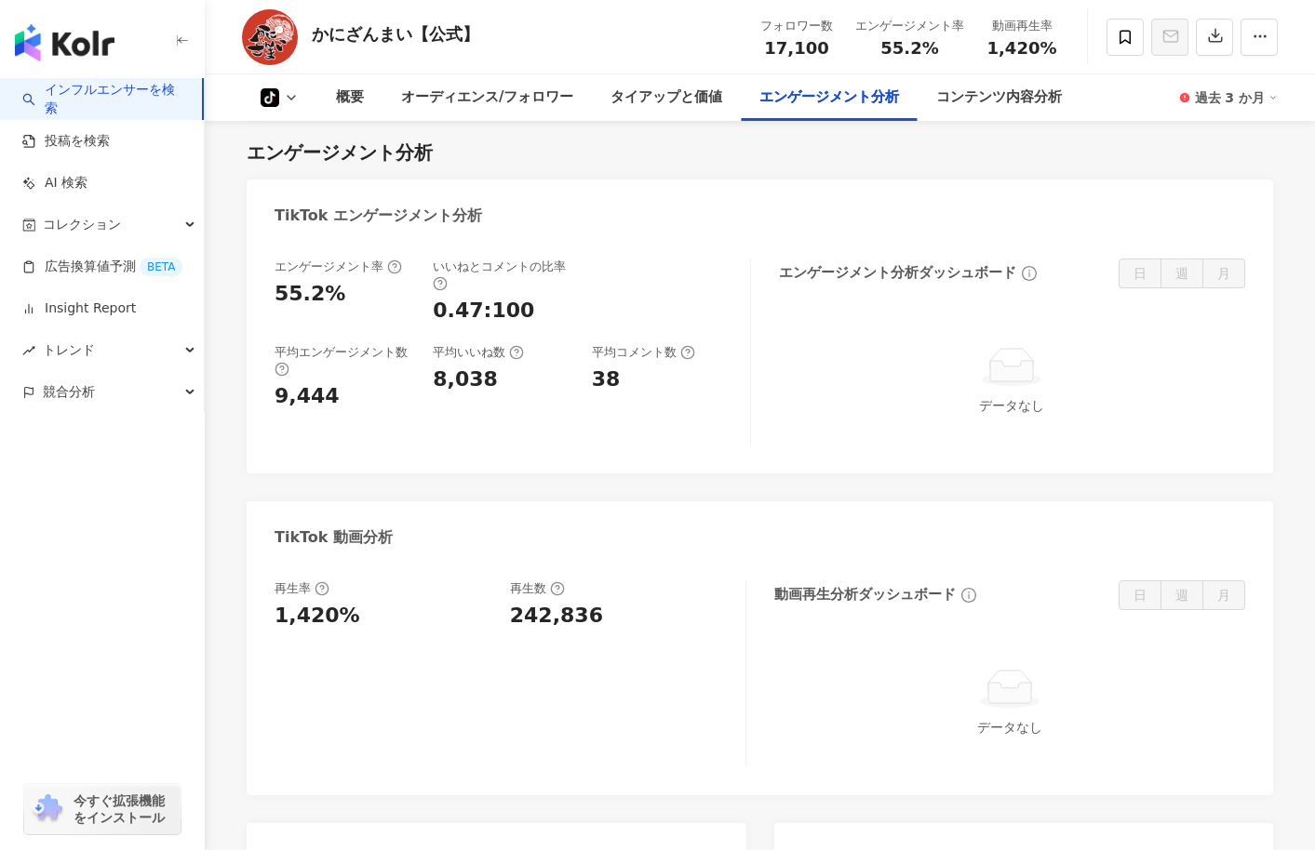
drag, startPoint x: 417, startPoint y: 285, endPoint x: 688, endPoint y: 436, distance: 311.1
click at [627, 405] on div "エンゲージメント率 55.2% いいねとコメントの比率 0.47:100 平均エンゲージメント数 9,444 平均いいね数 8,038 平均コメント数 38" at bounding box center [502, 335] width 457 height 153
click at [688, 434] on div "エンゲージメント率 55.2% いいねとコメントの比率 0.47:100 平均エンゲージメント数 9,444 平均いいね数 8,038 平均コメント数 38" at bounding box center [512, 352] width 476 height 187
click at [672, 441] on div "エンゲージメント率 55.2% いいねとコメントの比率 0.47:100 平均エンゲージメント数 9,444 平均いいね数 8,038 平均コメント数 38" at bounding box center [512, 352] width 476 height 187
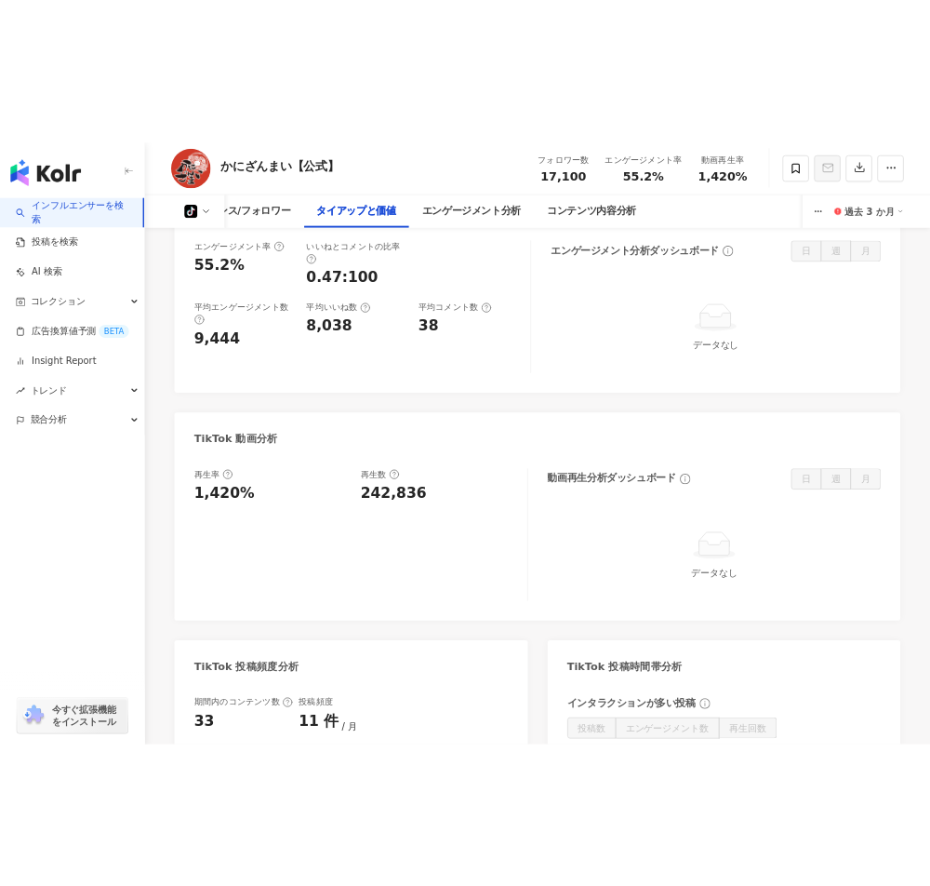
scroll to position [1794, 0]
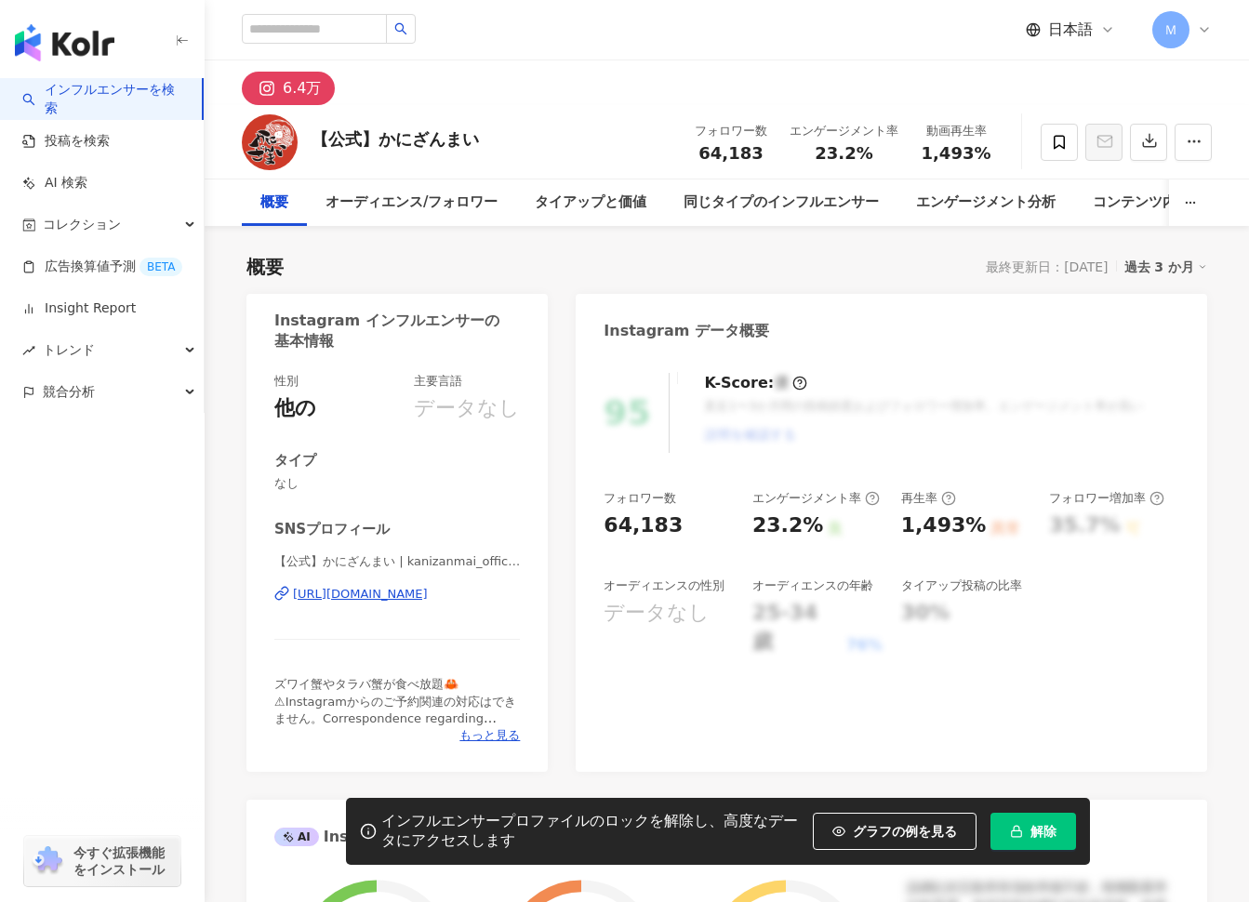
click at [1024, 817] on button "解除" at bounding box center [1034, 831] width 86 height 37
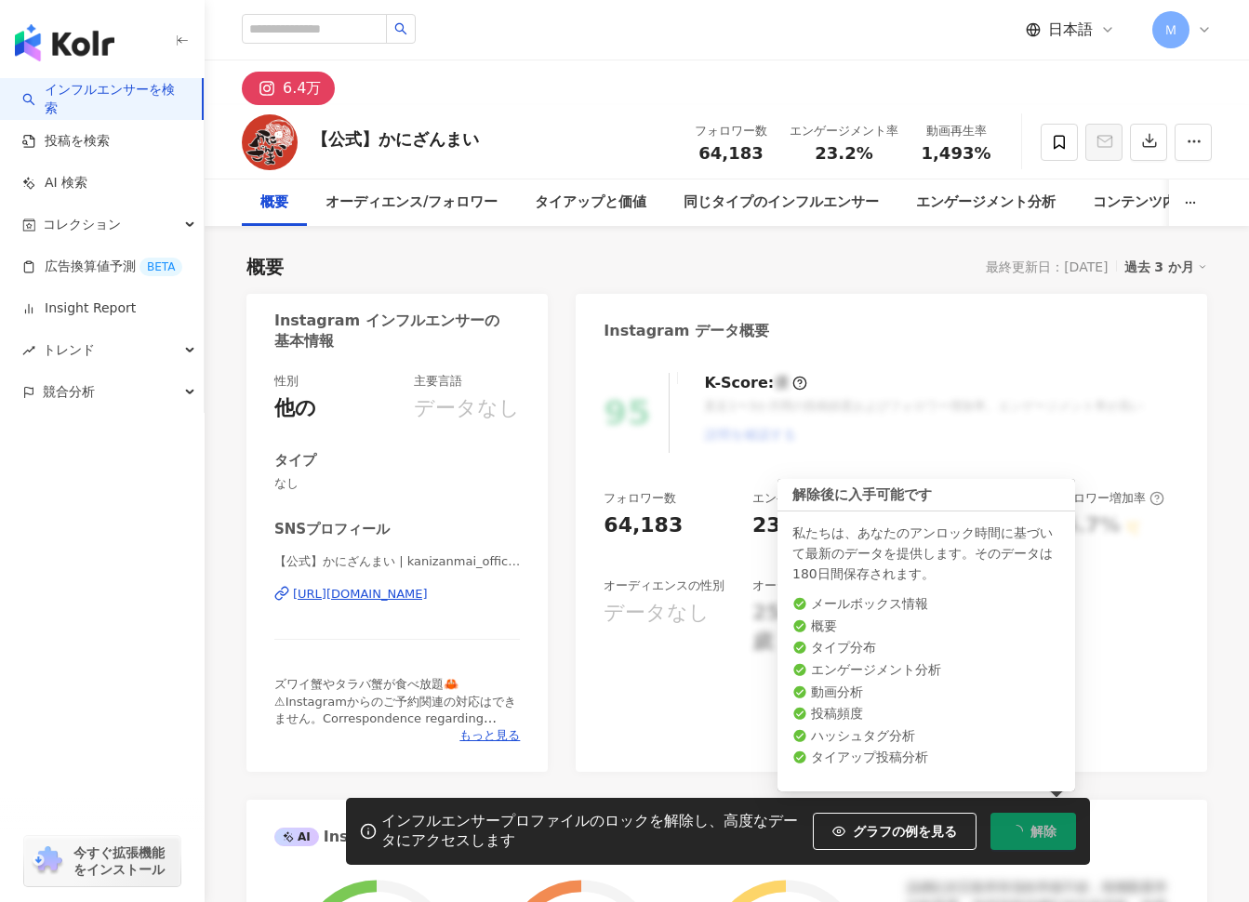
click at [1176, 635] on div "95 K-Score : 優 直近1〜3か月間の投稿頻度およびフォロワー増加率、エンゲージメント率が高い 説明を確認する フォロワー数 64,183 エンゲー…" at bounding box center [892, 563] width 632 height 418
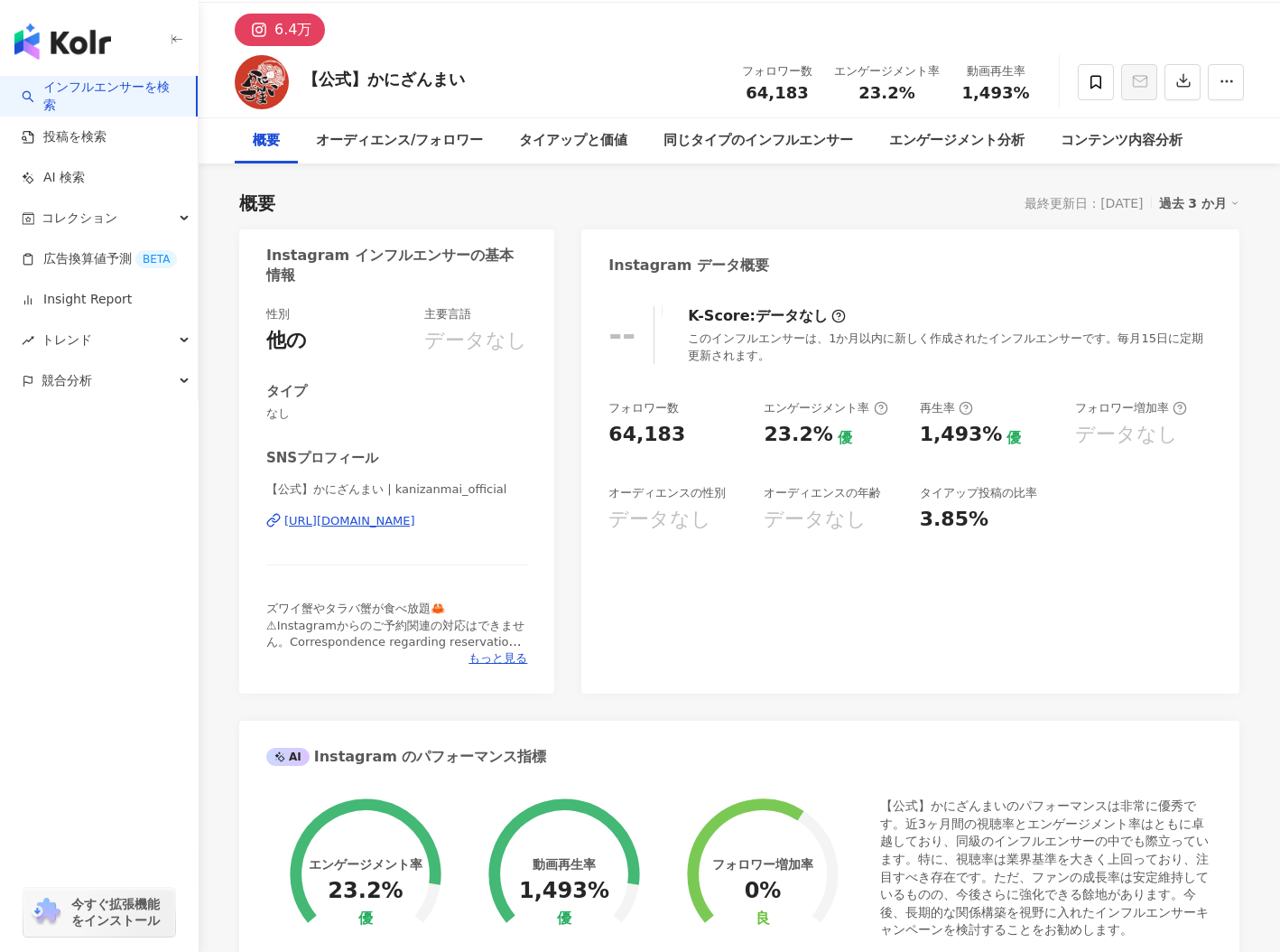
scroll to position [934, 0]
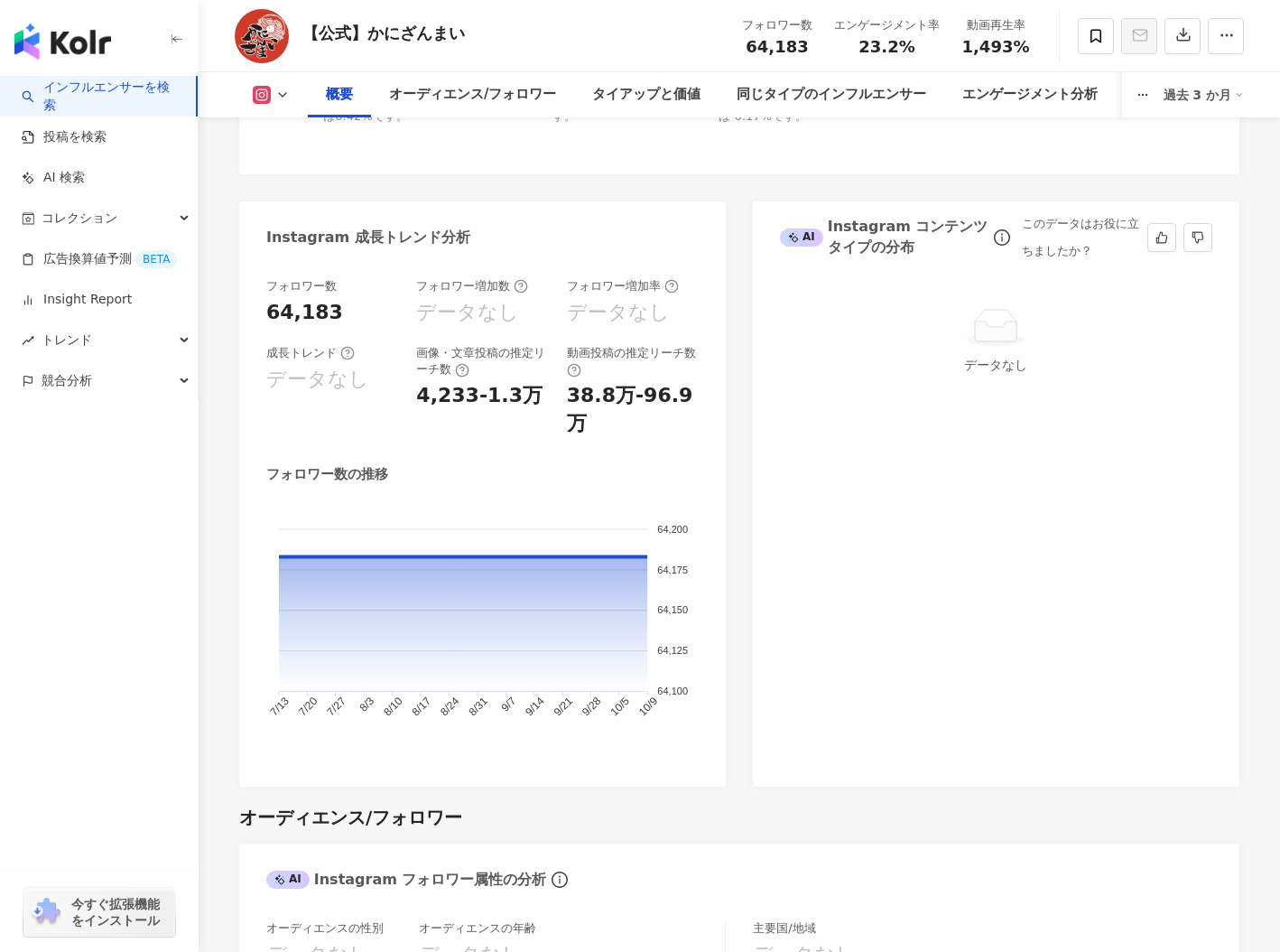
click at [1014, 615] on div "データなし" at bounding box center [996, 523] width 486 height 526
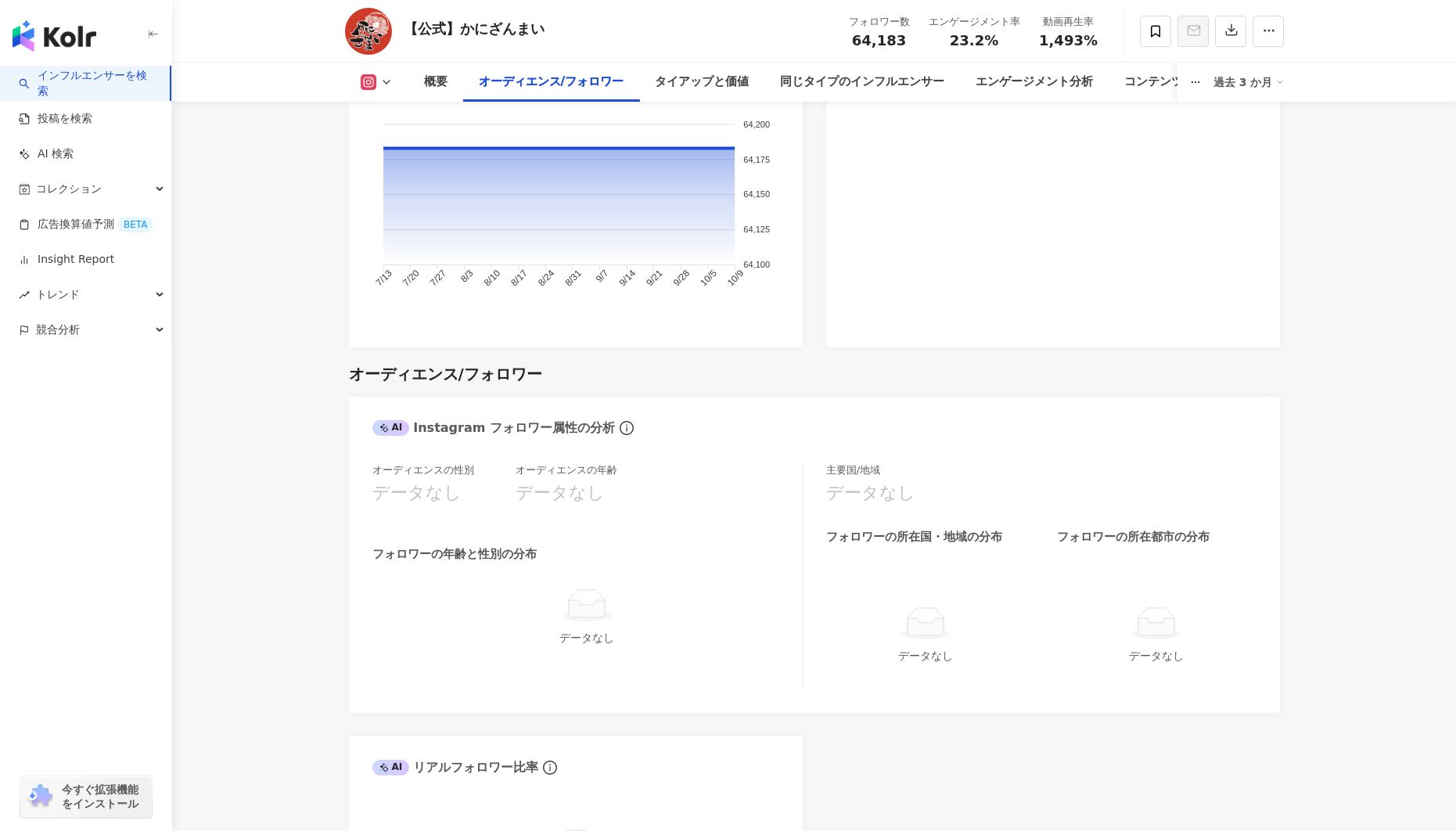
scroll to position [1344, 0]
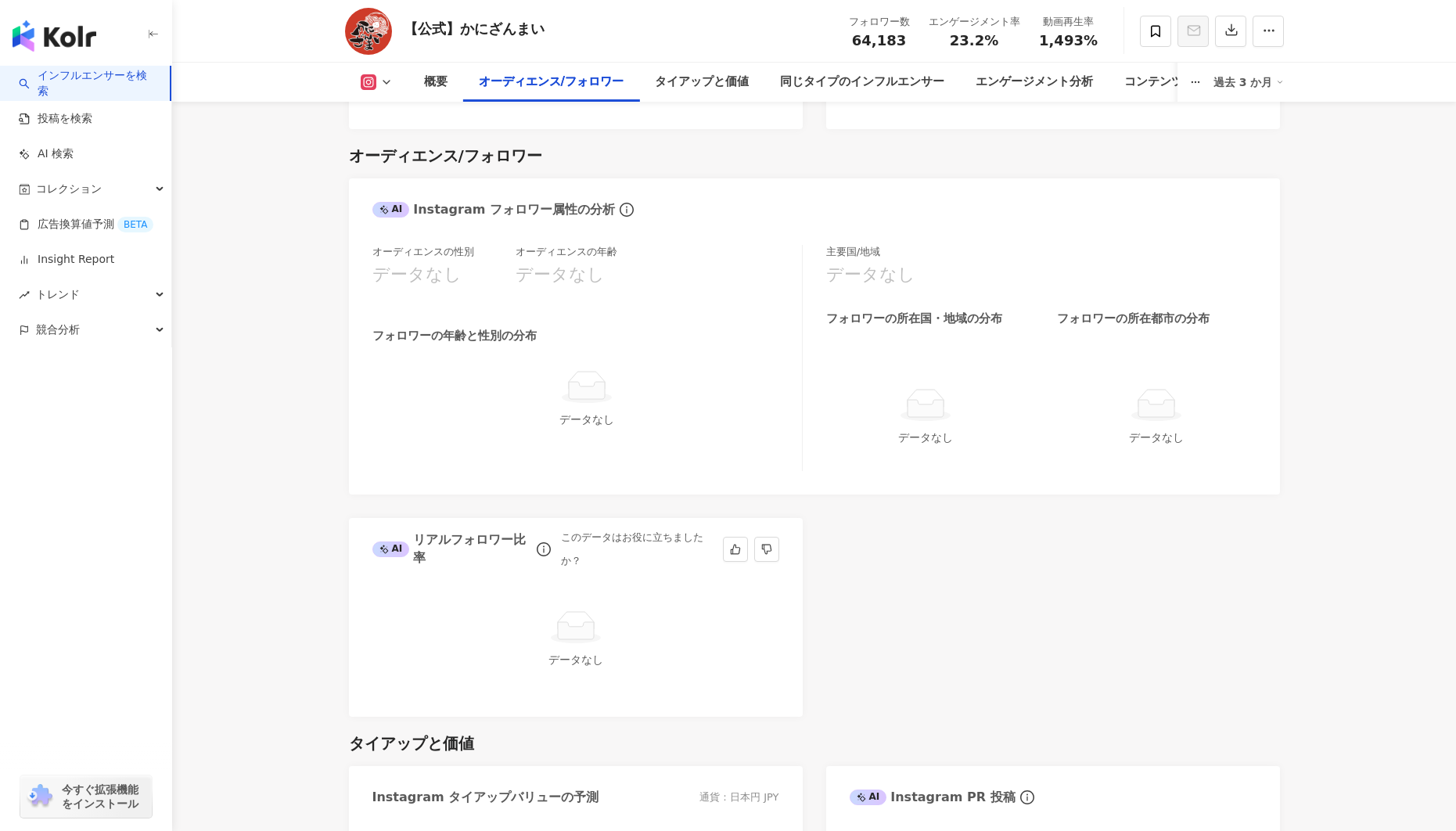
click at [674, 569] on div "データなし" at bounding box center [576, 643] width 454 height 148
click at [548, 543] on icon "info-circle" at bounding box center [543, 549] width 14 height 14
click at [749, 571] on div "データなし" at bounding box center [576, 643] width 454 height 148
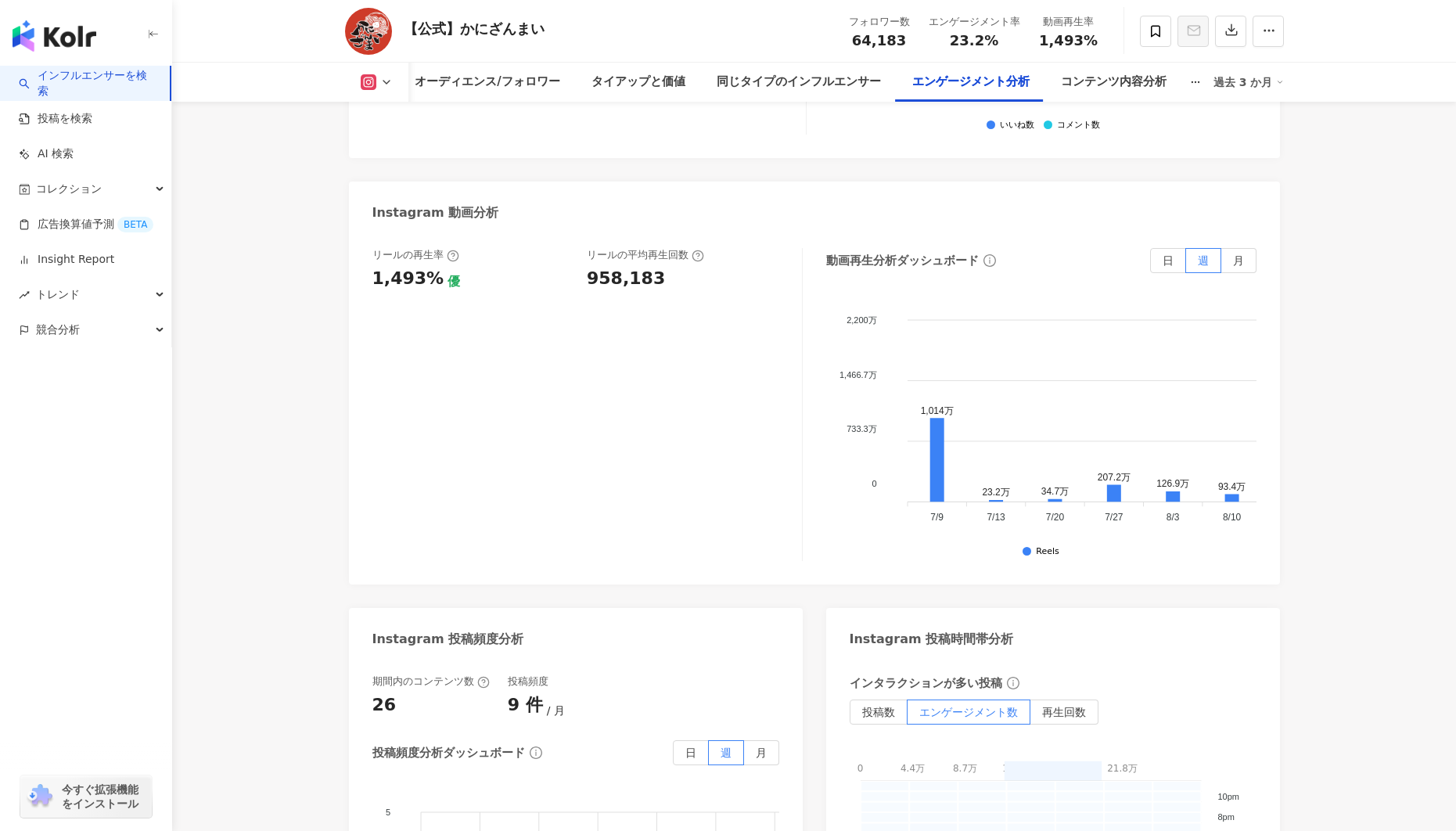
scroll to position [2866, 0]
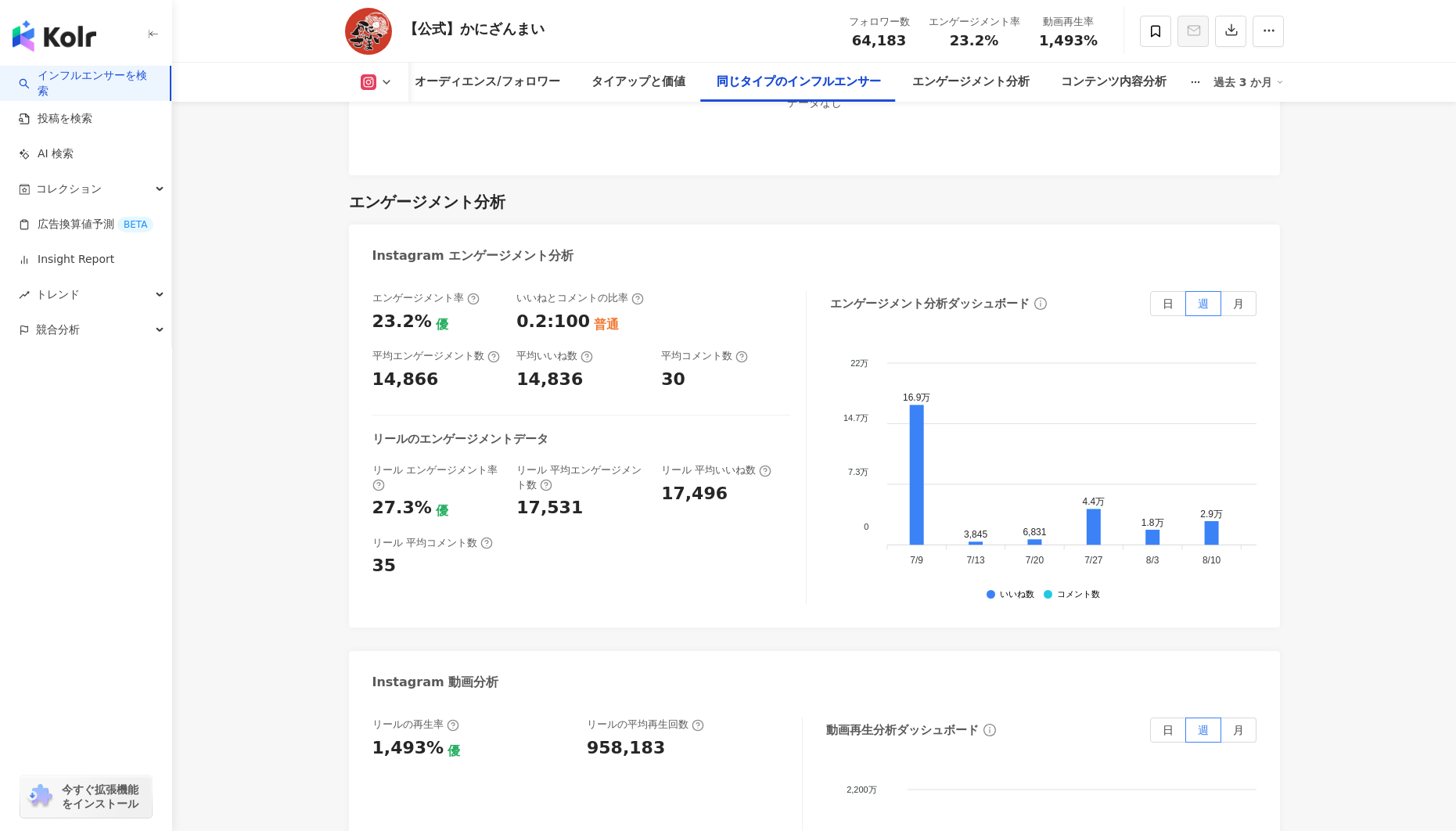
click at [1050, 294] on div "エンゲージメント分析ダッシュボード 日 週 月 22万 22万 14.7万 14.7万 7.3万 7.3万 0 0 16.9万 3,845 6,831 4.4…" at bounding box center [1043, 447] width 426 height 313
click at [1050, 298] on span "月" at bounding box center [1238, 304] width 11 height 13
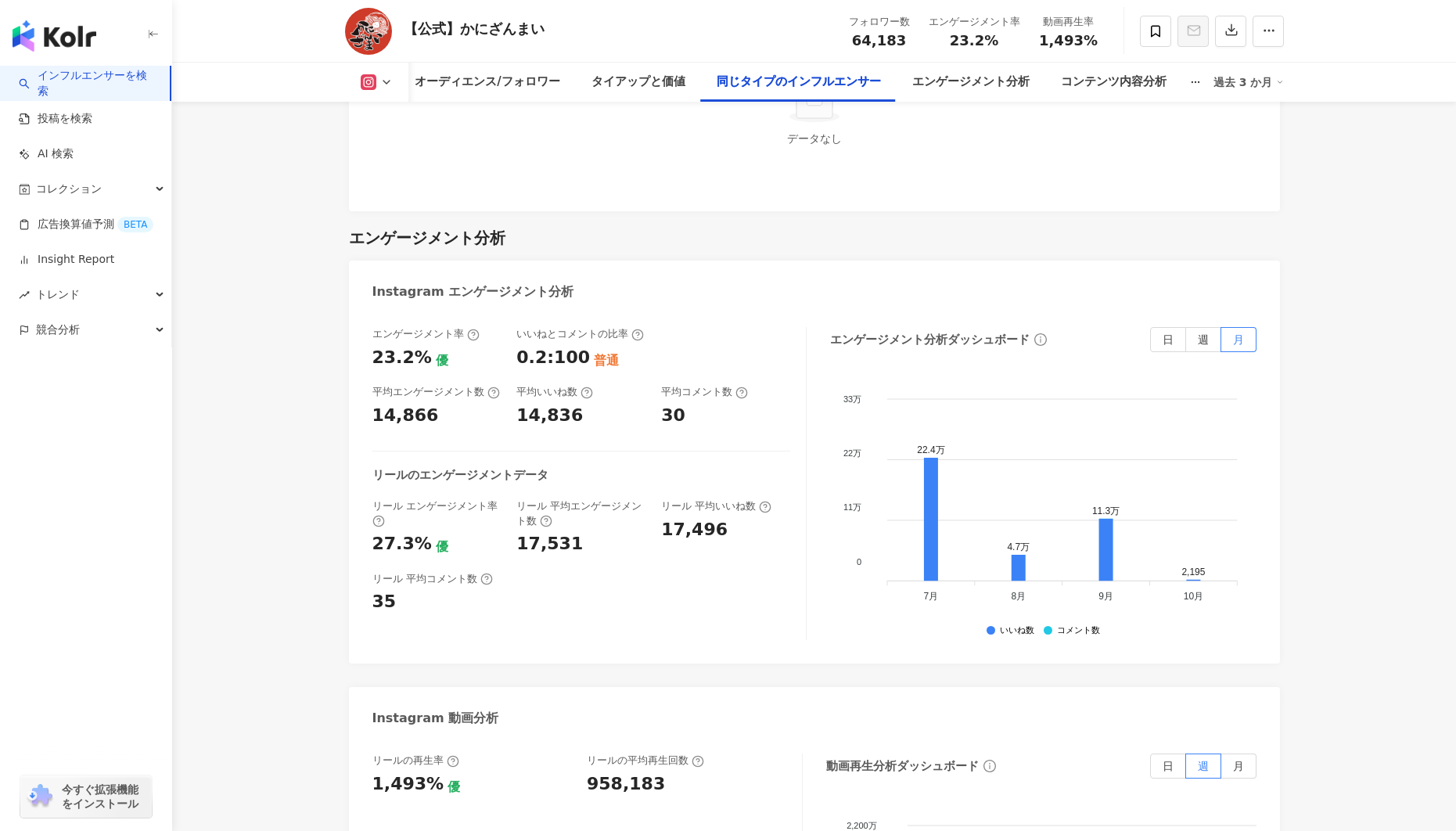
scroll to position [2828, 0]
click at [497, 101] on main "6.4万 【公式】かにざんまい フォロワー数 64,183 エンゲージメント率 23.2% 動画再生率 1,493% 概要 オーディエンス/フォロワー タイア…" at bounding box center [814, 111] width 1284 height 5777
click at [500, 90] on div "オーディエンス/フォロワー" at bounding box center [487, 82] width 145 height 19
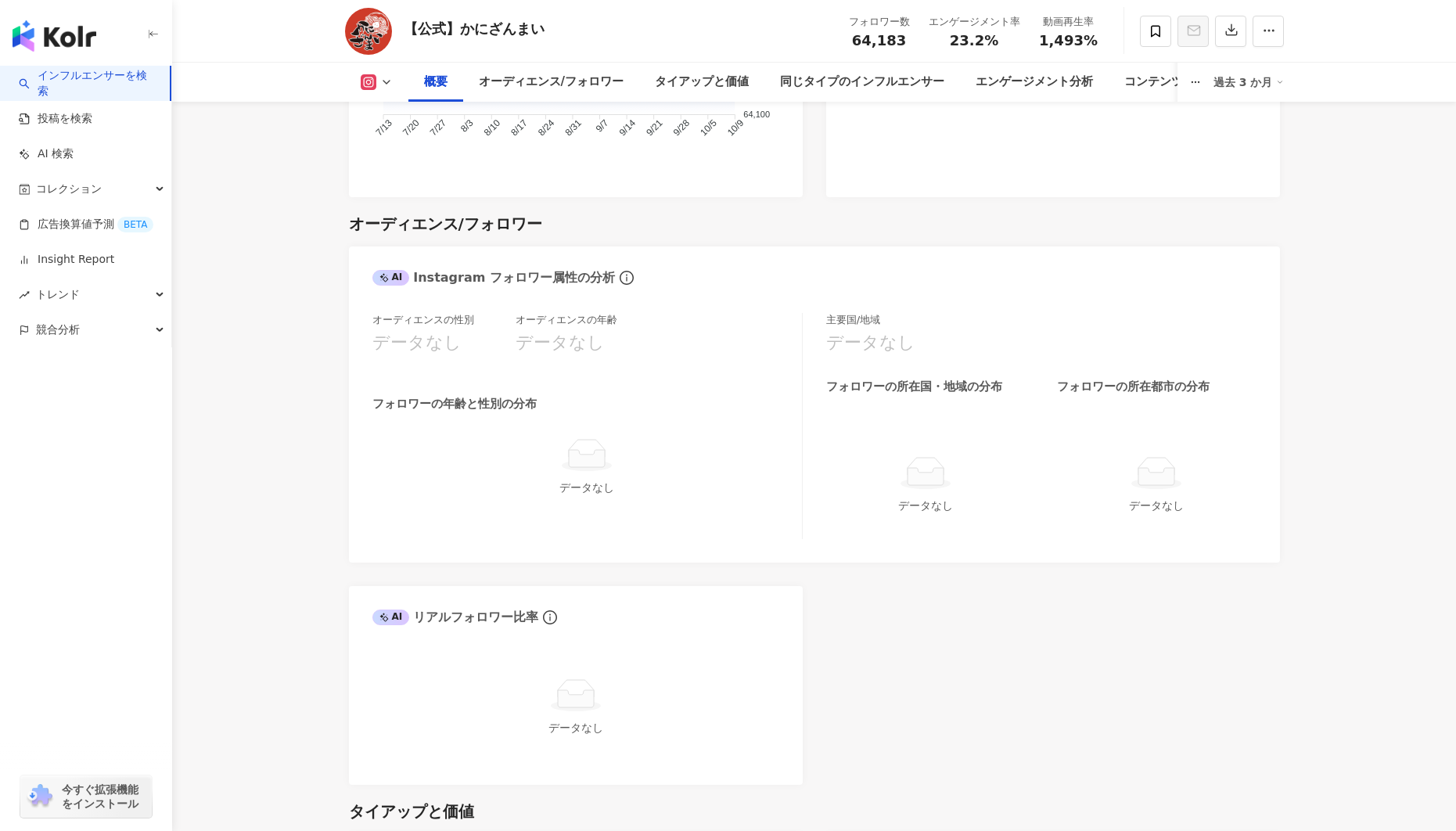
scroll to position [1360, 0]
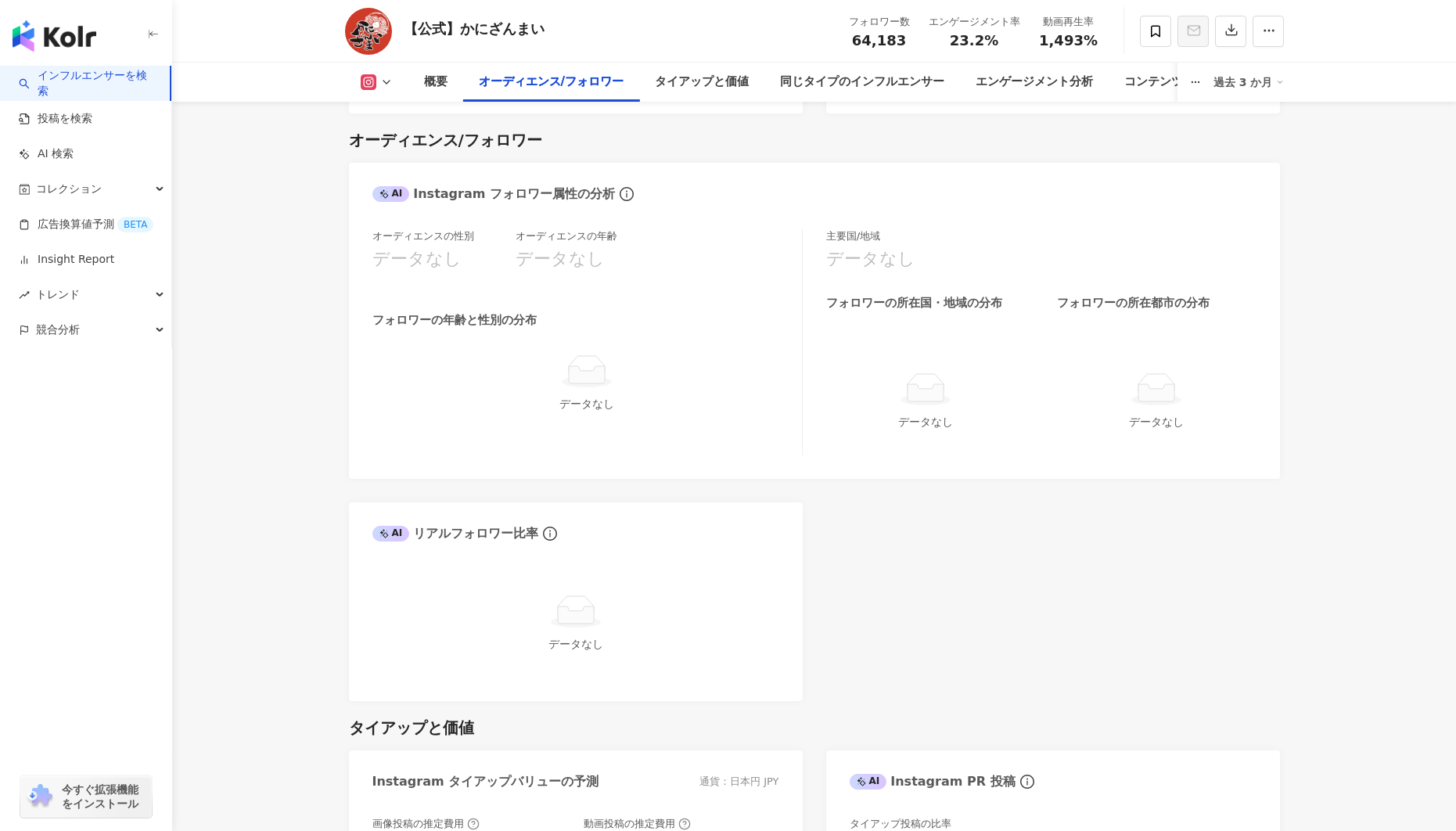
click at [91, 43] on img "button" at bounding box center [55, 35] width 84 height 31
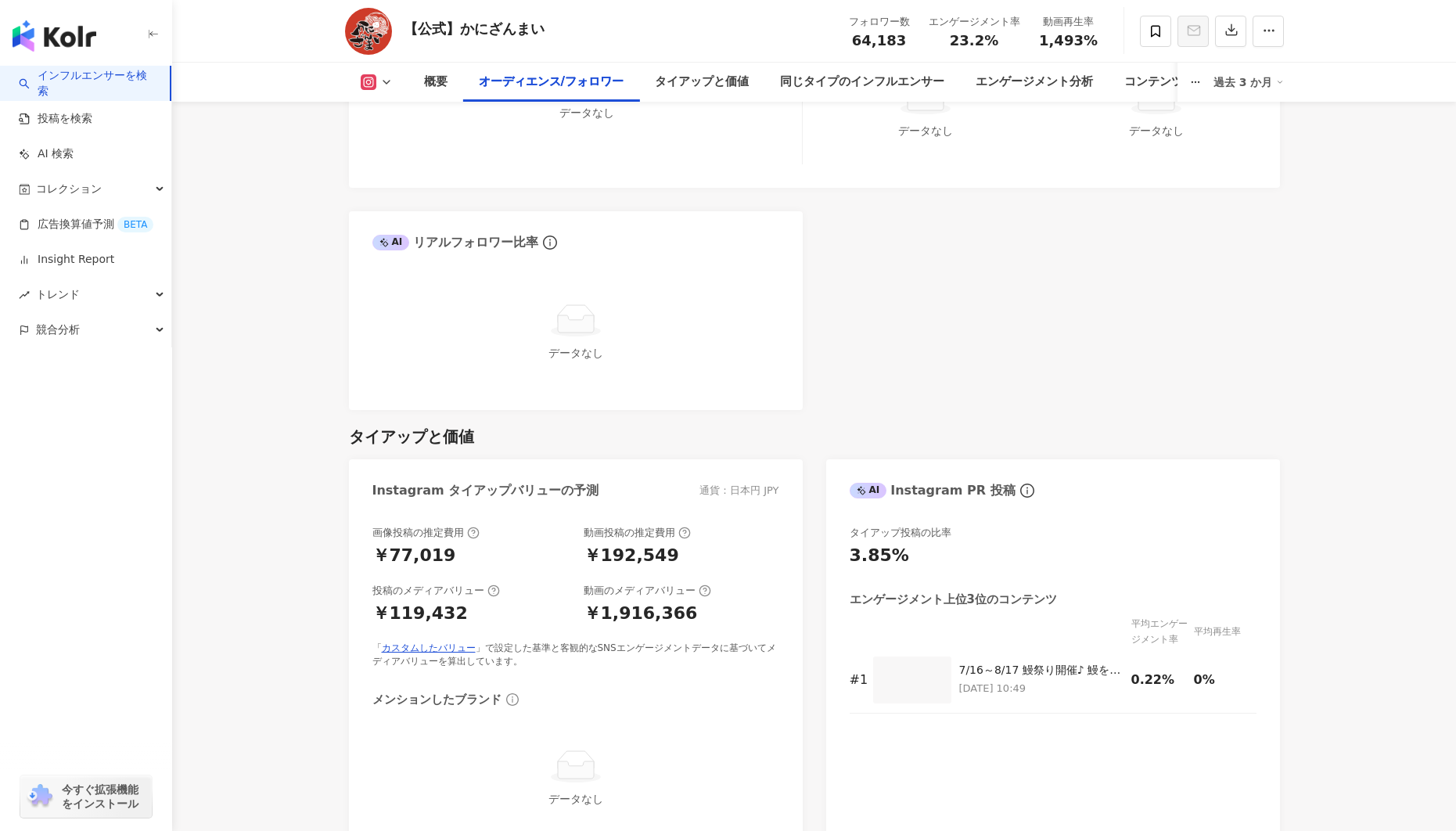
scroll to position [1651, 0]
click at [1050, 556] on div "タイアップ投稿の比率 3.85% エンゲージメント上位3位のコンテンツ 平均エンゲージメント率 平均再生率 # 1 7/16～8/17 鰻祭り開催♪ 鰻を贅沢…" at bounding box center [1053, 680] width 407 height 308
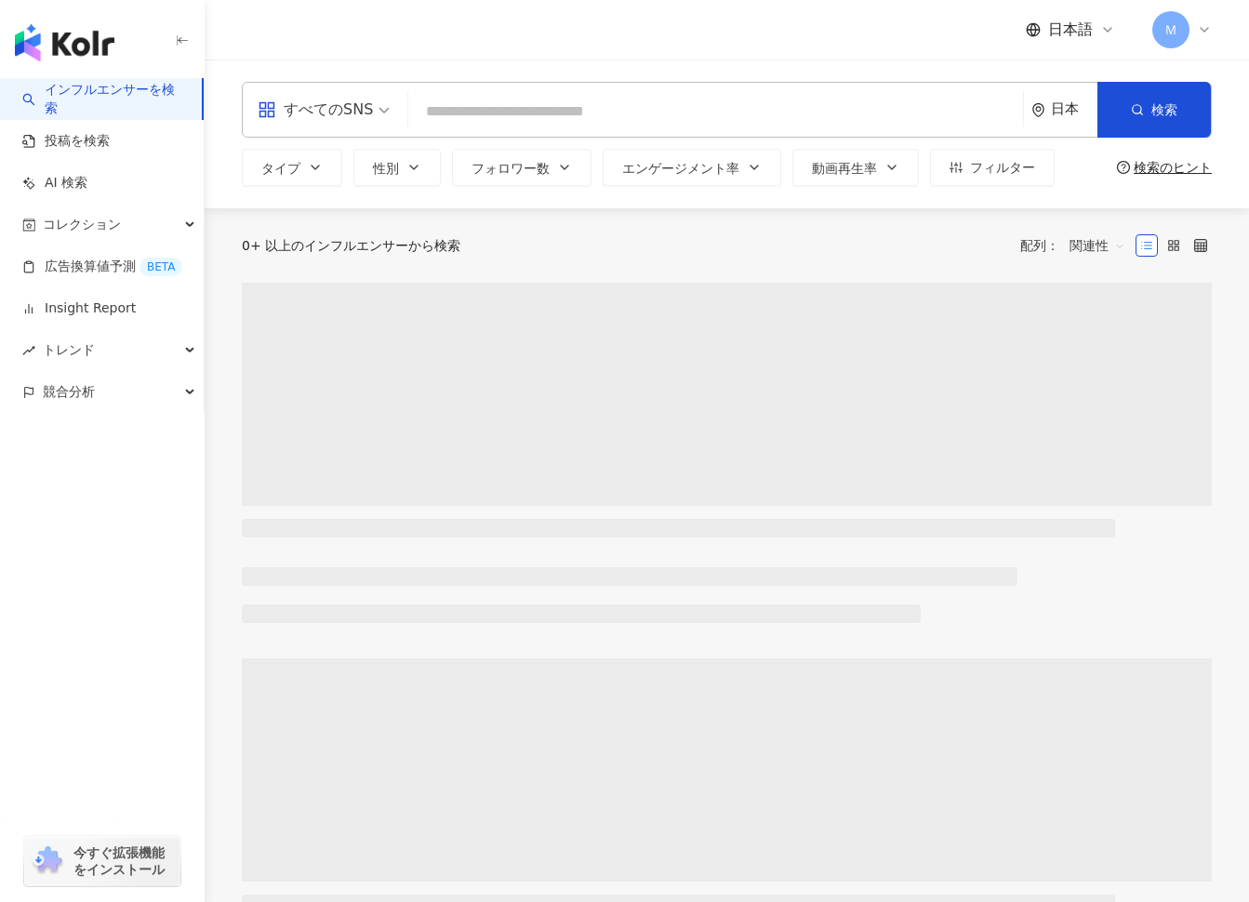
click at [1203, 20] on div "Ｍ" at bounding box center [1183, 29] width 60 height 37
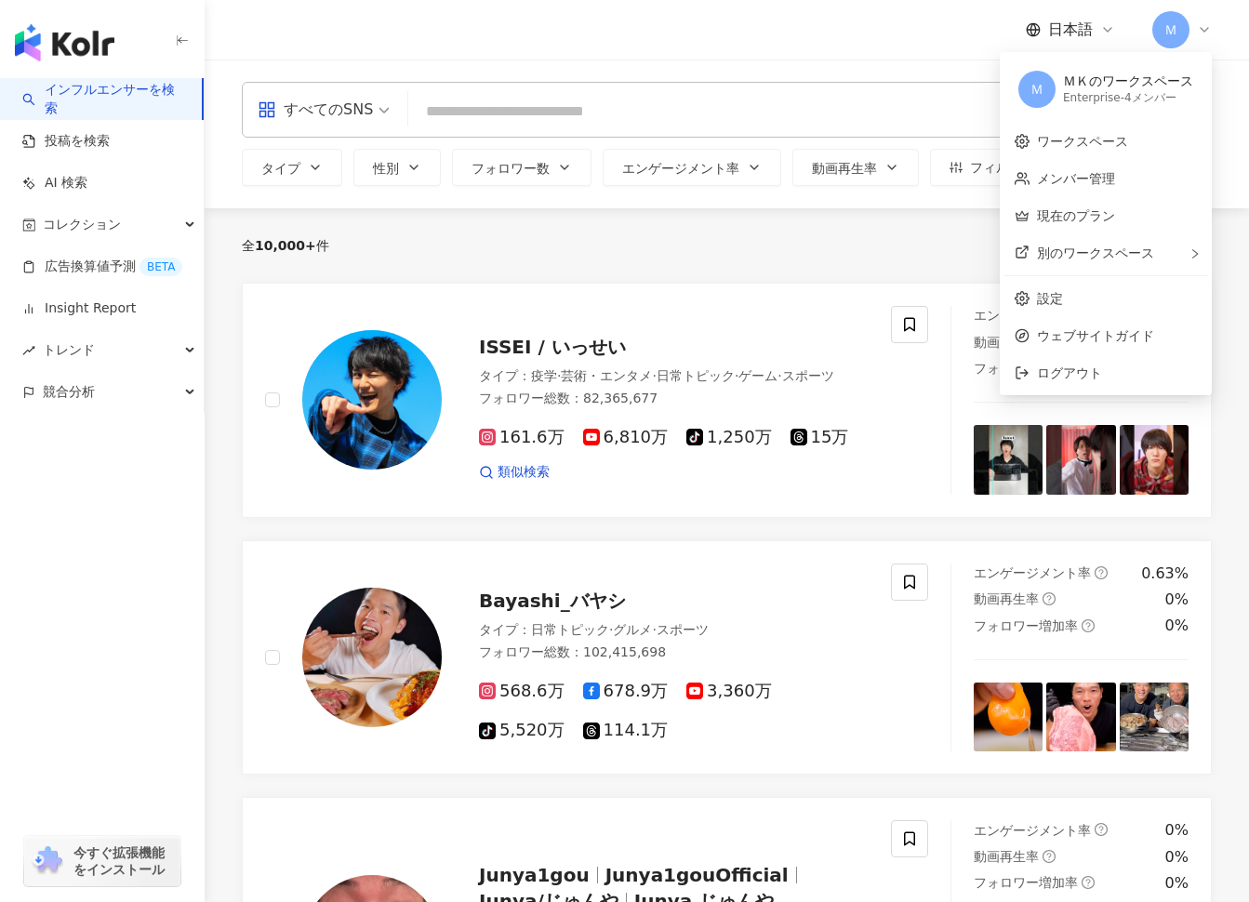
click at [176, 528] on div "button" at bounding box center [102, 474] width 205 height 123
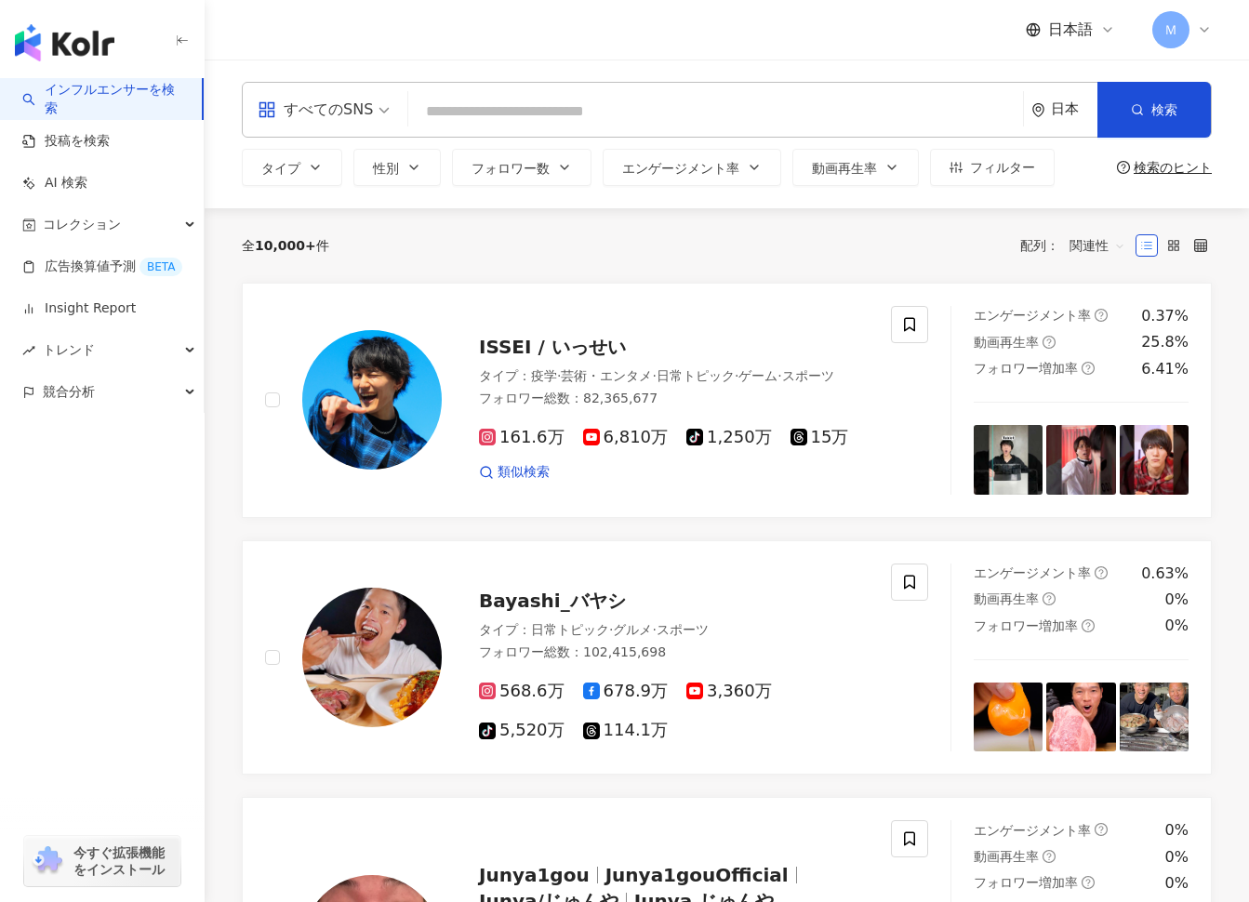
click at [95, 42] on img "button" at bounding box center [65, 42] width 100 height 37
click at [1220, 40] on div "日本語 Ｍ" at bounding box center [727, 30] width 1045 height 60
click at [1216, 35] on div "日本語 Ｍ" at bounding box center [727, 30] width 1045 height 60
click at [1210, 26] on icon at bounding box center [1204, 29] width 15 height 15
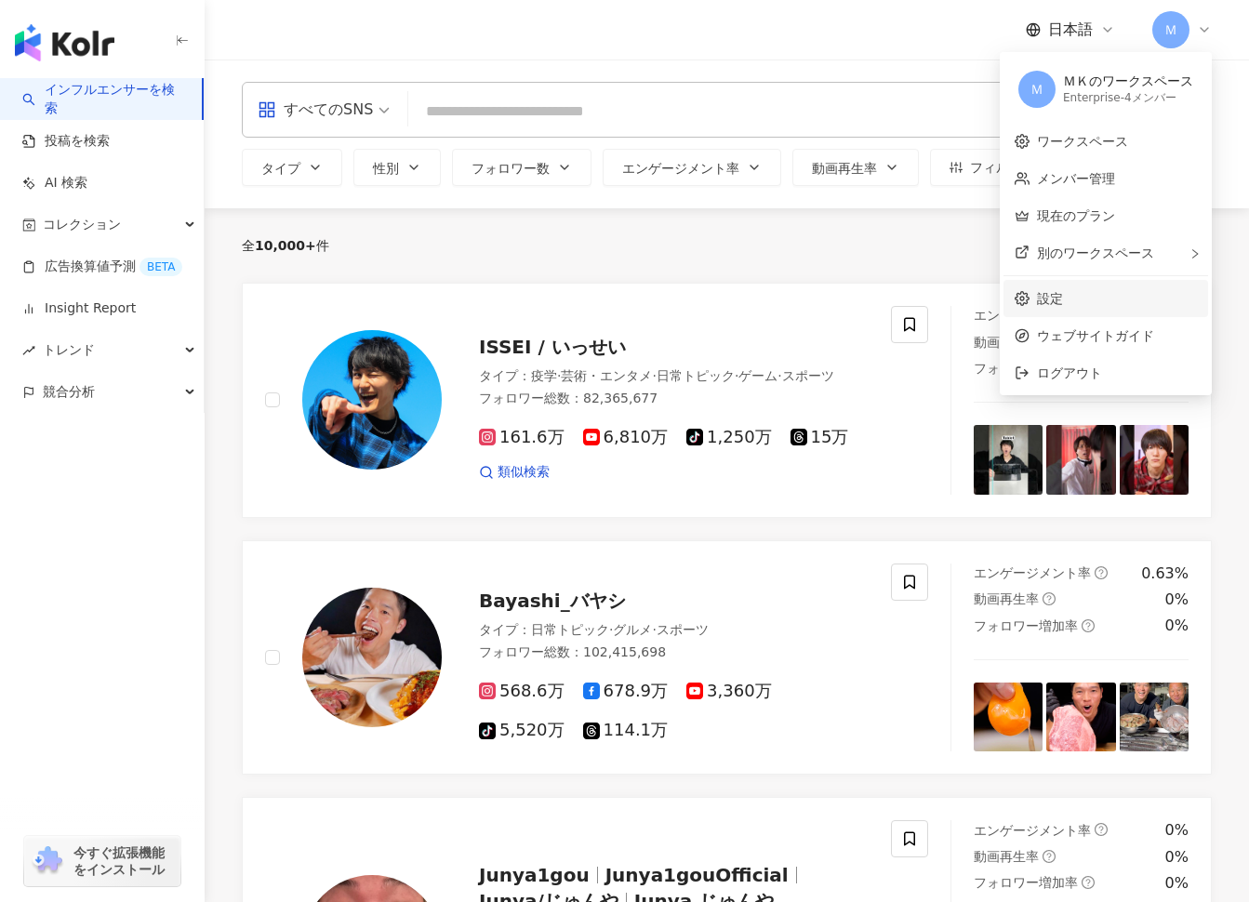
click at [1063, 306] on link "設定" at bounding box center [1050, 298] width 26 height 15
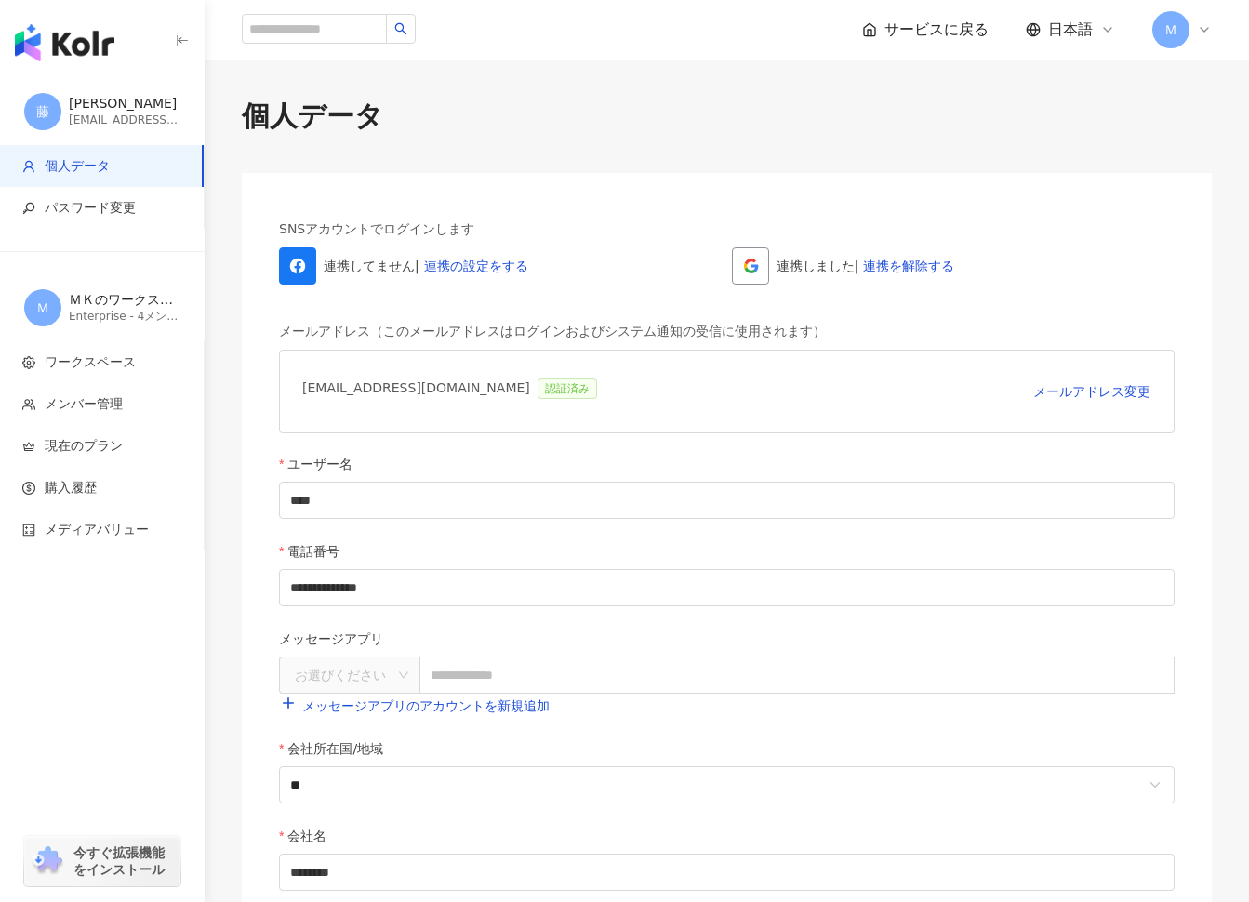
click at [1215, 32] on div "サービスに戻る 日本語 Ｍ" at bounding box center [727, 30] width 1045 height 60
click at [1210, 29] on icon at bounding box center [1204, 29] width 15 height 15
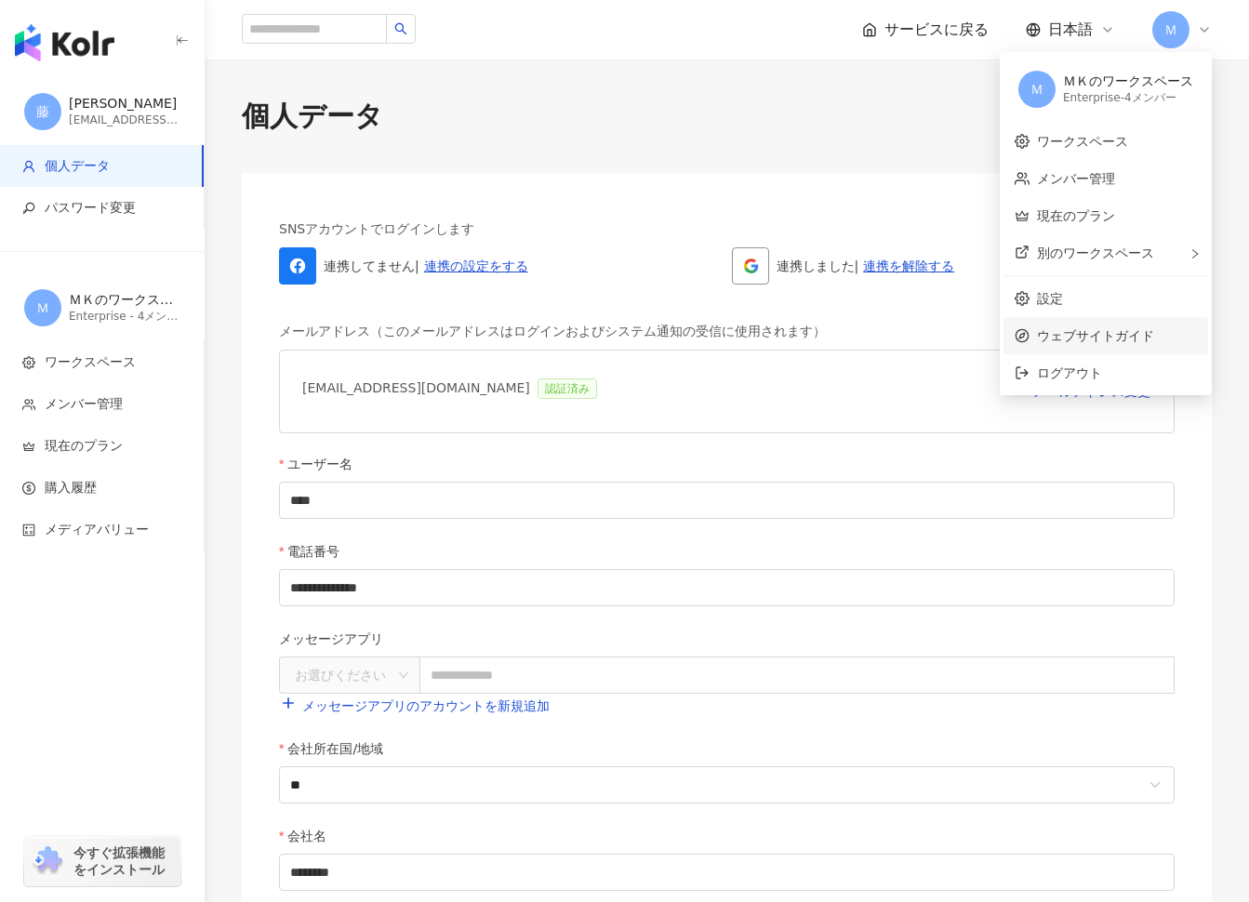
click at [1109, 320] on li "ウェブサイトガイド" at bounding box center [1106, 335] width 205 height 37
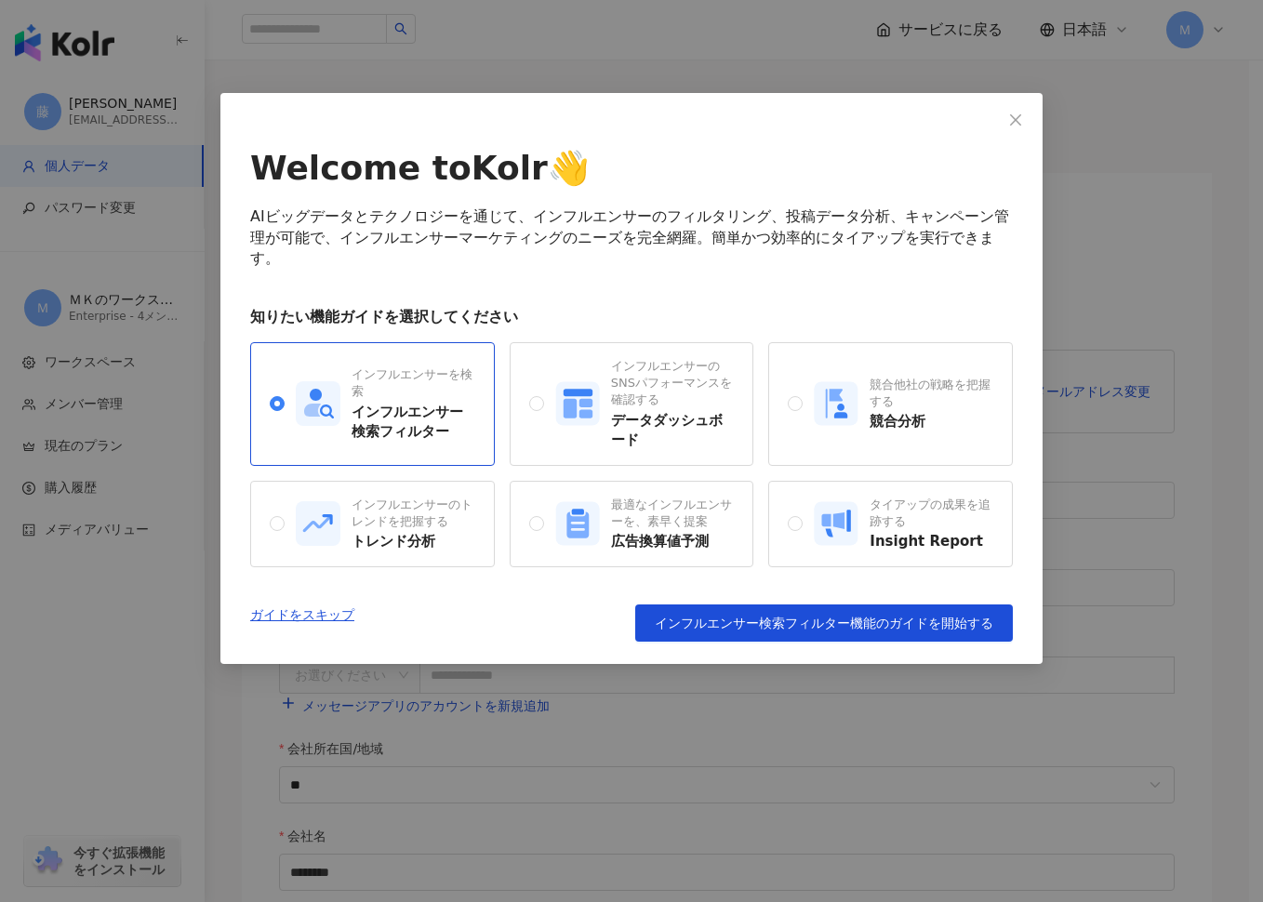
click at [334, 601] on div "Welcome to Kolr 👋 AIビッグデータとテクノロジーを通じて、インフルエンサーのフィルタリング、投稿データ分析、キャンペーン管理が可能で、インフ…" at bounding box center [631, 393] width 763 height 497
click at [329, 611] on link "ガイドをスキップ" at bounding box center [302, 623] width 104 height 37
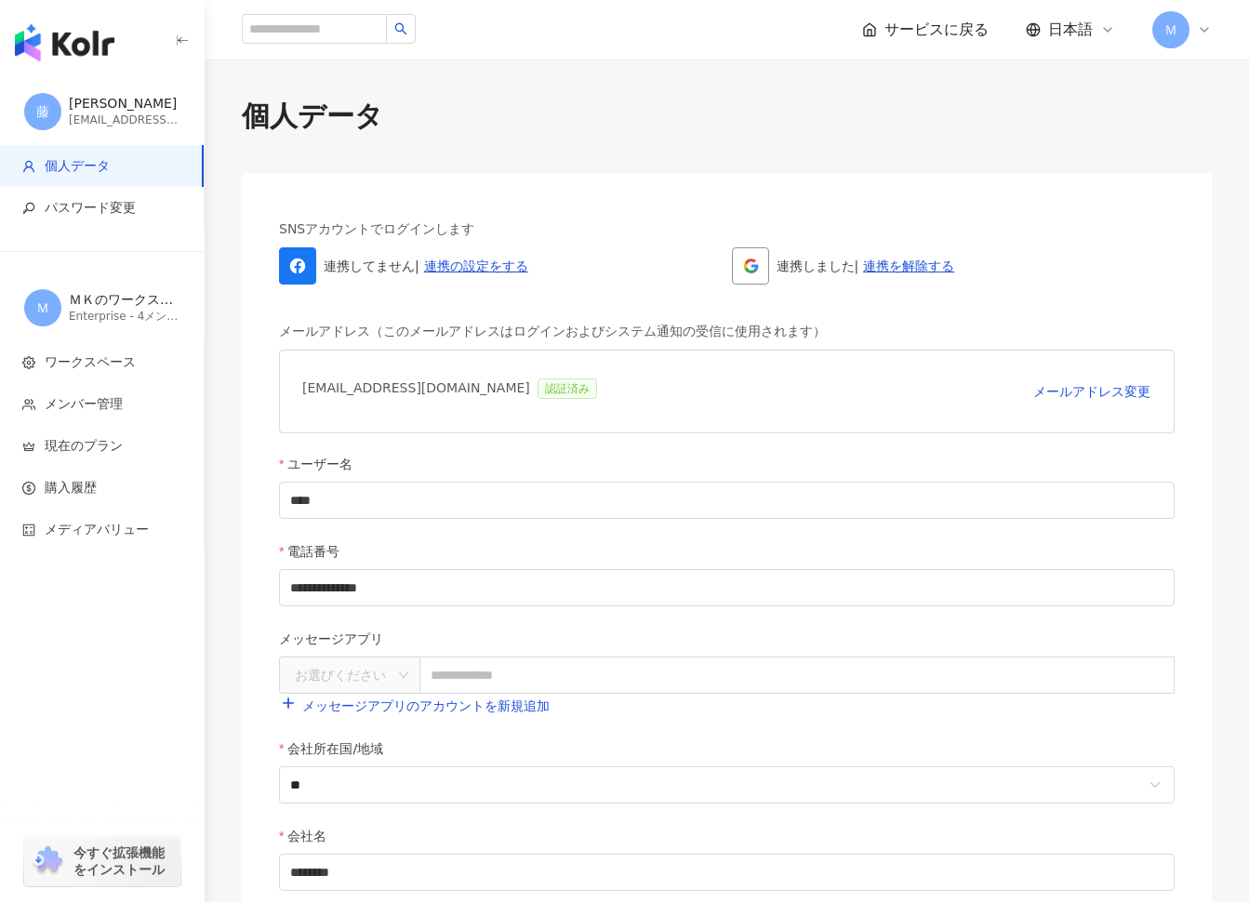
click at [1204, 32] on icon at bounding box center [1204, 30] width 7 height 4
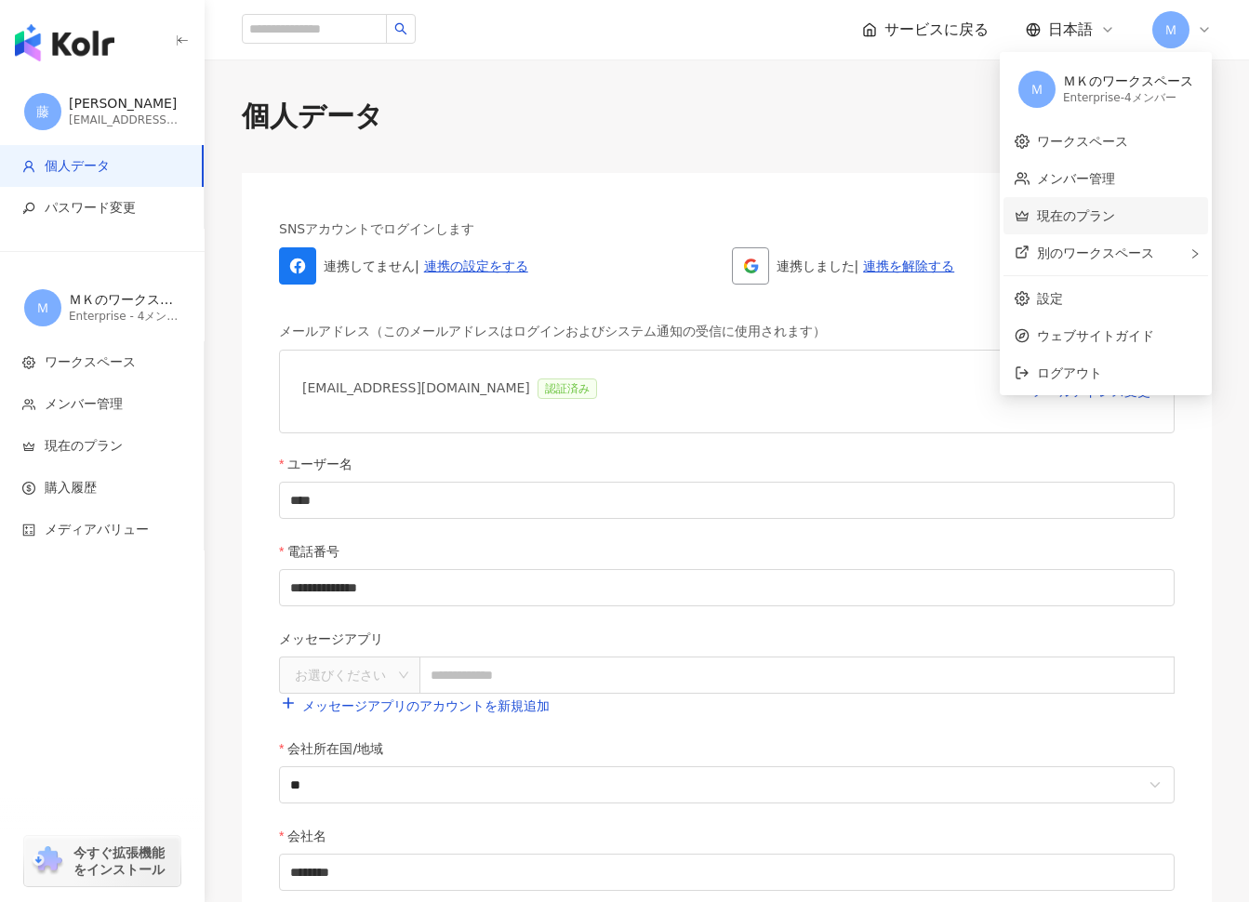
click at [1089, 223] on link "現在のプラン" at bounding box center [1076, 215] width 78 height 15
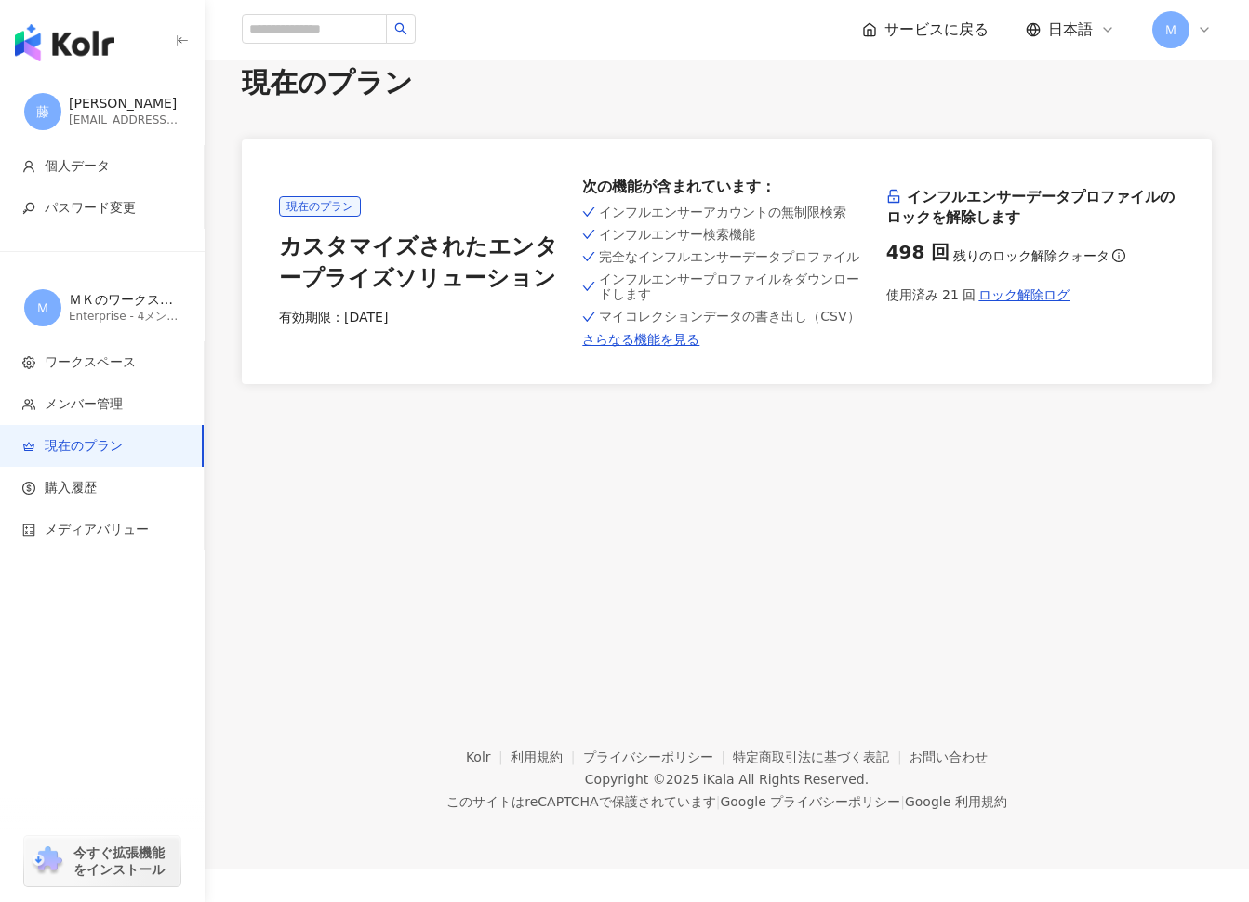
scroll to position [86, 0]
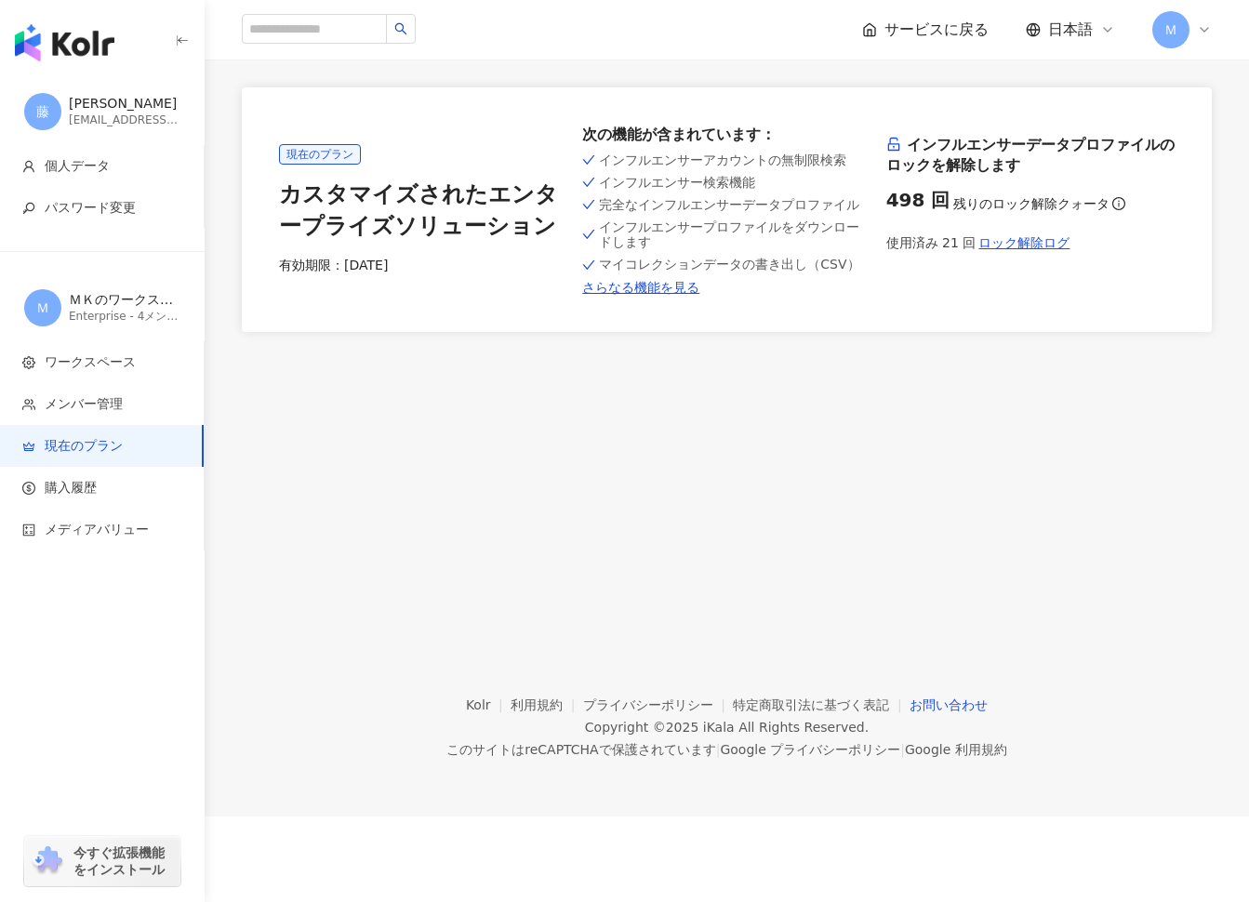
click at [941, 702] on link "お問い合わせ" at bounding box center [949, 705] width 78 height 15
click at [827, 566] on div "現在のプラン 現在のプラン カスタマイズされたエンタープライズソリューション 有効期限： [DATE] 次の機能が含まれています ： インフルエンサーアカウン…" at bounding box center [727, 292] width 1045 height 636
